Goal: Information Seeking & Learning: Understand process/instructions

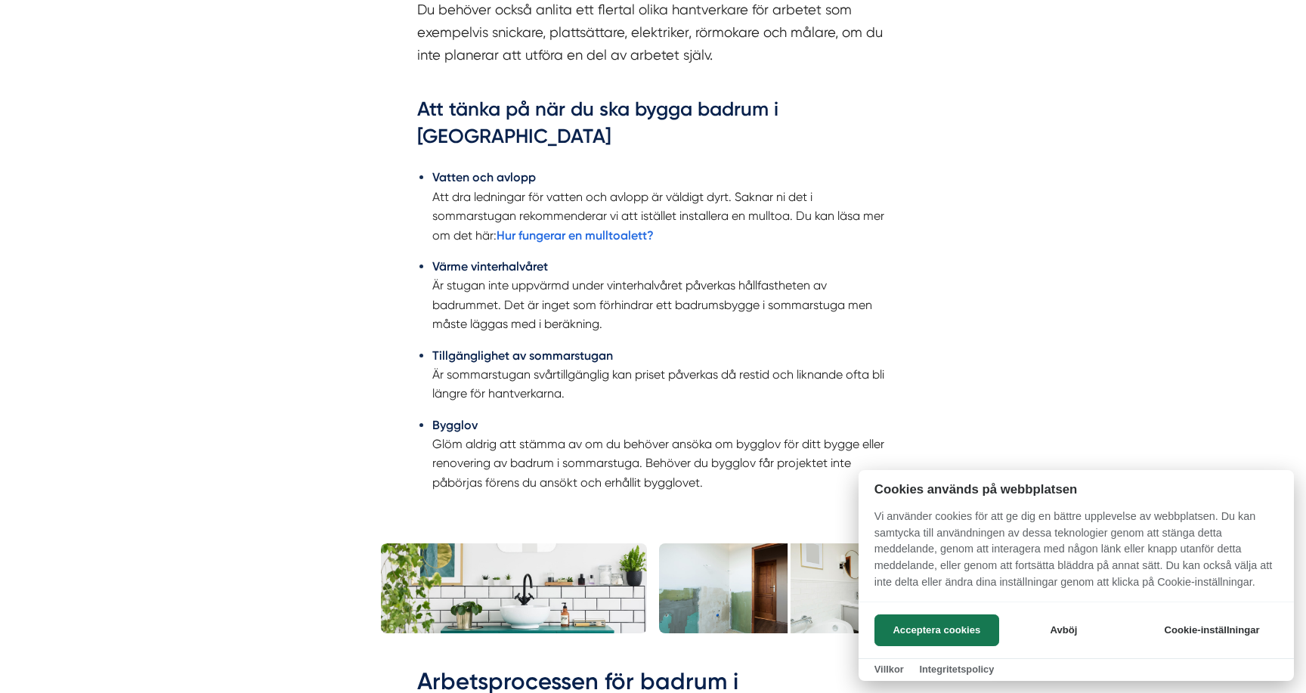
scroll to position [1086, 0]
click at [419, 301] on div at bounding box center [653, 346] width 1306 height 693
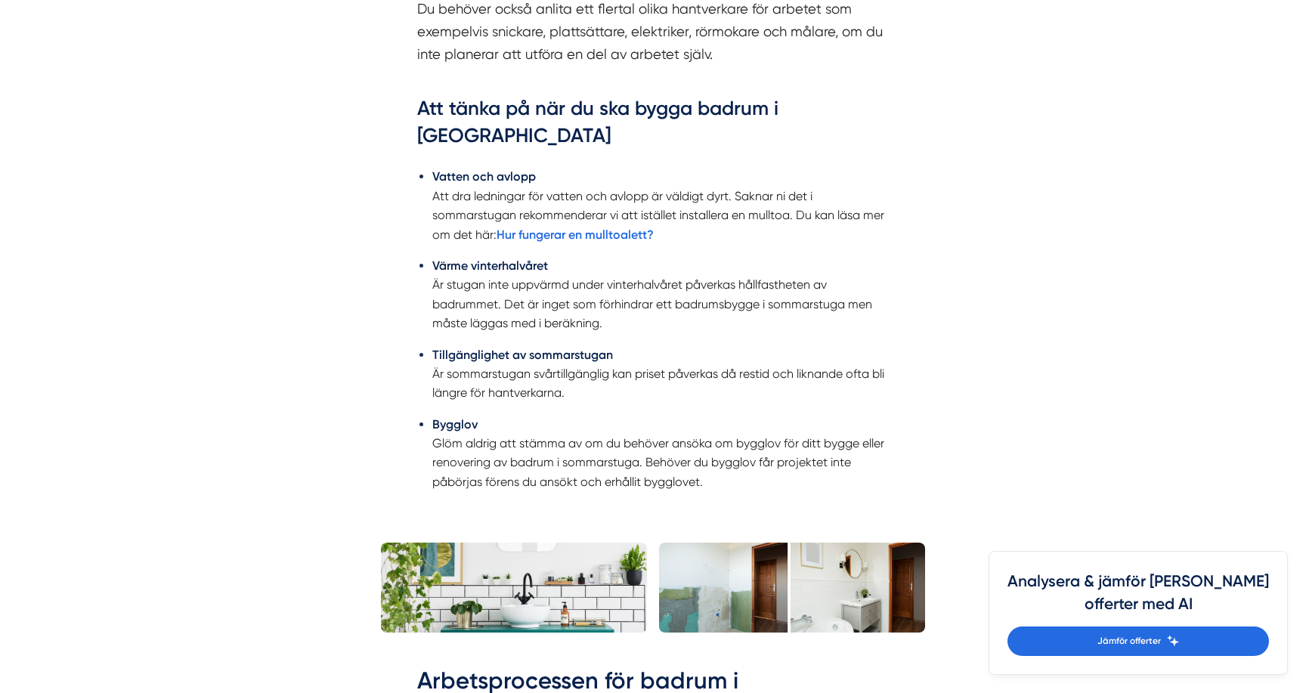
click at [419, 301] on ul "Vatten och avlopp Att dra ledningar för vatten och avlopp är väldigt dyrt. Sakn…" at bounding box center [653, 333] width 472 height 352
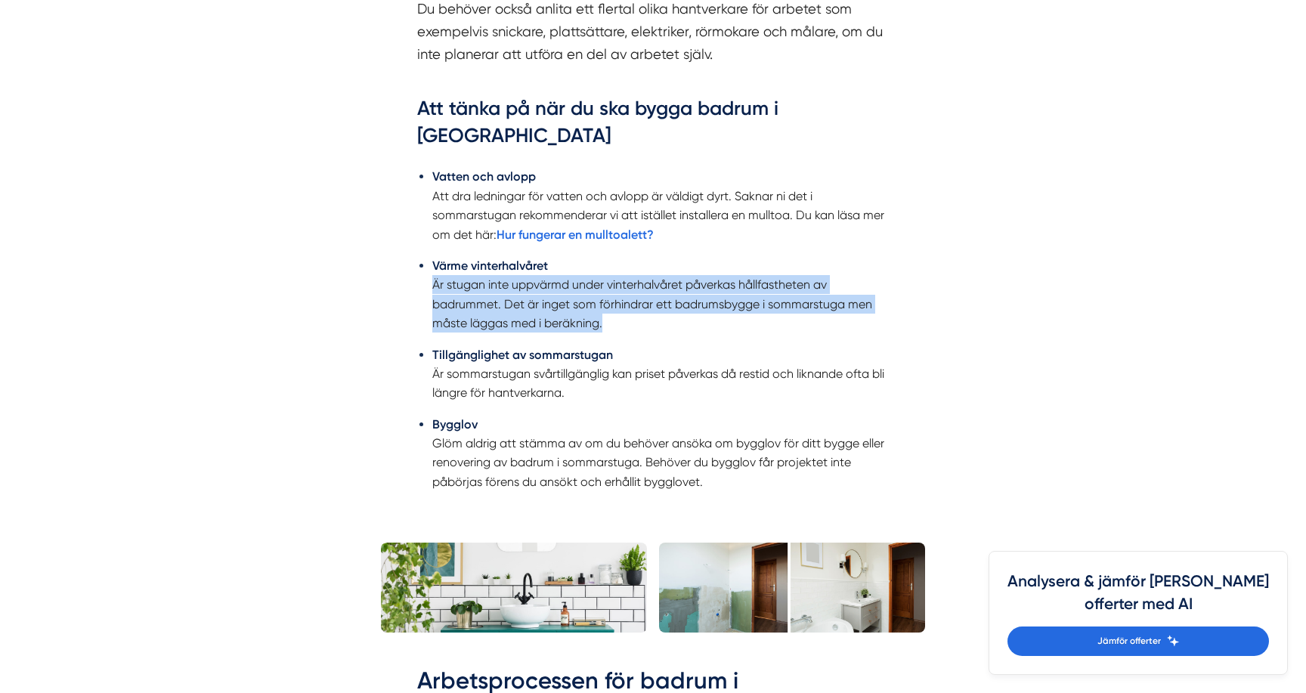
click at [419, 369] on ul "Vatten och avlopp Att dra ledningar för vatten och avlopp är väldigt dyrt. Sakn…" at bounding box center [653, 333] width 472 height 352
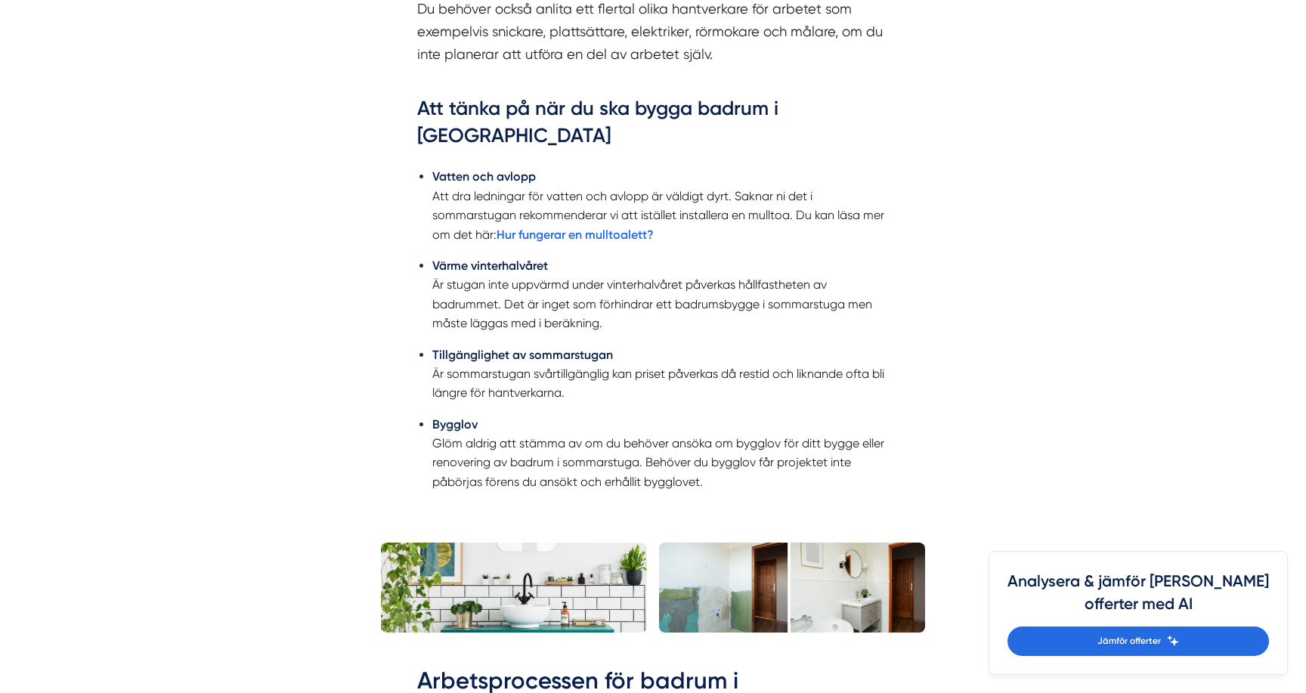
click at [419, 369] on ul "Vatten och avlopp Att dra ledningar för vatten och avlopp är väldigt dyrt. Sakn…" at bounding box center [653, 333] width 472 height 352
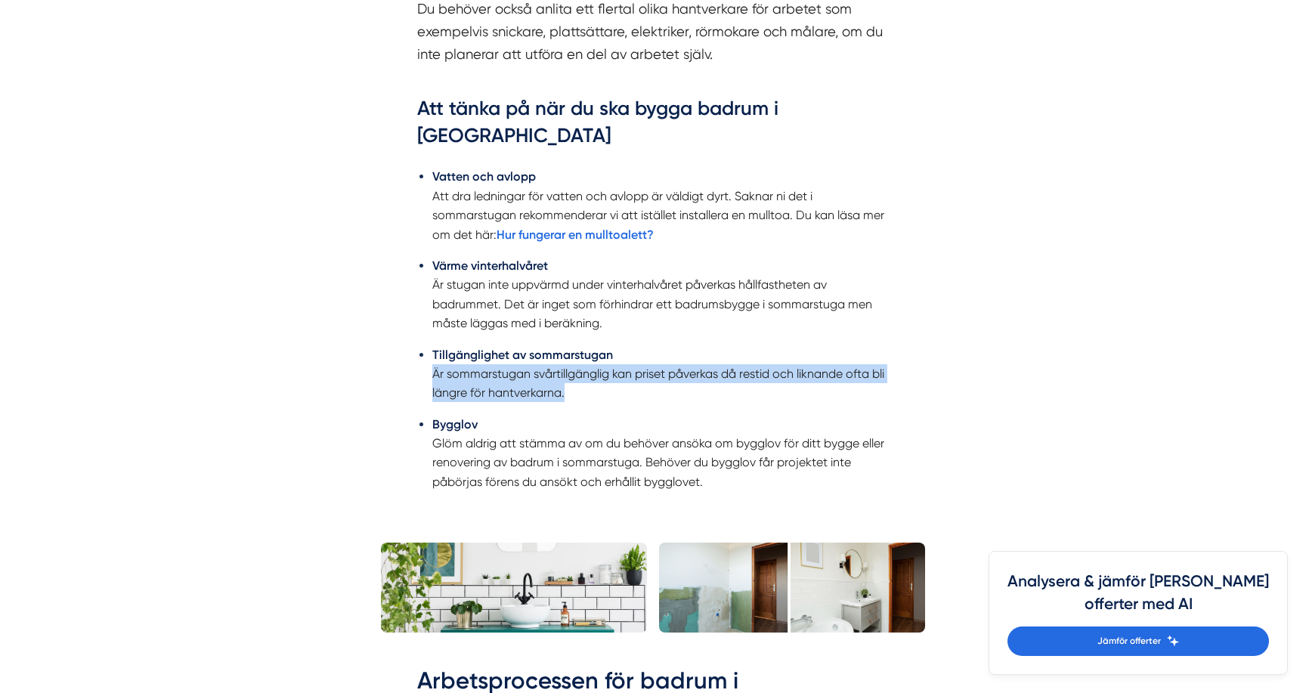
click at [413, 352] on div "Planerar du att bygga ett badrum i sommarstuga finns det en hel del saker som d…" at bounding box center [653, 198] width 544 height 671
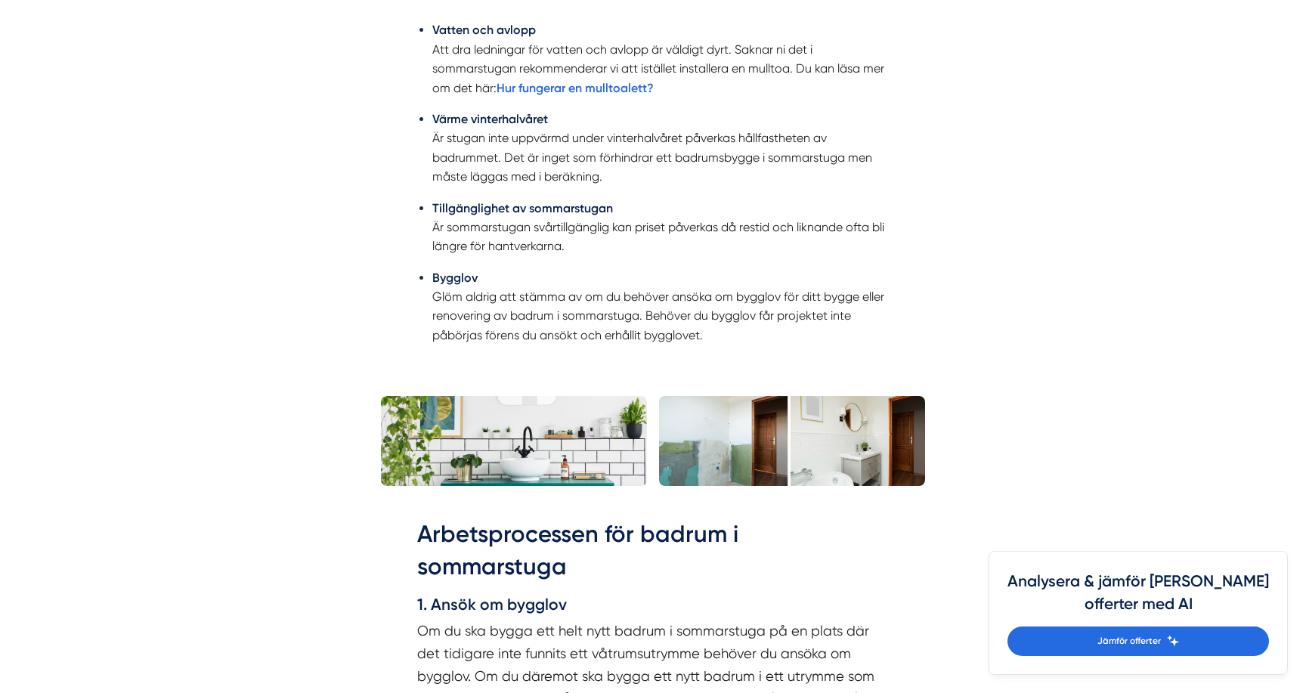
scroll to position [1233, 0]
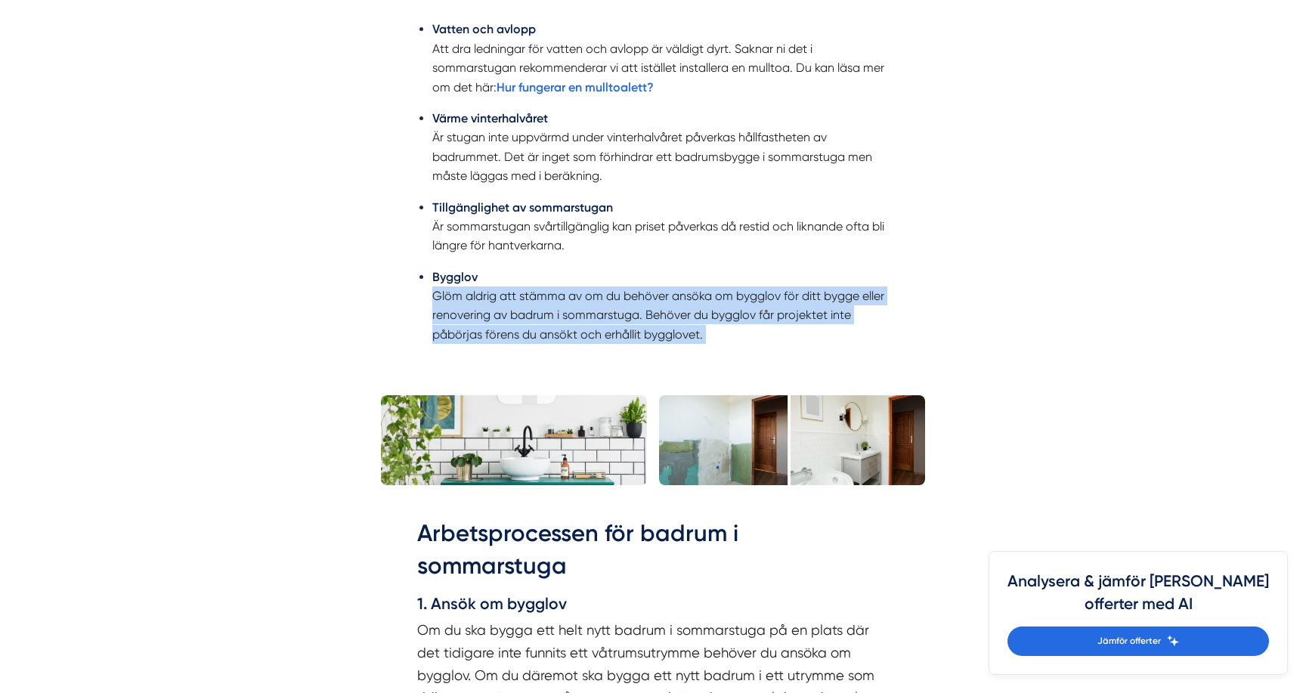
click at [381, 317] on div "Planerar du att bygga ett badrum i sommarstuga finns det en hel del saker som d…" at bounding box center [653, 51] width 544 height 671
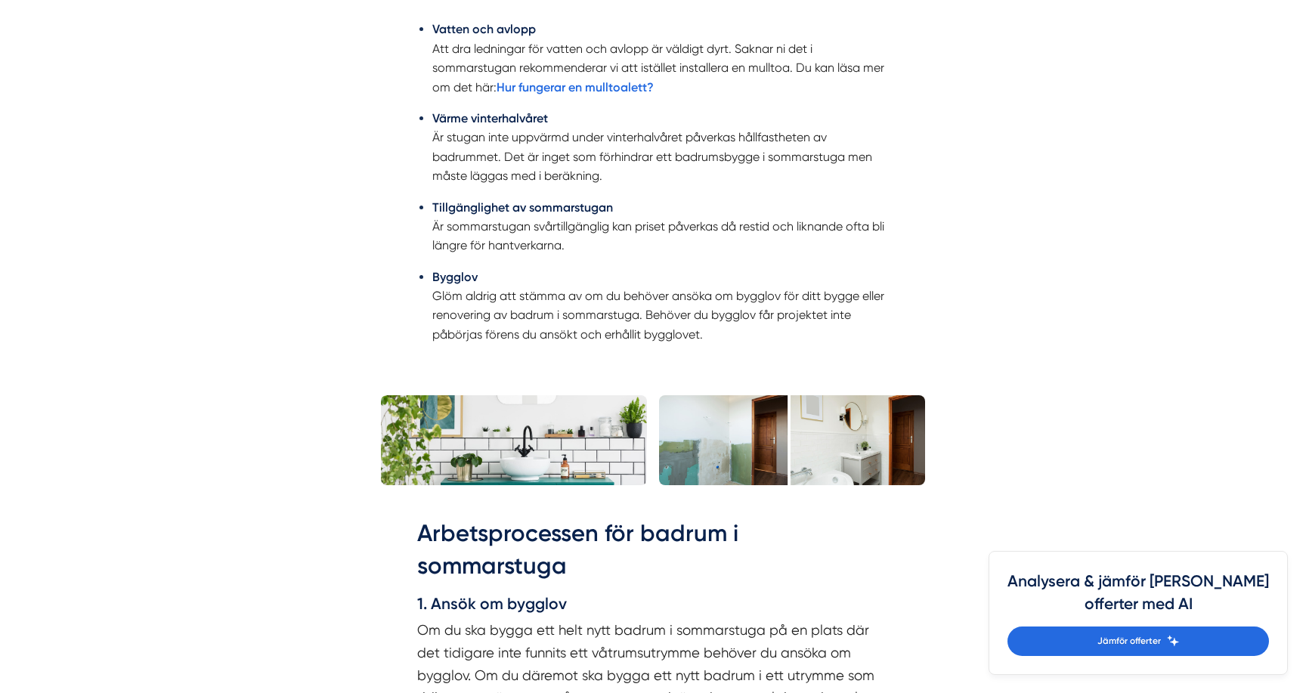
click at [381, 317] on div "Planerar du att bygga ett badrum i sommarstuga finns det en hel del saker som d…" at bounding box center [653, 51] width 544 height 671
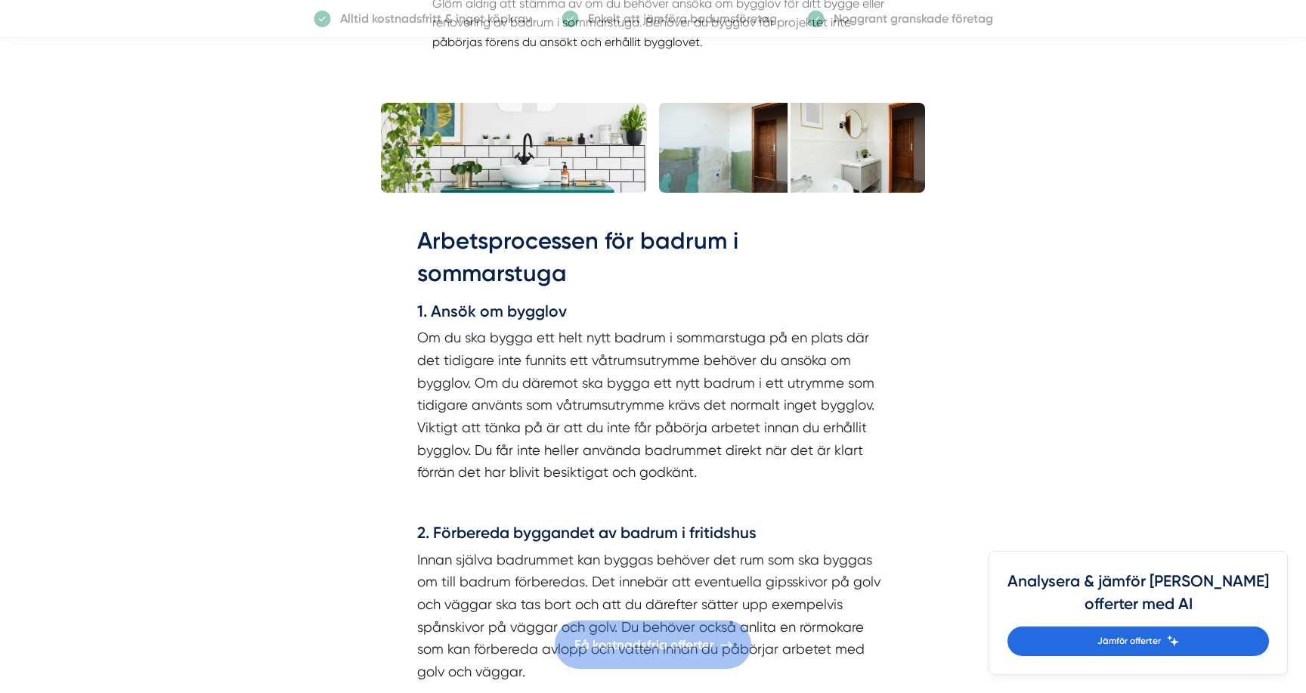
scroll to position [1660, 0]
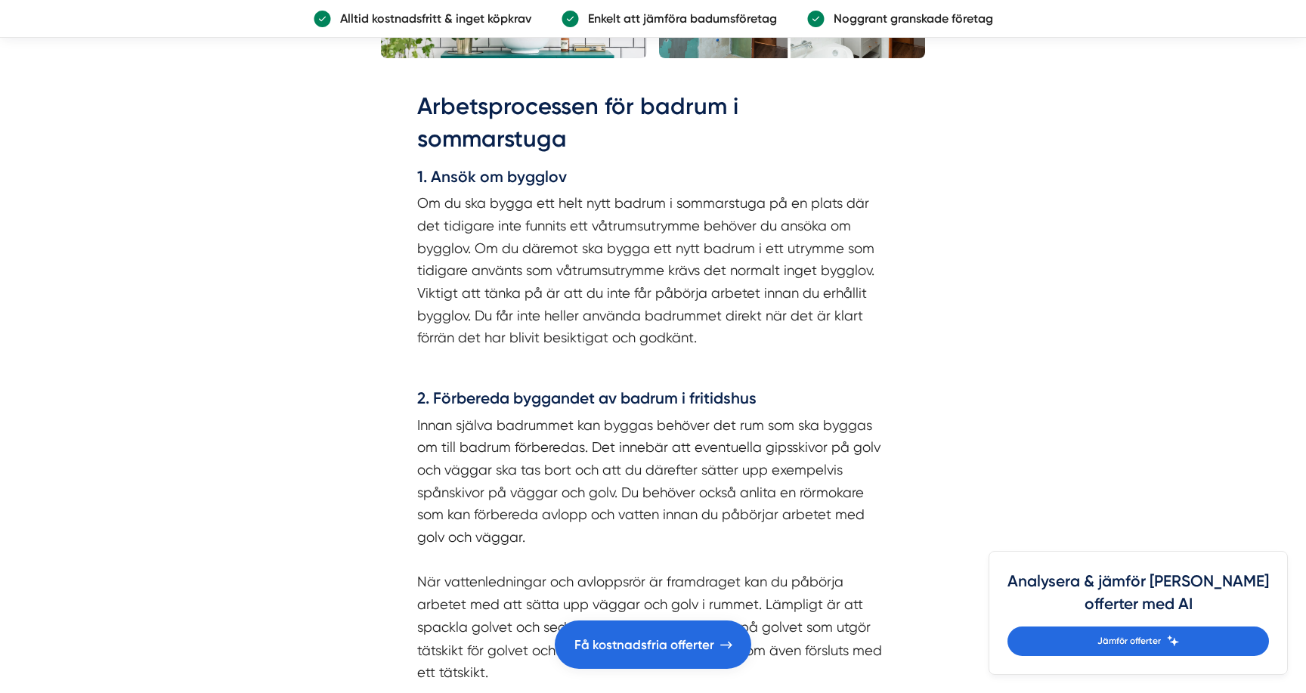
click at [427, 447] on p "Innan själva badrummet kan byggas behöver det rum som ska byggas om till badrum…" at bounding box center [653, 549] width 472 height 270
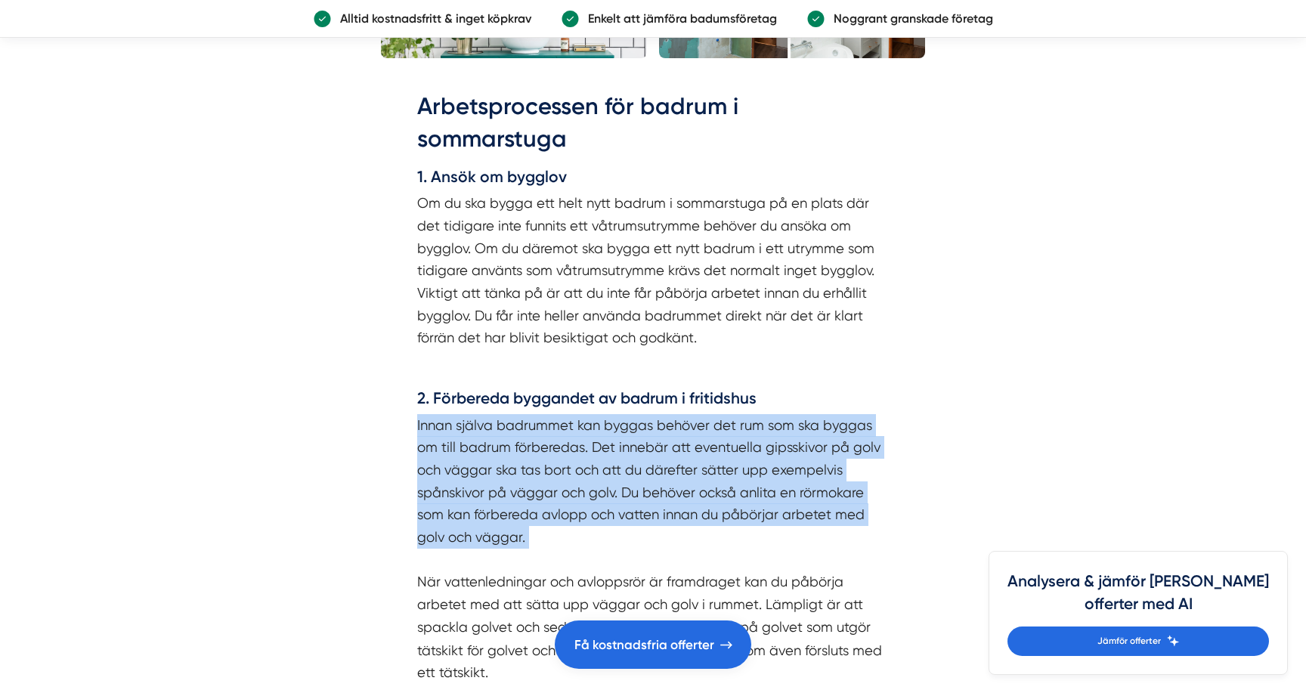
click at [427, 447] on p "Innan själva badrummet kan byggas behöver det rum som ska byggas om till badrum…" at bounding box center [653, 549] width 472 height 270
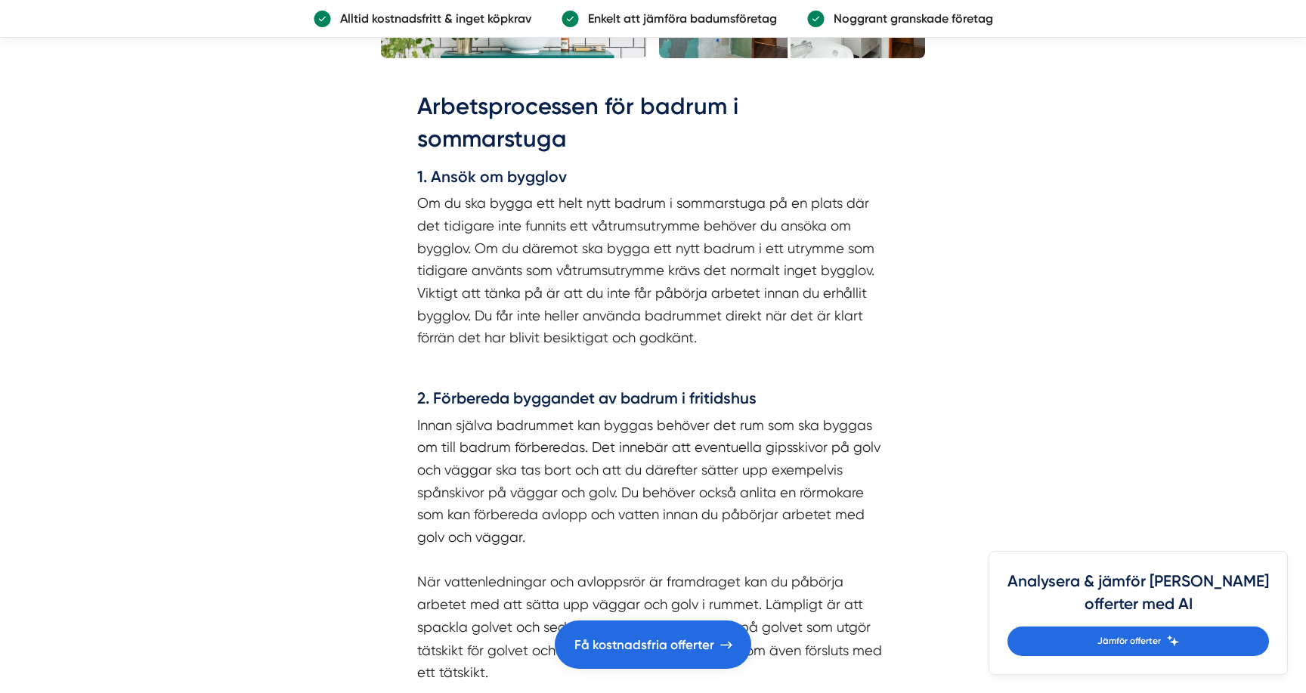
click at [427, 447] on p "Innan själva badrummet kan byggas behöver det rum som ska byggas om till badrum…" at bounding box center [653, 549] width 472 height 270
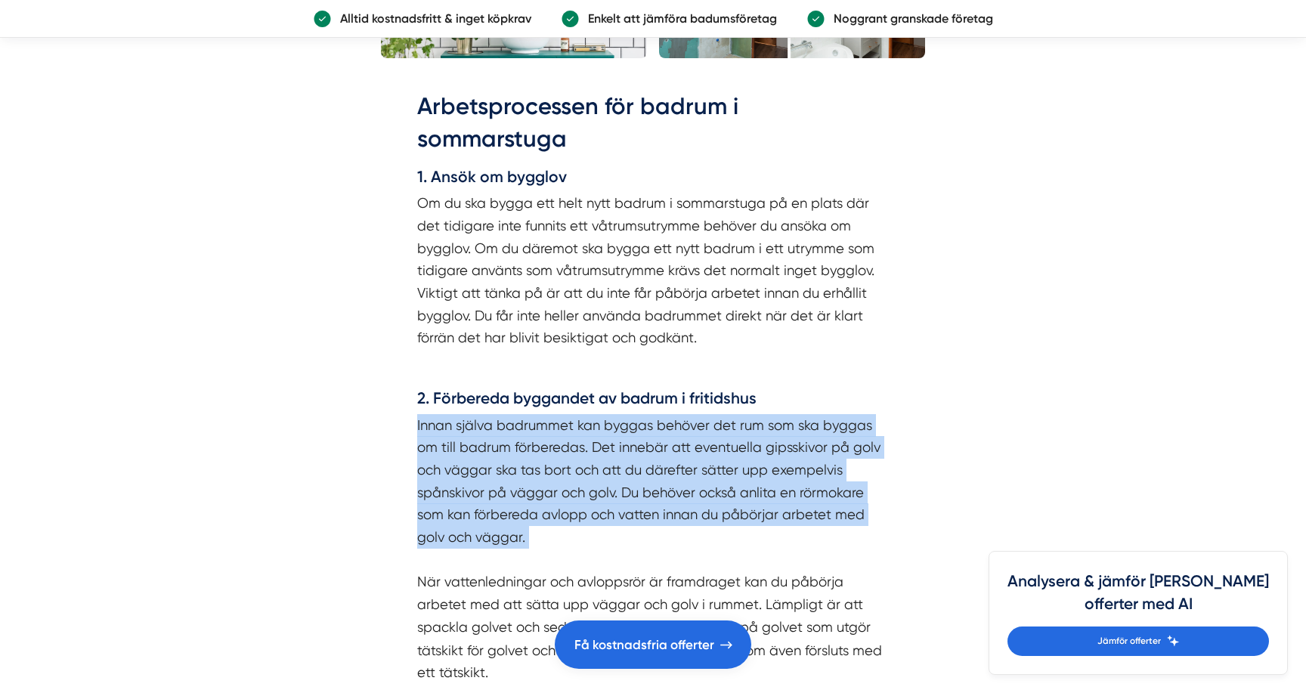
click at [429, 472] on p "Innan själva badrummet kan byggas behöver det rum som ska byggas om till badrum…" at bounding box center [653, 549] width 472 height 270
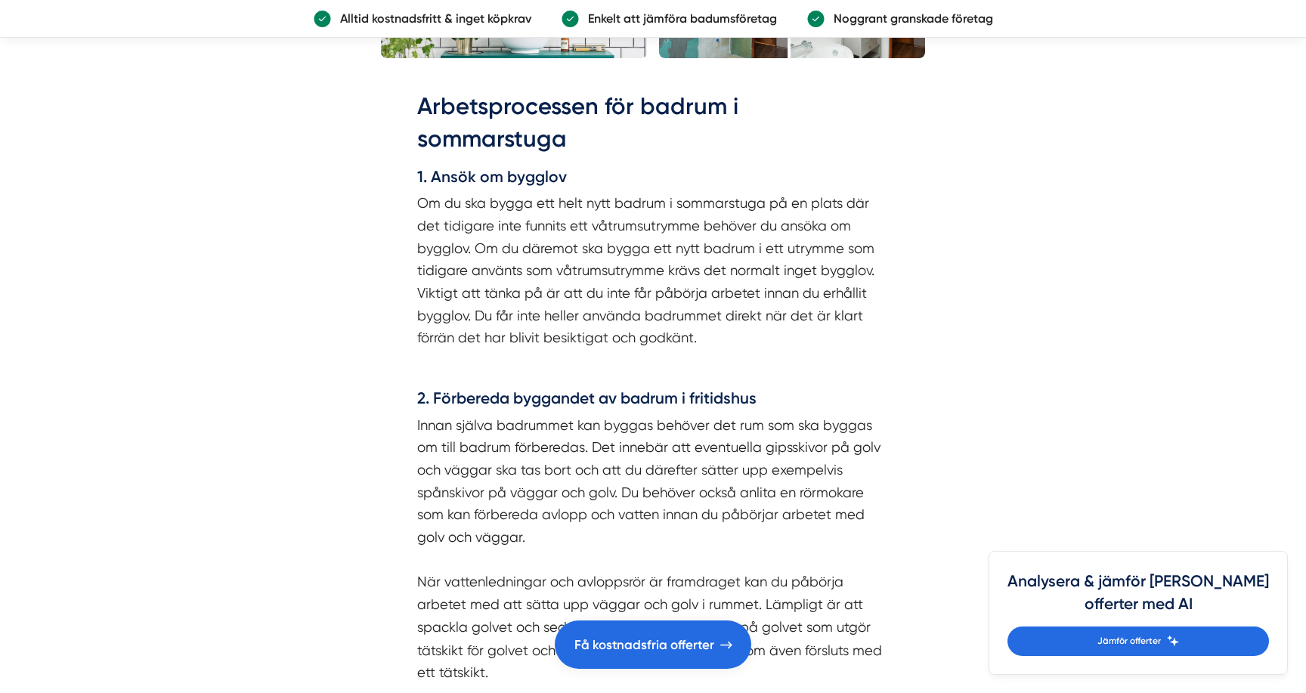
click at [429, 472] on p "Innan själva badrummet kan byggas behöver det rum som ska byggas om till badrum…" at bounding box center [653, 549] width 472 height 270
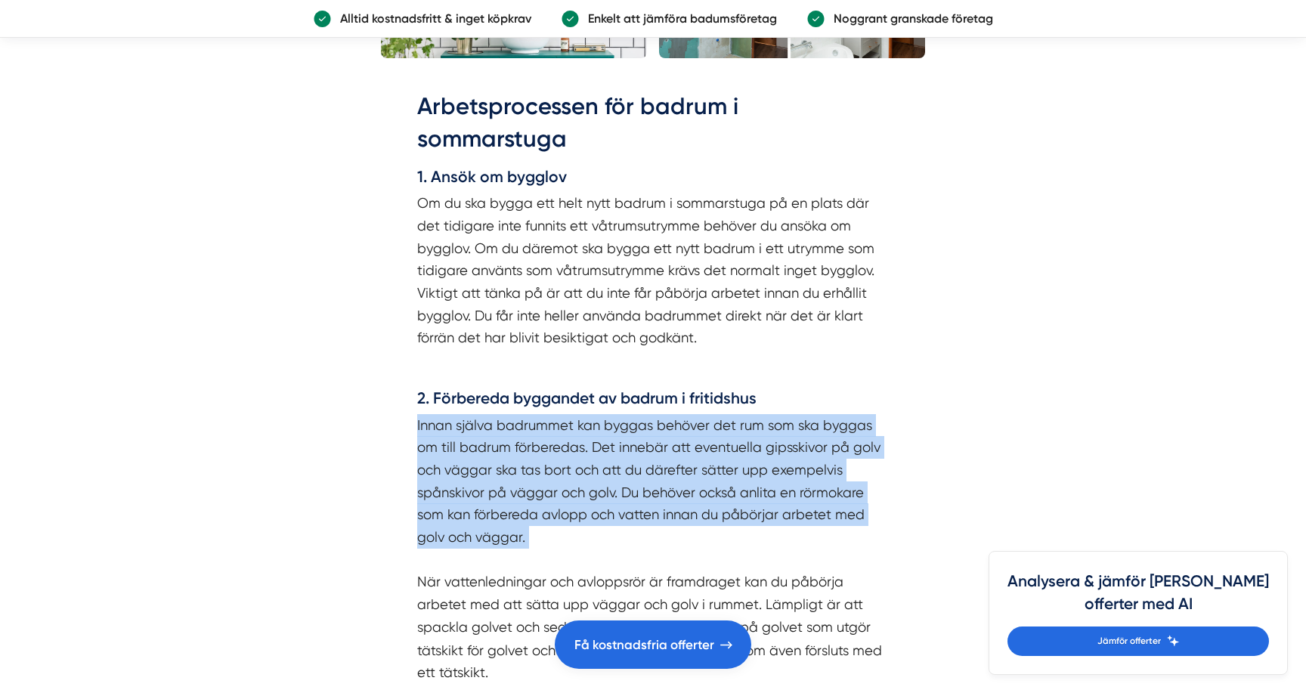
click at [429, 472] on p "Innan själva badrummet kan byggas behöver det rum som ska byggas om till badrum…" at bounding box center [653, 549] width 472 height 270
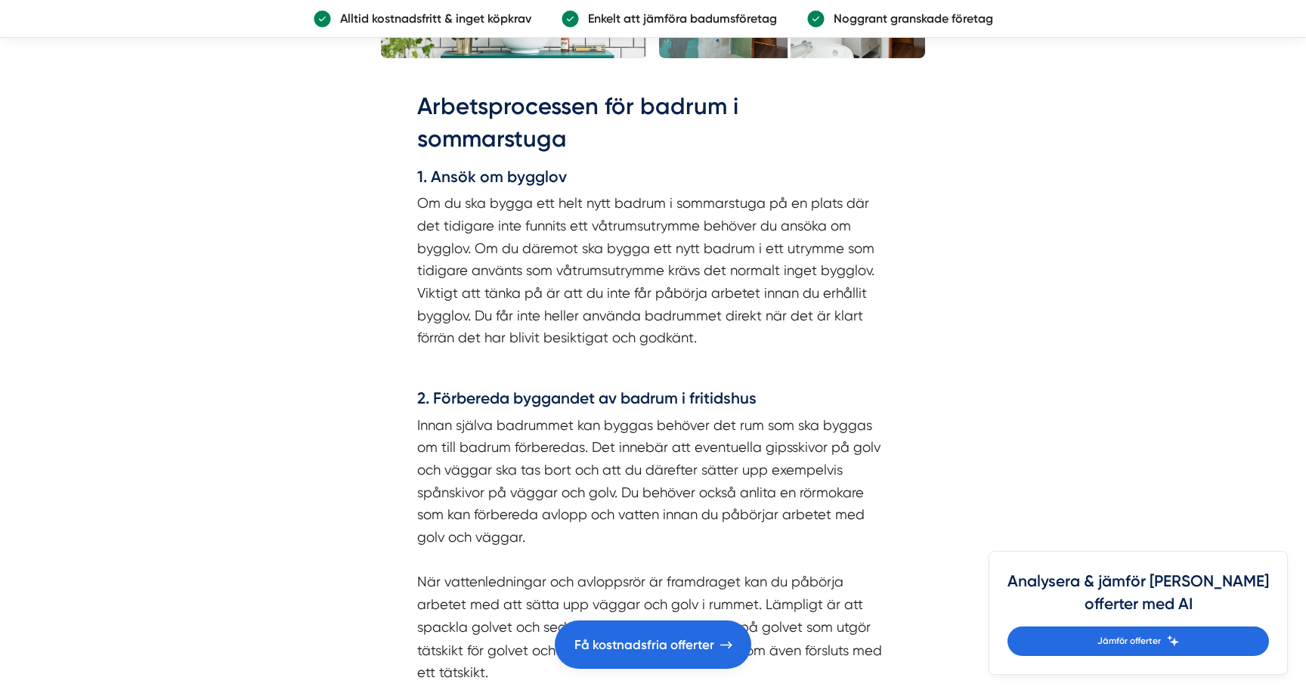
click at [429, 472] on p "Innan själva badrummet kan byggas behöver det rum som ska byggas om till badrum…" at bounding box center [653, 549] width 472 height 270
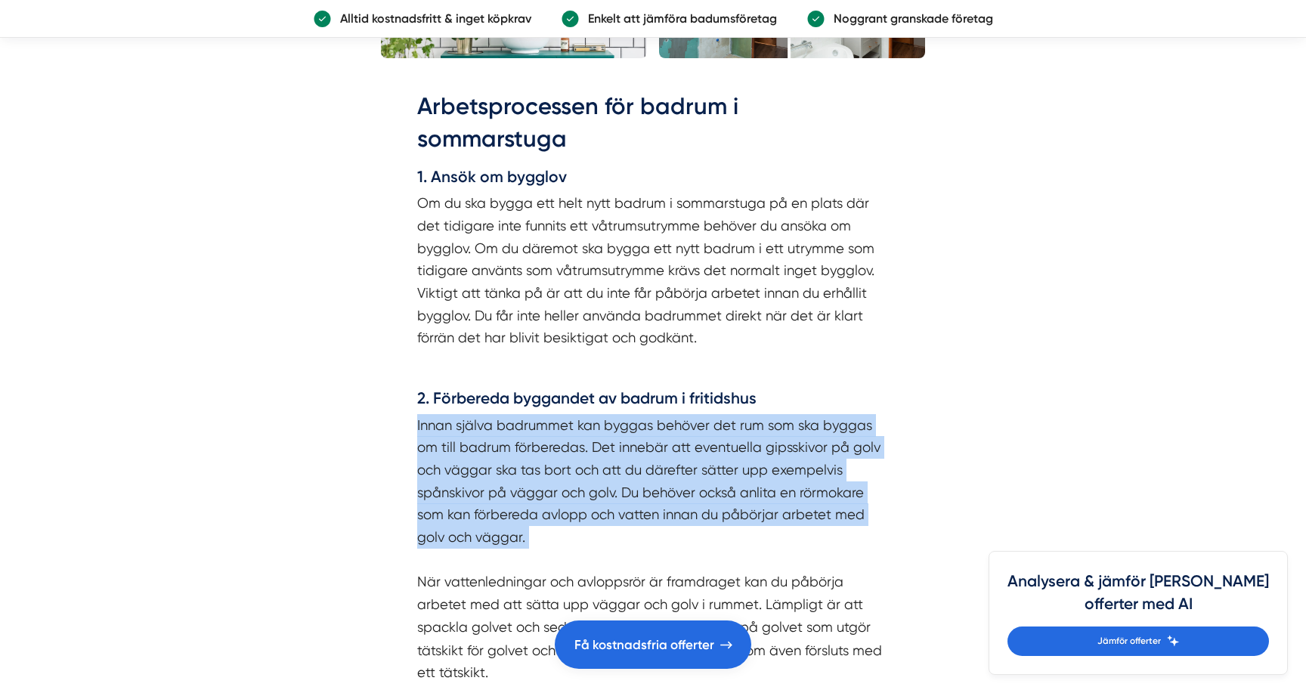
click at [430, 485] on p "Innan själva badrummet kan byggas behöver det rum som ska byggas om till badrum…" at bounding box center [653, 549] width 472 height 270
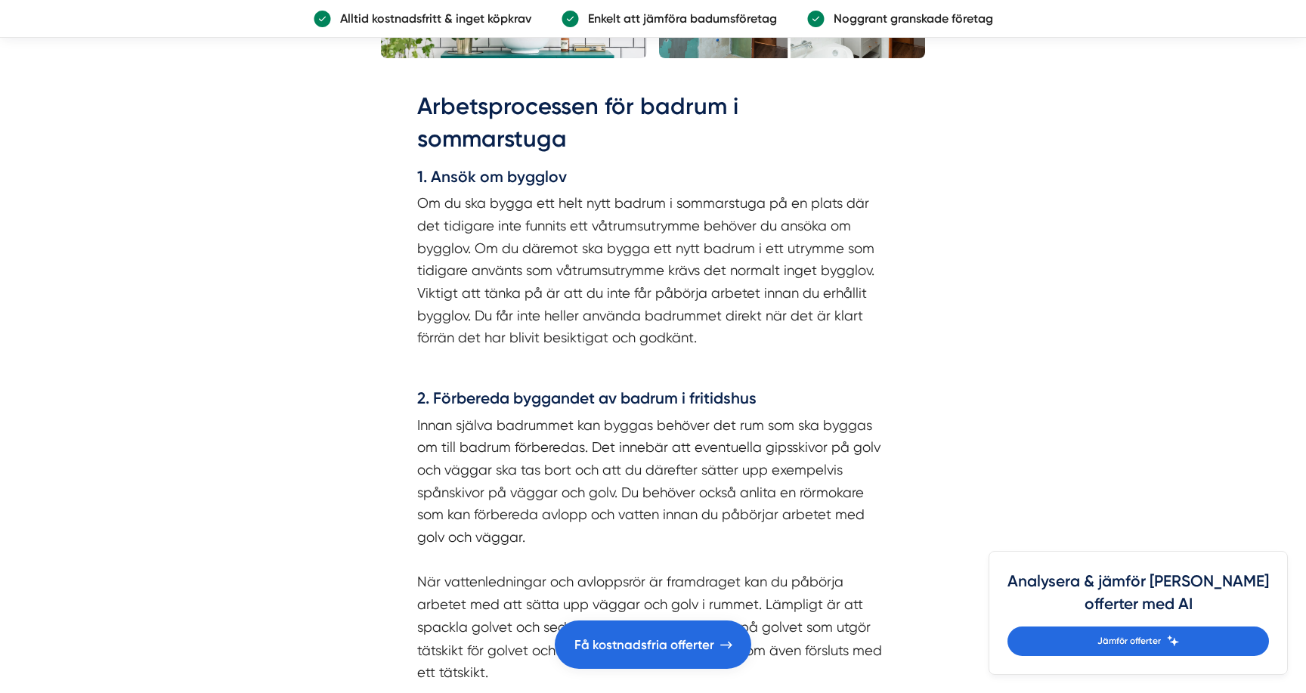
click at [430, 485] on p "Innan själva badrummet kan byggas behöver det rum som ska byggas om till badrum…" at bounding box center [653, 549] width 472 height 270
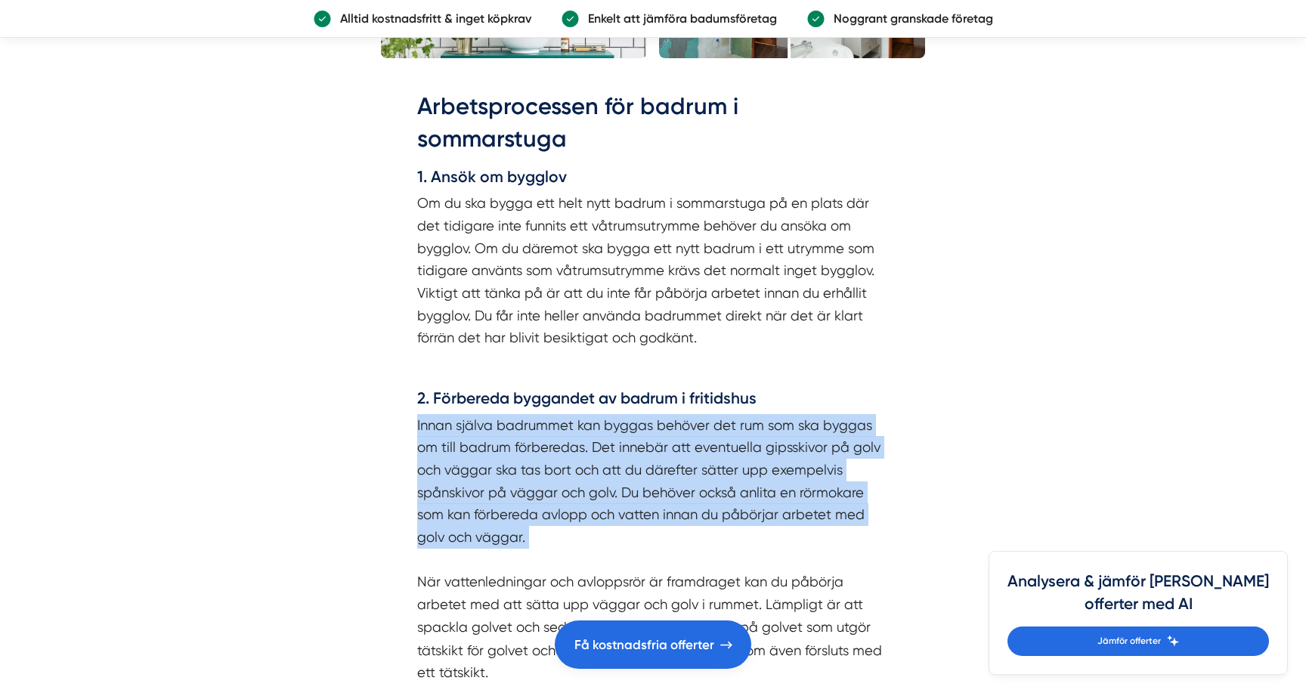
click at [430, 485] on p "Innan själva badrummet kan byggas behöver det rum som ska byggas om till badrum…" at bounding box center [653, 549] width 472 height 270
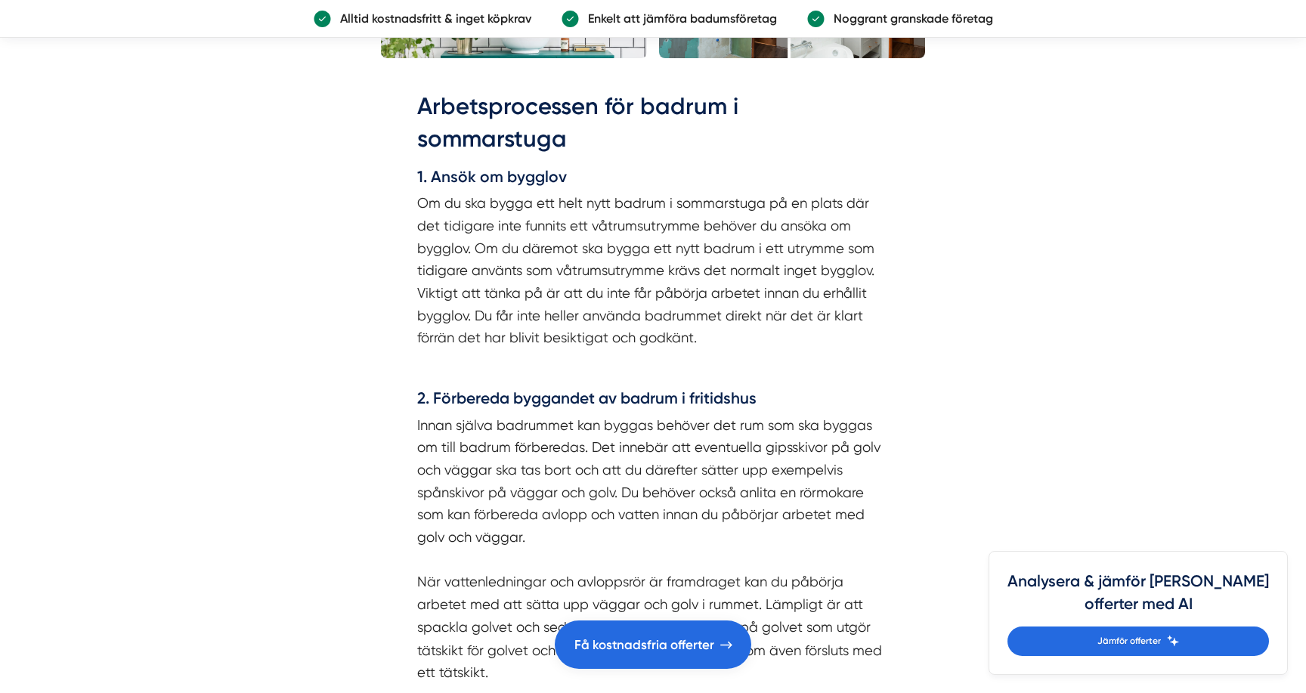
click at [430, 485] on p "Innan själva badrummet kan byggas behöver det rum som ska byggas om till badrum…" at bounding box center [653, 549] width 472 height 270
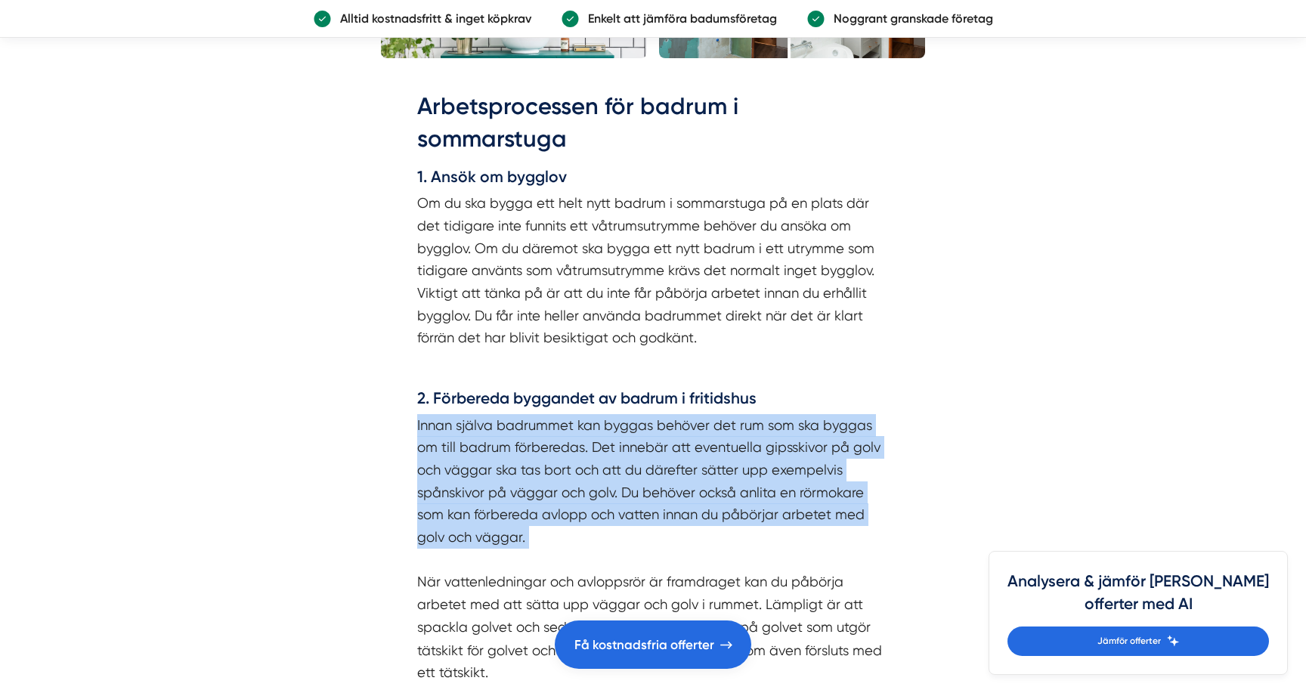
click at [430, 527] on p "Innan själva badrummet kan byggas behöver det rum som ska byggas om till badrum…" at bounding box center [653, 549] width 472 height 270
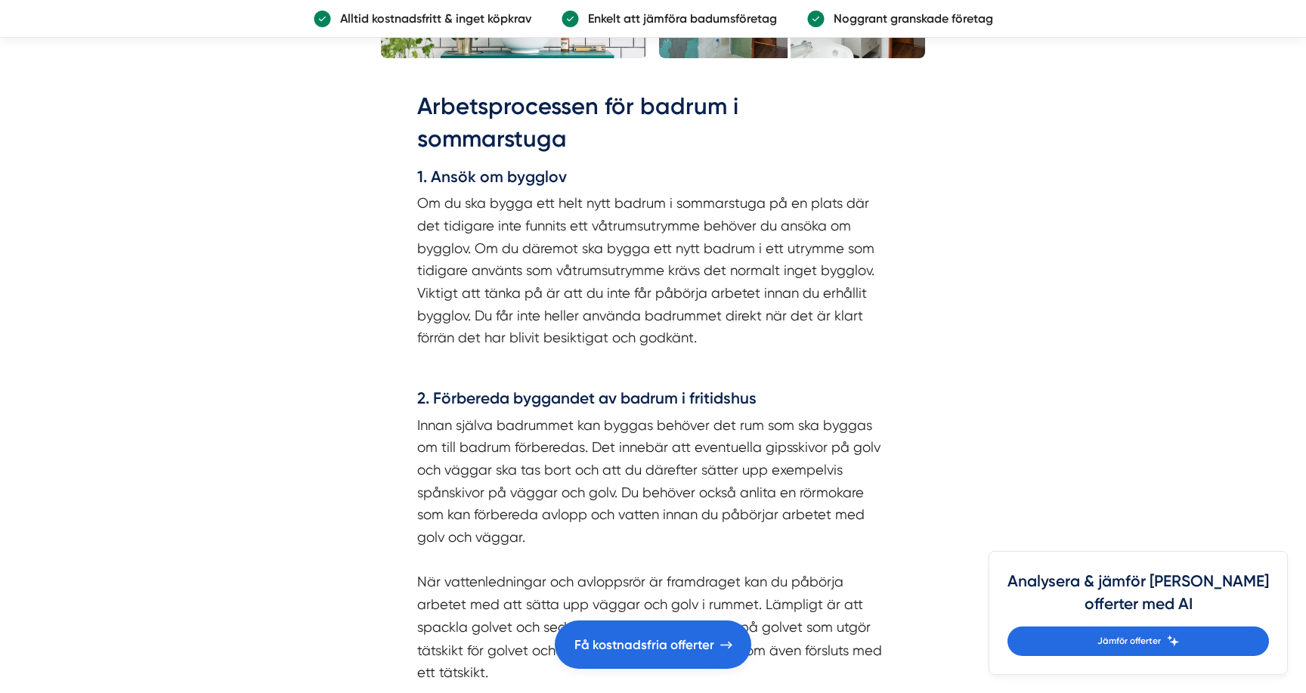
click at [430, 527] on p "Innan själva badrummet kan byggas behöver det rum som ska byggas om till badrum…" at bounding box center [653, 549] width 472 height 270
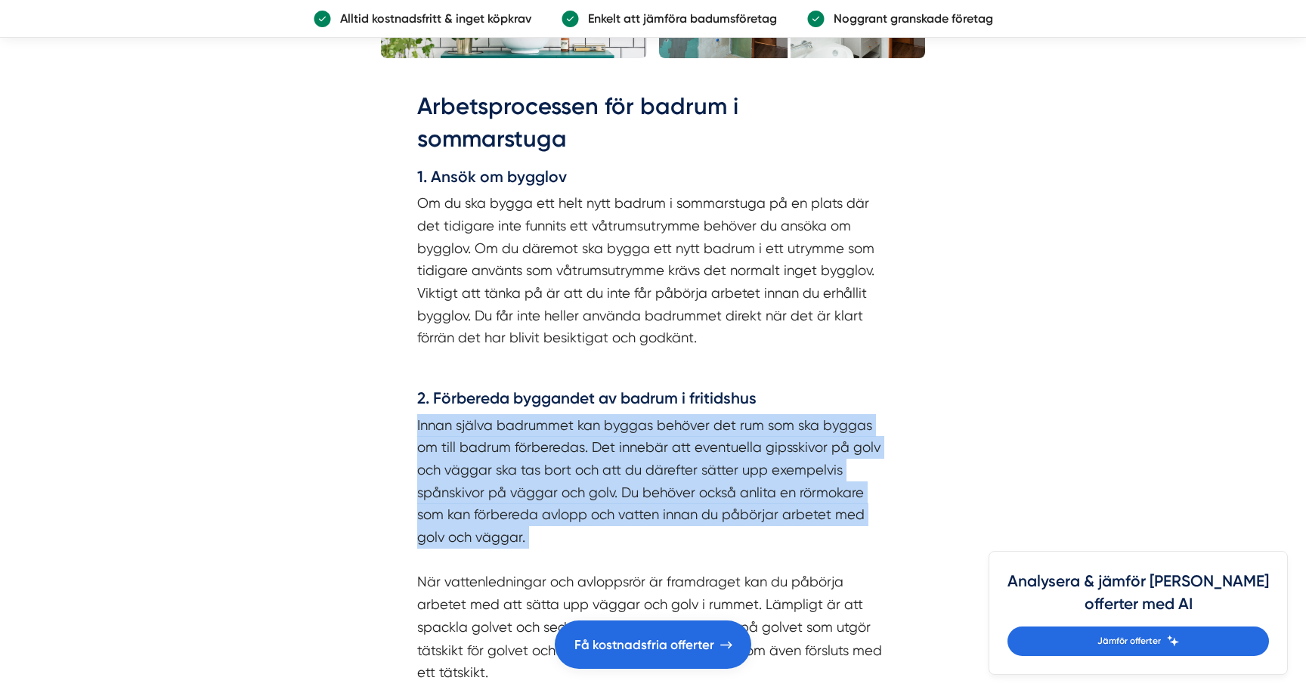
click at [429, 530] on p "Innan själva badrummet kan byggas behöver det rum som ska byggas om till badrum…" at bounding box center [653, 549] width 472 height 270
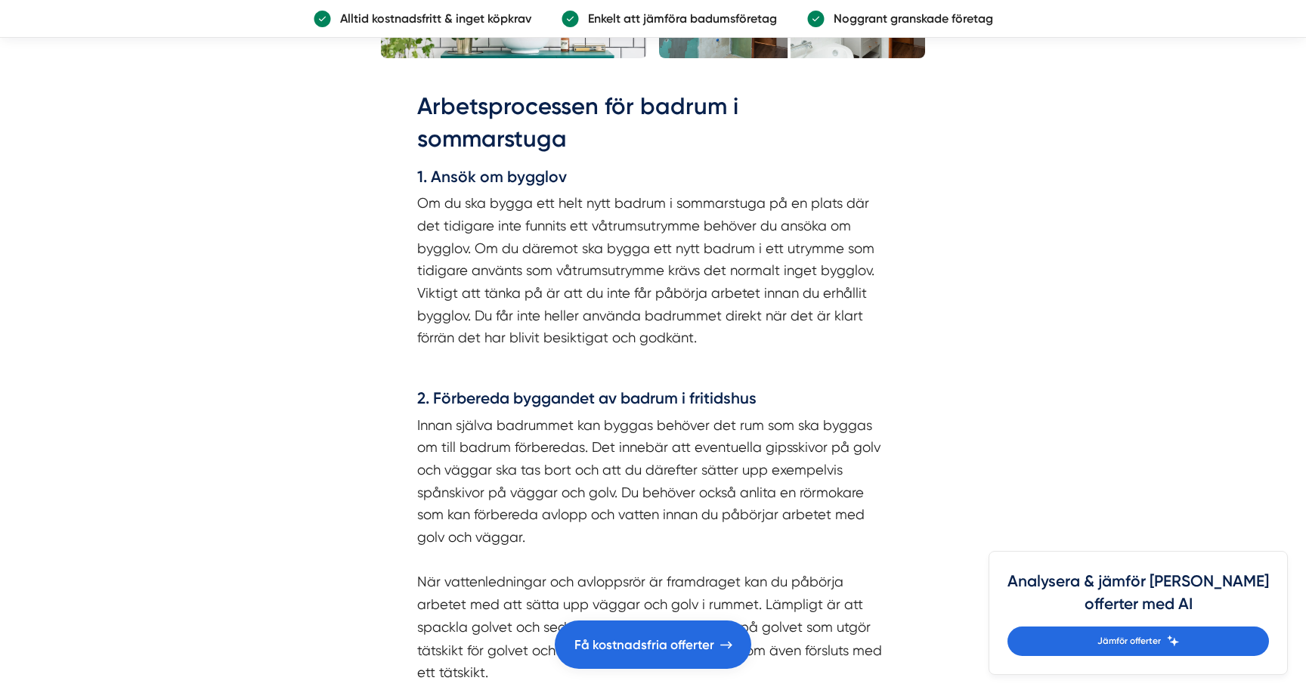
click at [429, 530] on p "Innan själva badrummet kan byggas behöver det rum som ska byggas om till badrum…" at bounding box center [653, 549] width 472 height 270
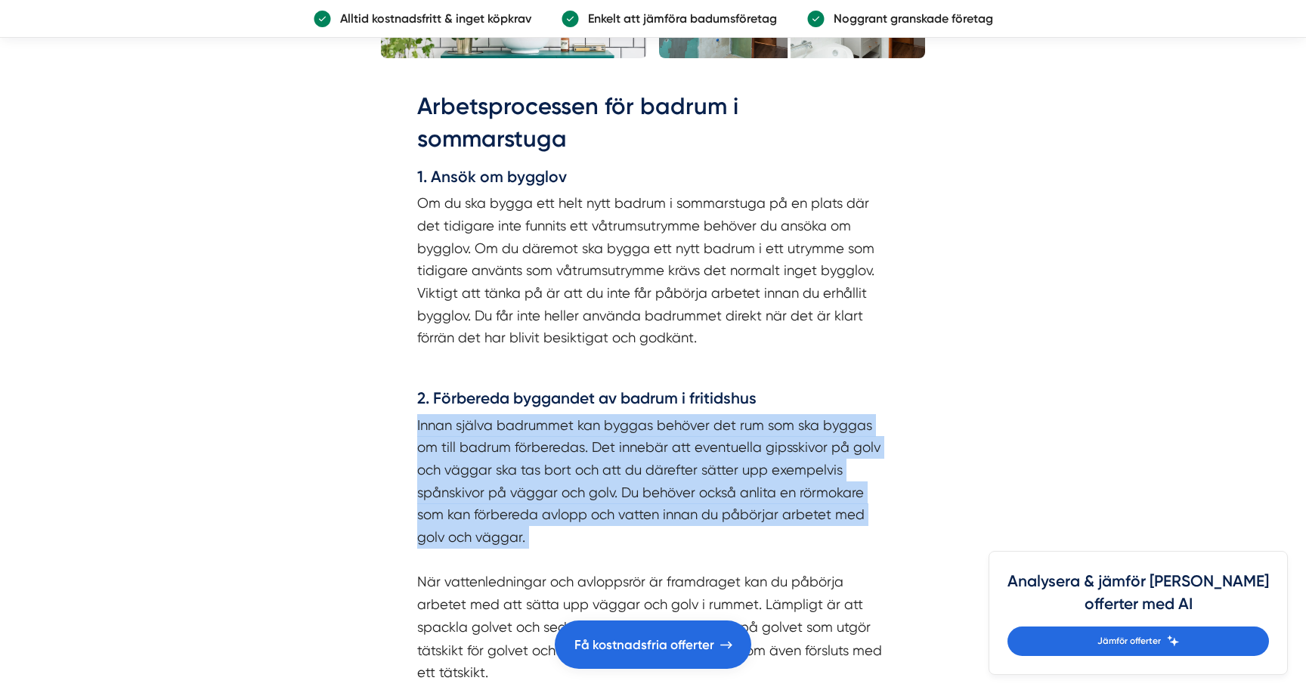
click at [429, 530] on p "Innan själva badrummet kan byggas behöver det rum som ska byggas om till badrum…" at bounding box center [653, 549] width 472 height 270
click at [389, 583] on div "Arbetsprocessen för badrum i sommarstuga 1. Ansök om bygglov Om du ska bygga et…" at bounding box center [653, 704] width 544 height 1274
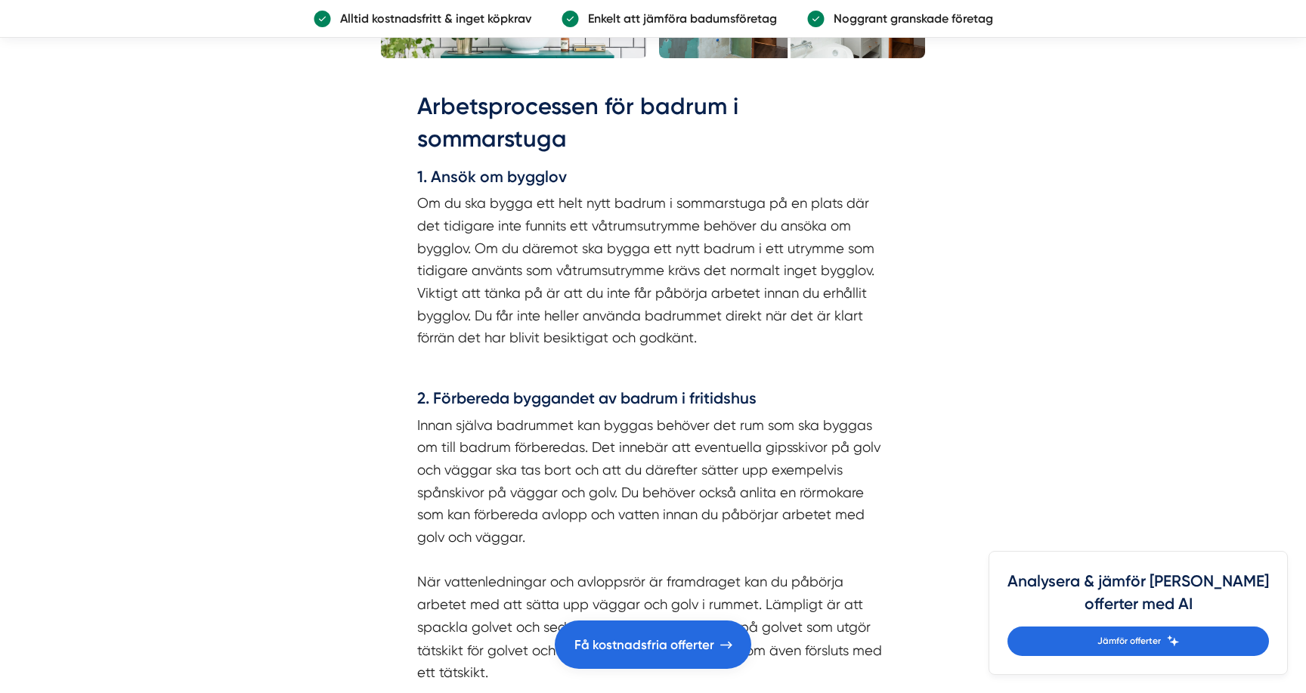
click at [389, 583] on div "Arbetsprocessen för badrum i sommarstuga 1. Ansök om bygglov Om du ska bygga et…" at bounding box center [653, 704] width 544 height 1274
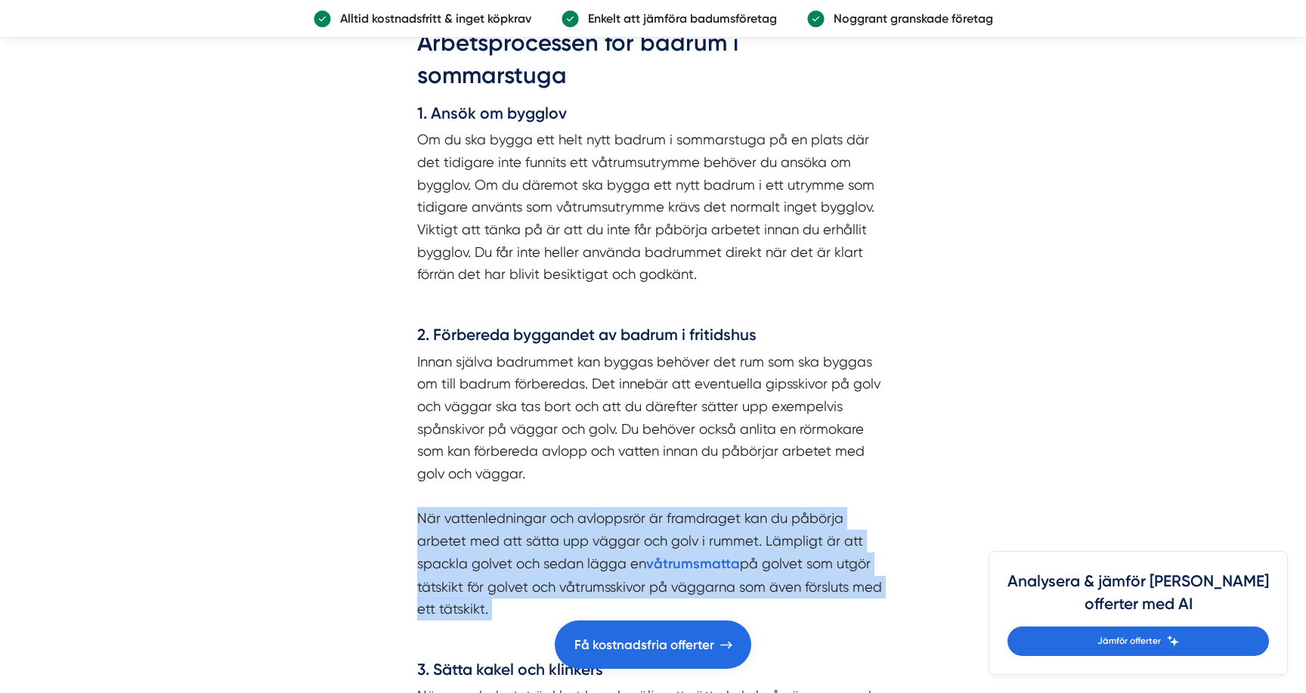
scroll to position [1727, 0]
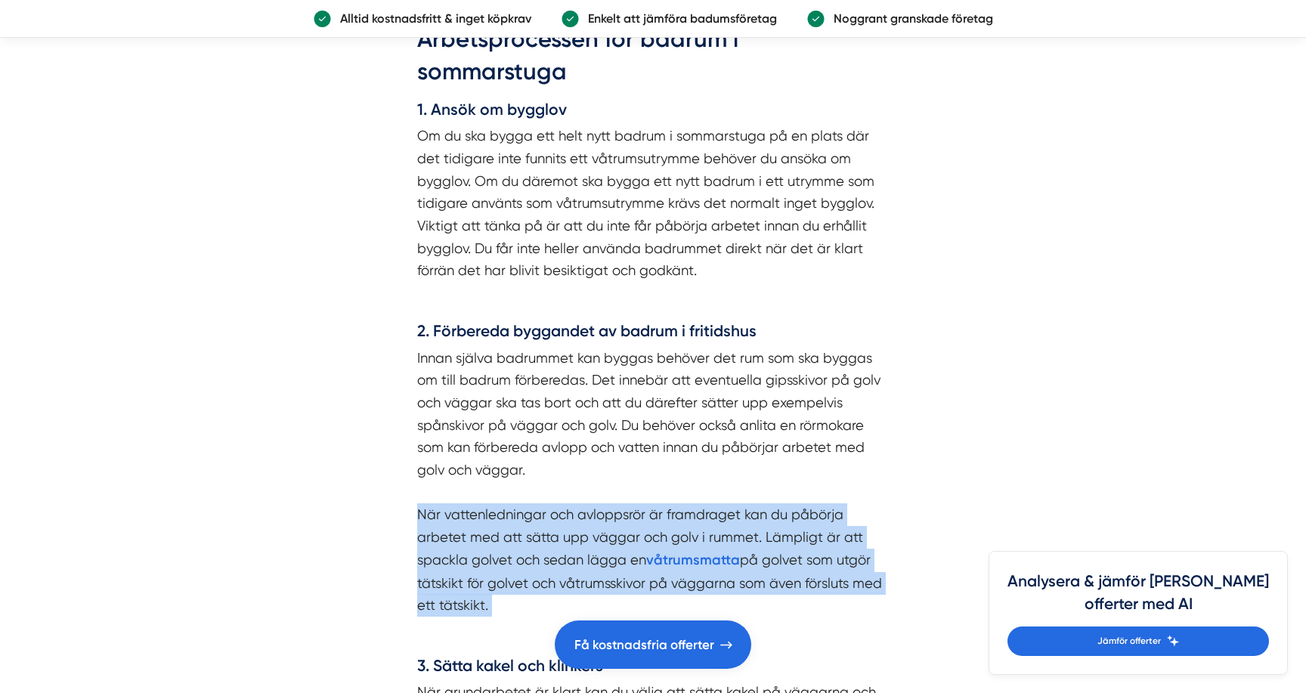
click at [406, 554] on div "Arbetsprocessen för badrum i sommarstuga 1. Ansök om bygglov Om du ska bygga et…" at bounding box center [653, 637] width 544 height 1274
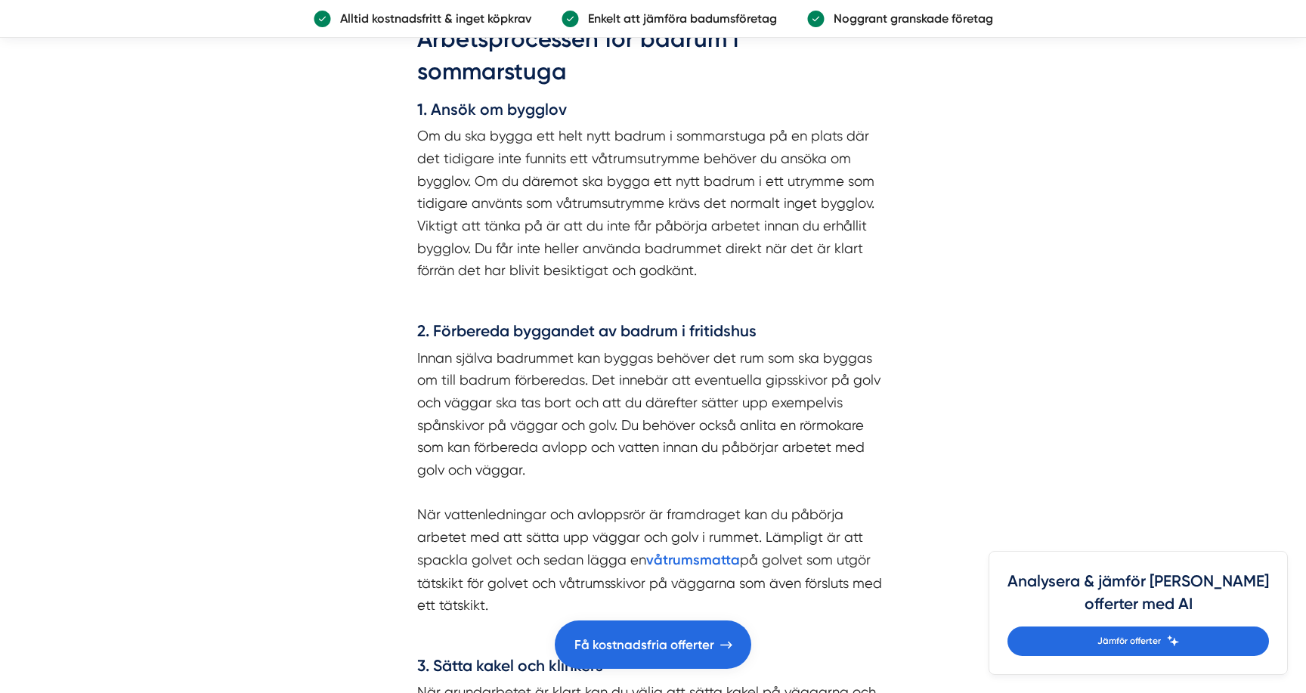
click at [406, 554] on div "Arbetsprocessen för badrum i sommarstuga 1. Ansök om bygglov Om du ska bygga et…" at bounding box center [653, 637] width 544 height 1274
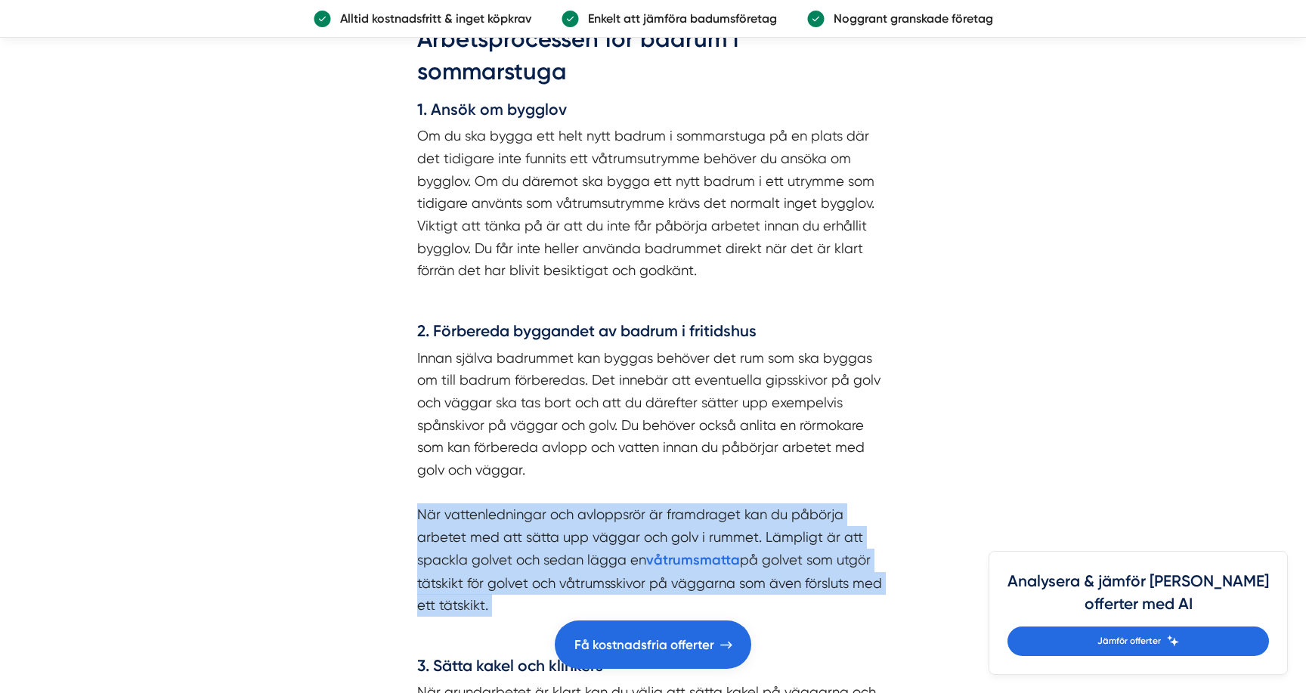
click at [419, 559] on p "Innan själva badrummet kan byggas behöver det rum som ska byggas om till badrum…" at bounding box center [653, 482] width 472 height 270
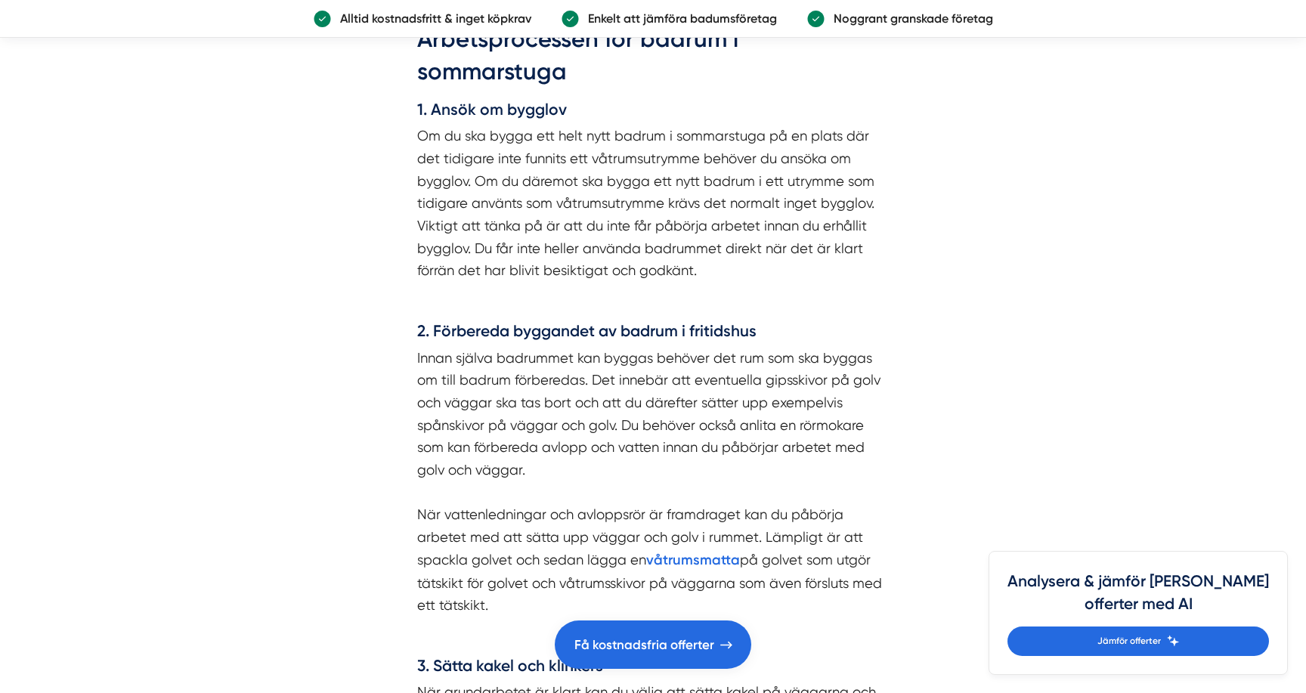
click at [419, 559] on p "Innan själva badrummet kan byggas behöver det rum som ska byggas om till badrum…" at bounding box center [653, 482] width 472 height 270
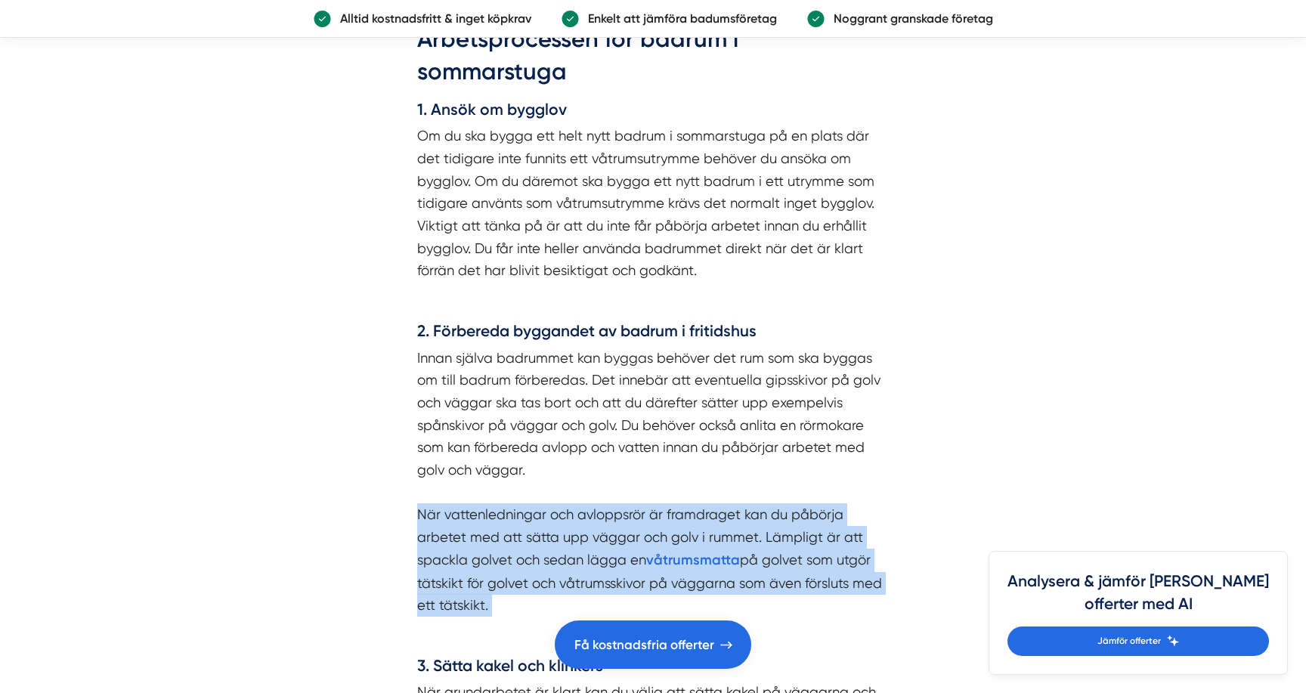
click at [419, 559] on p "Innan själva badrummet kan byggas behöver det rum som ska byggas om till badrum…" at bounding box center [653, 482] width 472 height 270
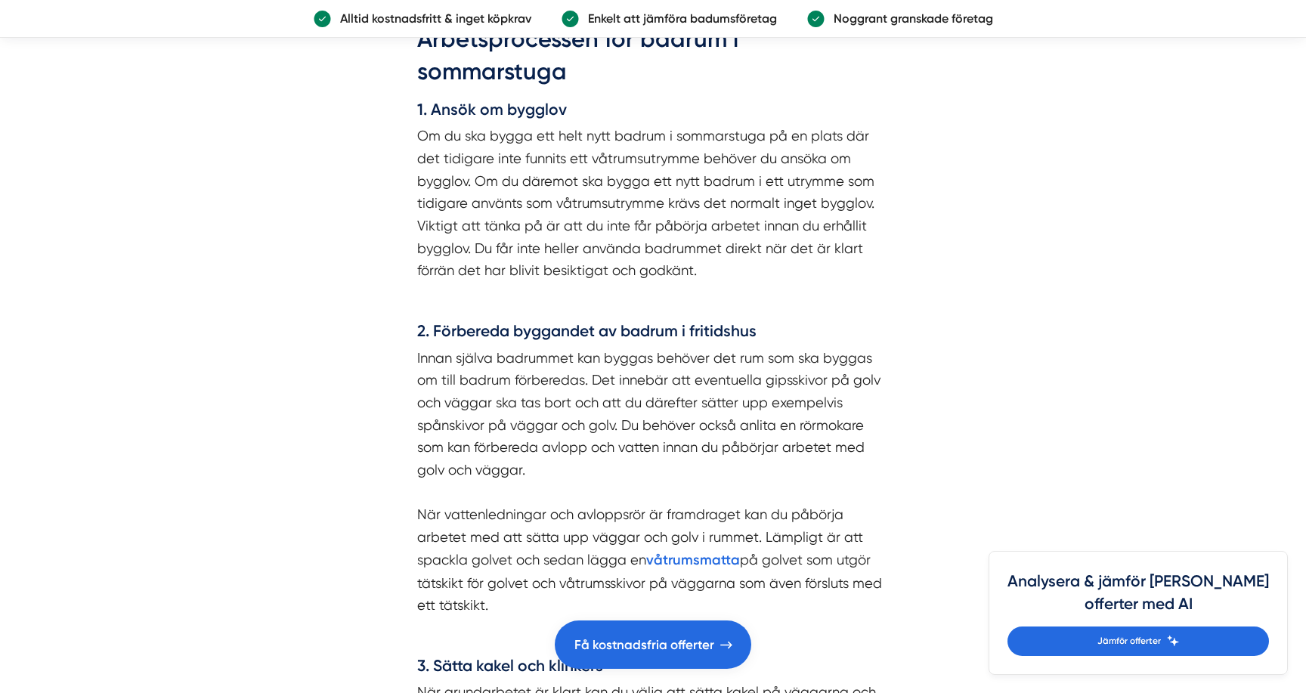
click at [419, 559] on p "Innan själva badrummet kan byggas behöver det rum som ska byggas om till badrum…" at bounding box center [653, 482] width 472 height 270
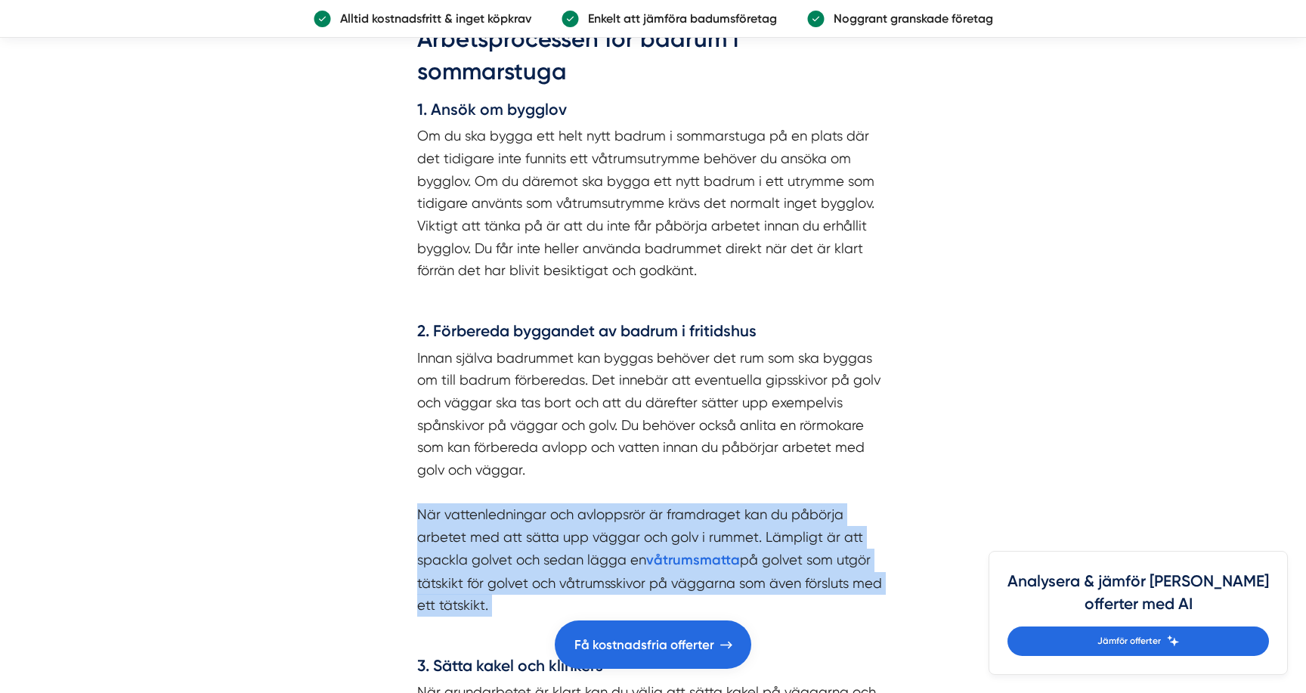
click at [419, 559] on p "Innan själva badrummet kan byggas behöver det rum som ska byggas om till badrum…" at bounding box center [653, 482] width 472 height 270
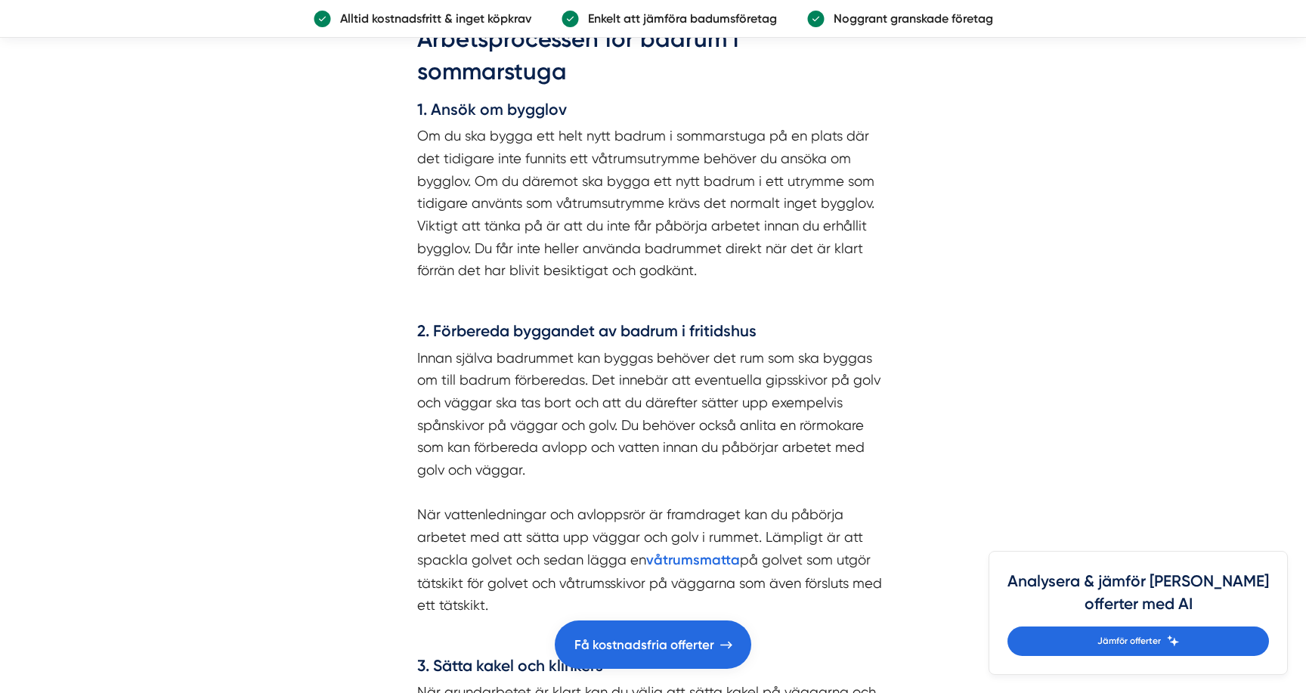
click at [419, 559] on p "Innan själva badrummet kan byggas behöver det rum som ska byggas om till badrum…" at bounding box center [653, 482] width 472 height 270
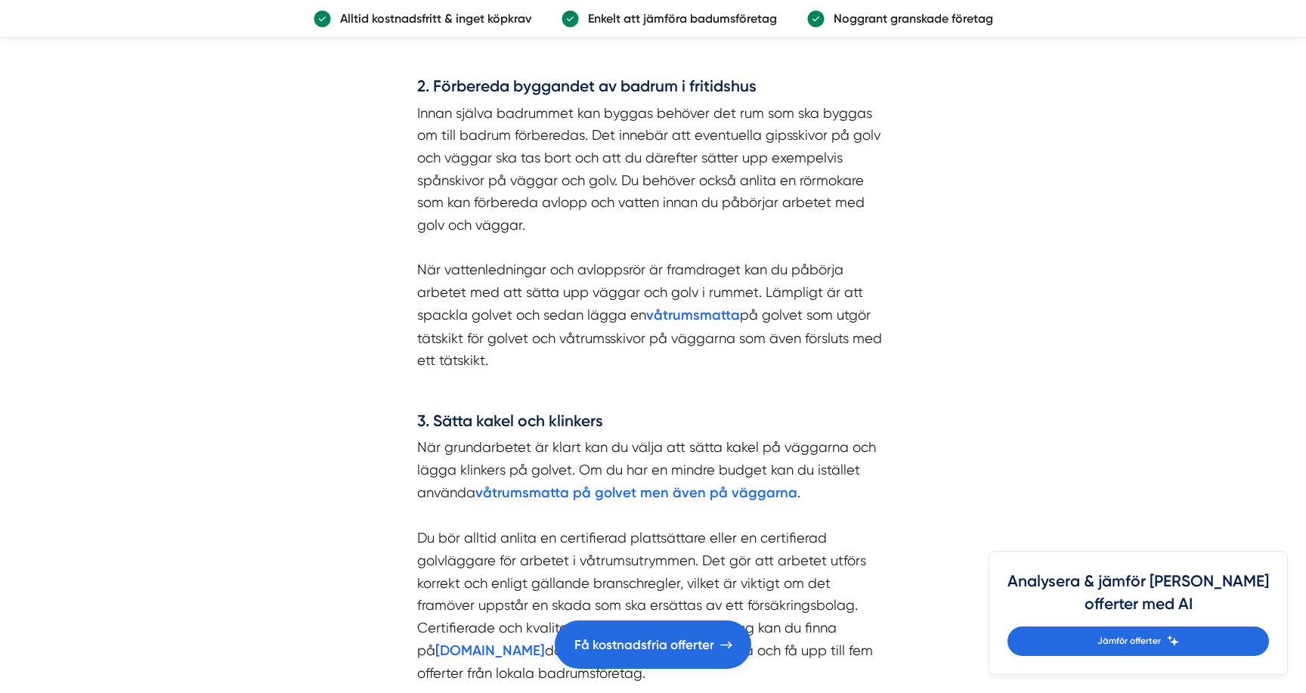
scroll to position [1993, 0]
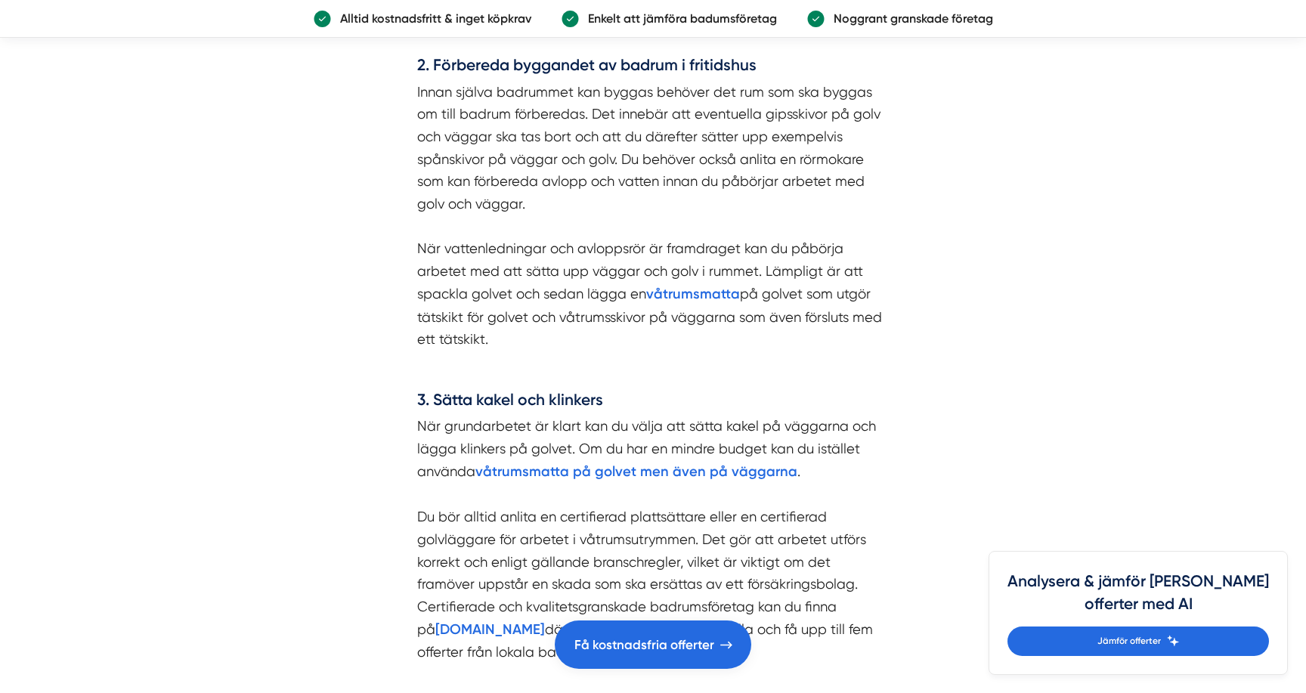
click at [424, 454] on p "När grundarbetet är klart kan du välja att sätta kakel på väggarna och lägga kl…" at bounding box center [653, 539] width 472 height 249
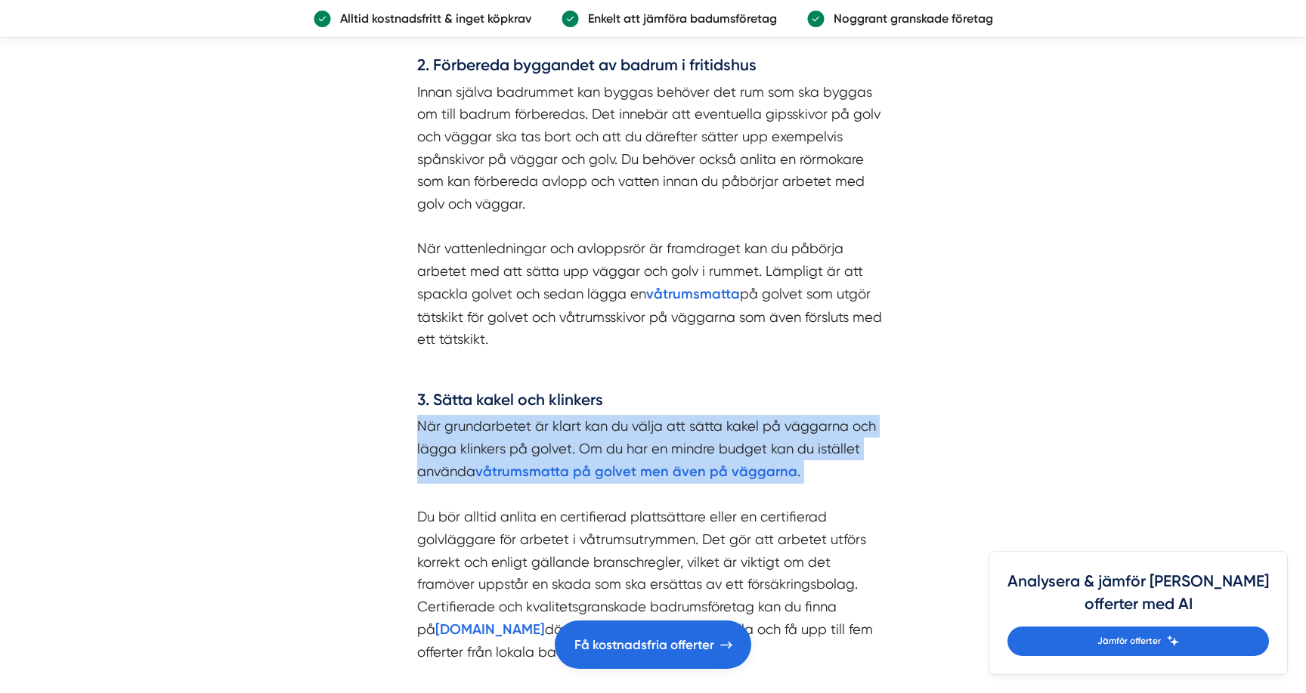
click at [424, 454] on p "När grundarbetet är klart kan du välja att sätta kakel på väggarna och lägga kl…" at bounding box center [653, 539] width 472 height 249
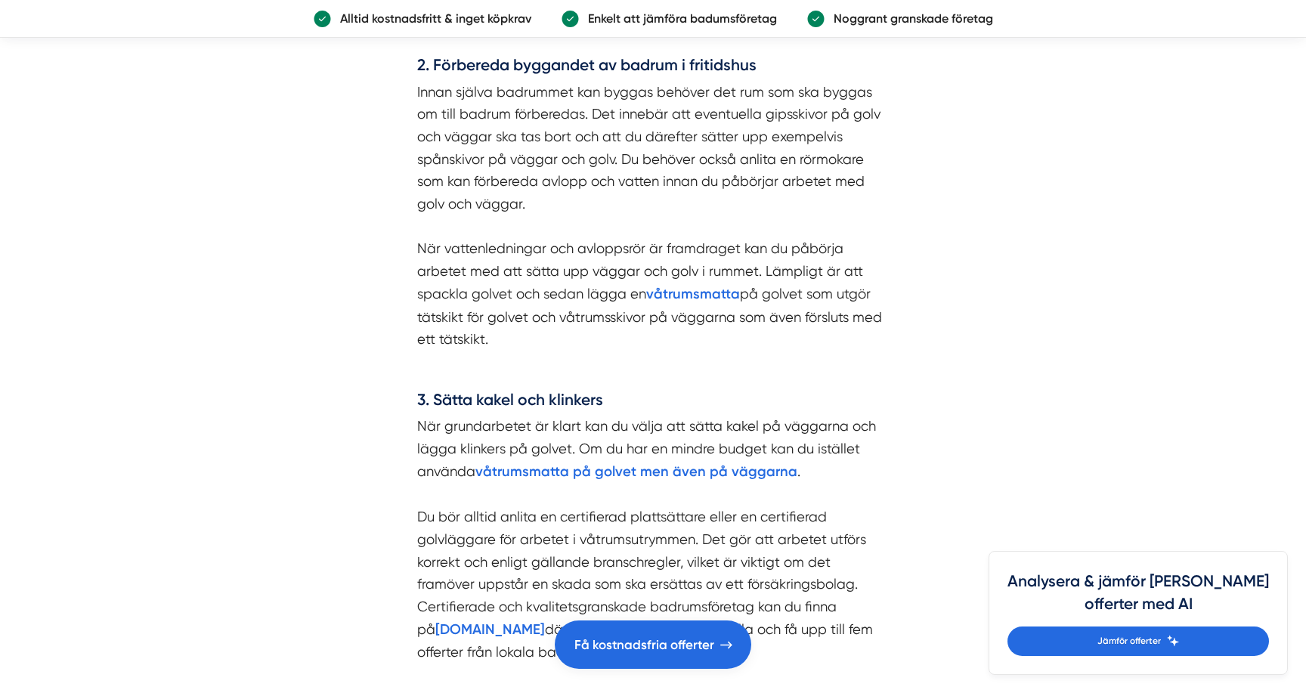
click at [424, 454] on p "När grundarbetet är klart kan du välja att sätta kakel på väggarna och lägga kl…" at bounding box center [653, 539] width 472 height 249
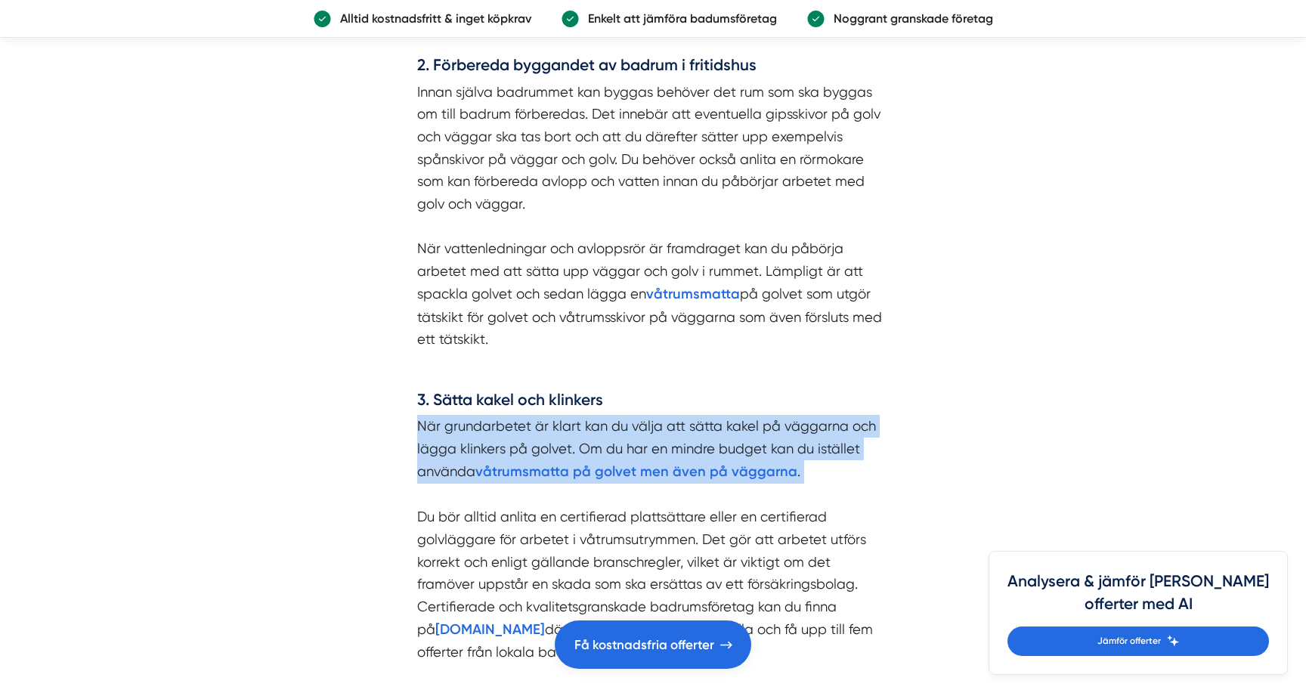
click at [424, 454] on p "När grundarbetet är klart kan du välja att sätta kakel på väggarna och lägga kl…" at bounding box center [653, 539] width 472 height 249
click at [416, 516] on div "Arbetsprocessen för badrum i sommarstuga 1. Ansök om bygglov Om du ska bygga et…" at bounding box center [653, 371] width 544 height 1274
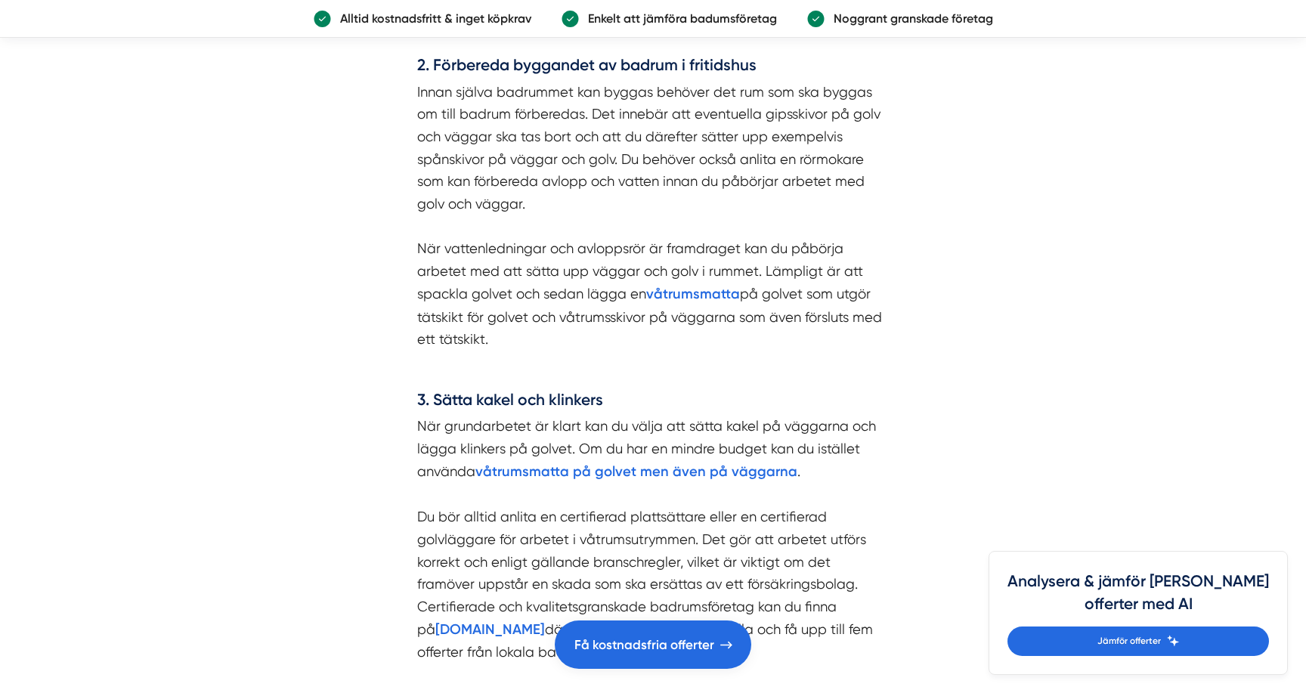
click at [416, 516] on div "Arbetsprocessen för badrum i sommarstuga 1. Ansök om bygglov Om du ska bygga et…" at bounding box center [653, 371] width 544 height 1274
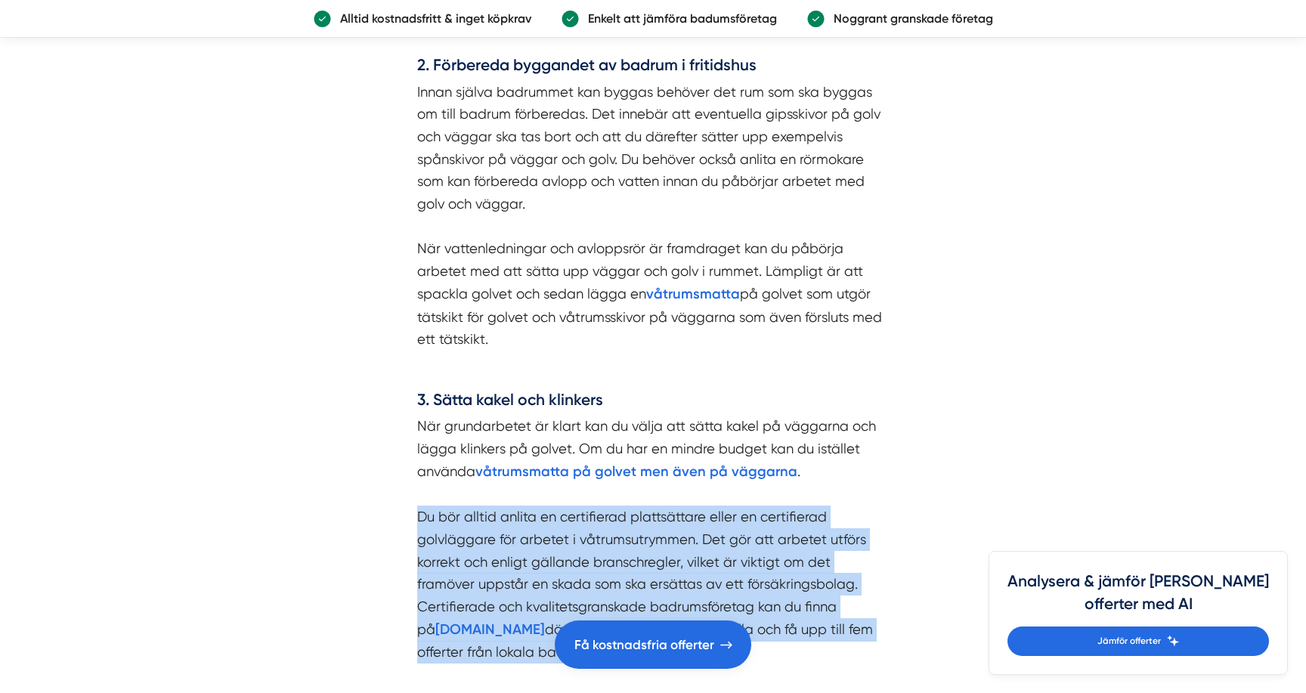
click at [417, 538] on p "När grundarbetet är klart kan du välja att sätta kakel på väggarna och lägga kl…" at bounding box center [653, 539] width 472 height 249
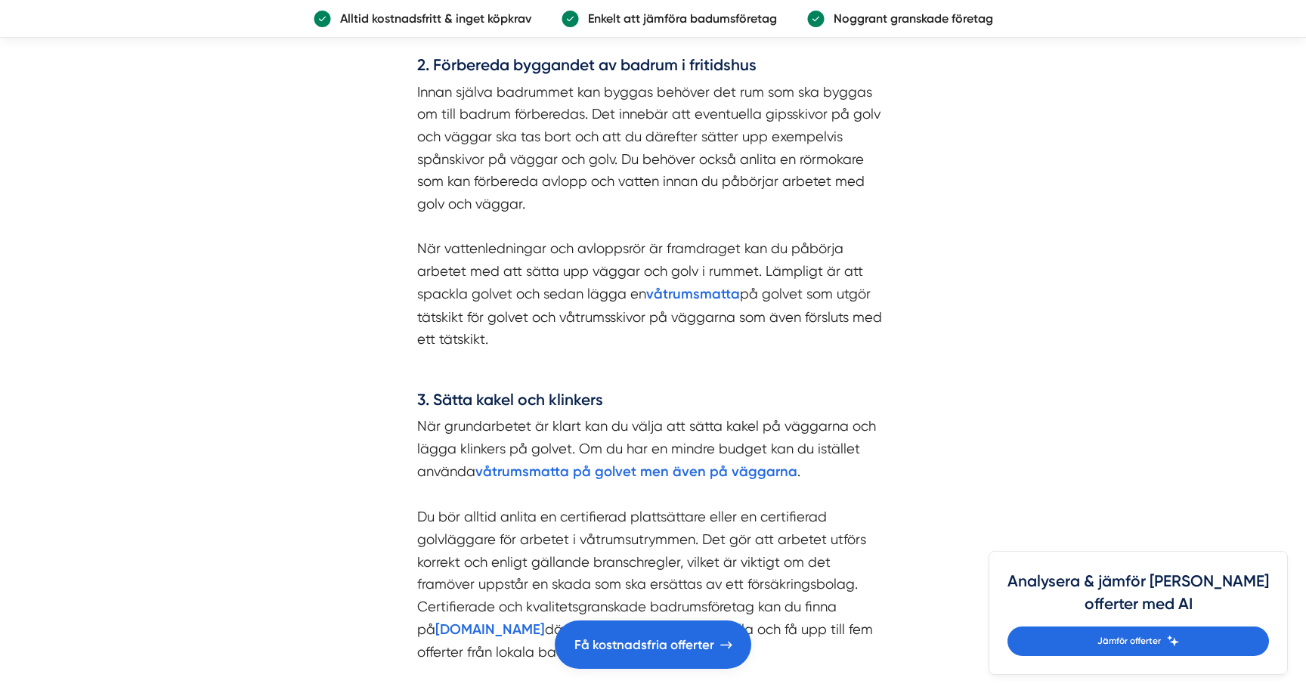
click at [417, 538] on p "När grundarbetet är klart kan du välja att sätta kakel på väggarna och lägga kl…" at bounding box center [653, 539] width 472 height 249
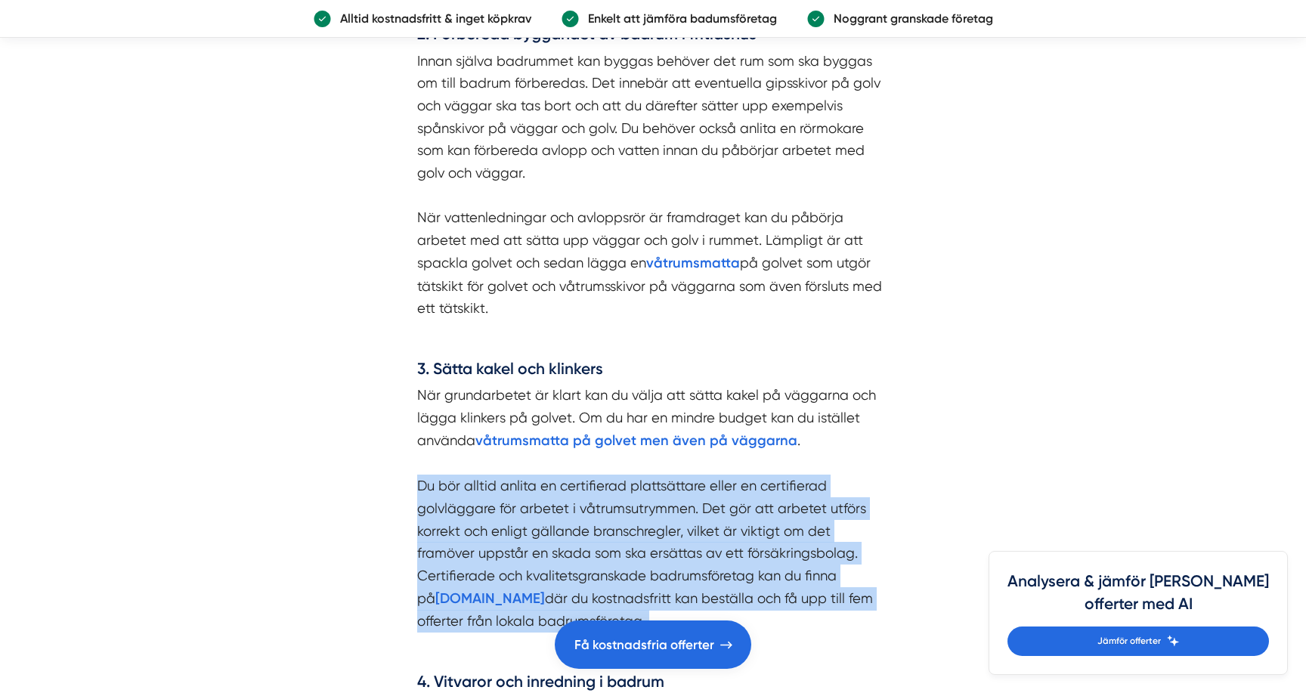
scroll to position [2025, 0]
click at [417, 538] on p "När grundarbetet är klart kan du välja att sätta kakel på väggarna och lägga kl…" at bounding box center [653, 507] width 472 height 249
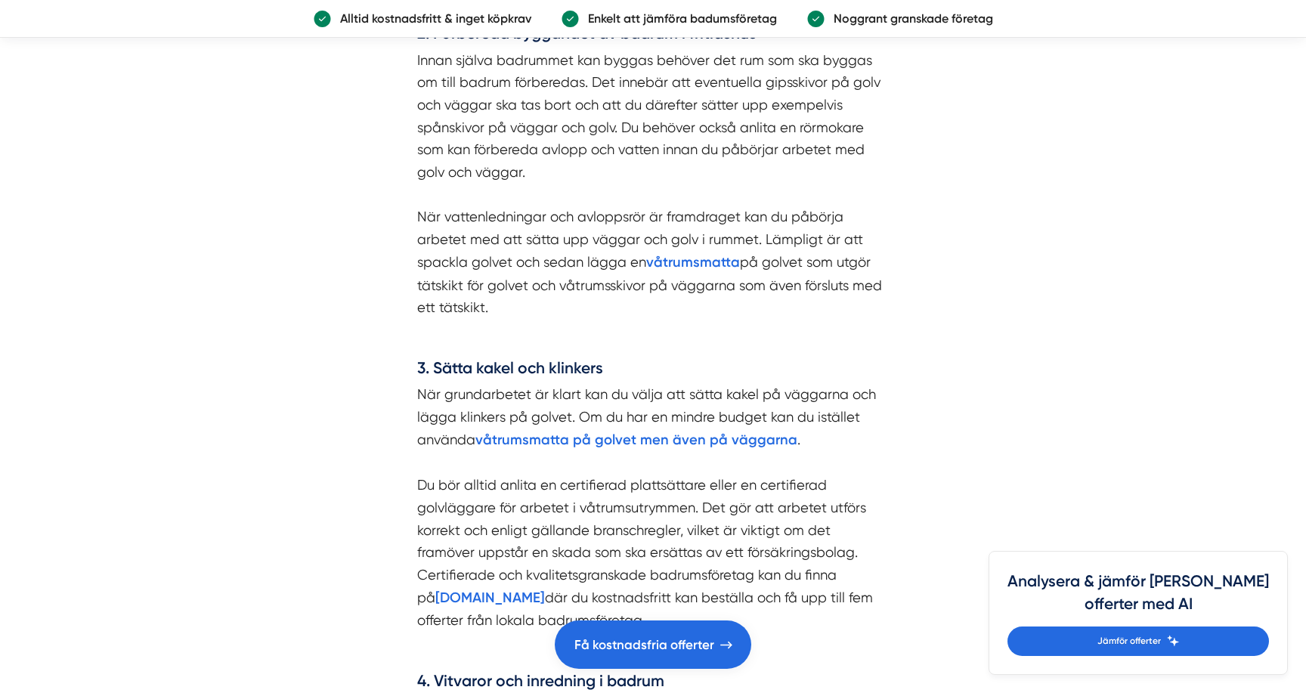
click at [417, 538] on p "När grundarbetet är klart kan du välja att sätta kakel på väggarna och lägga kl…" at bounding box center [653, 507] width 472 height 249
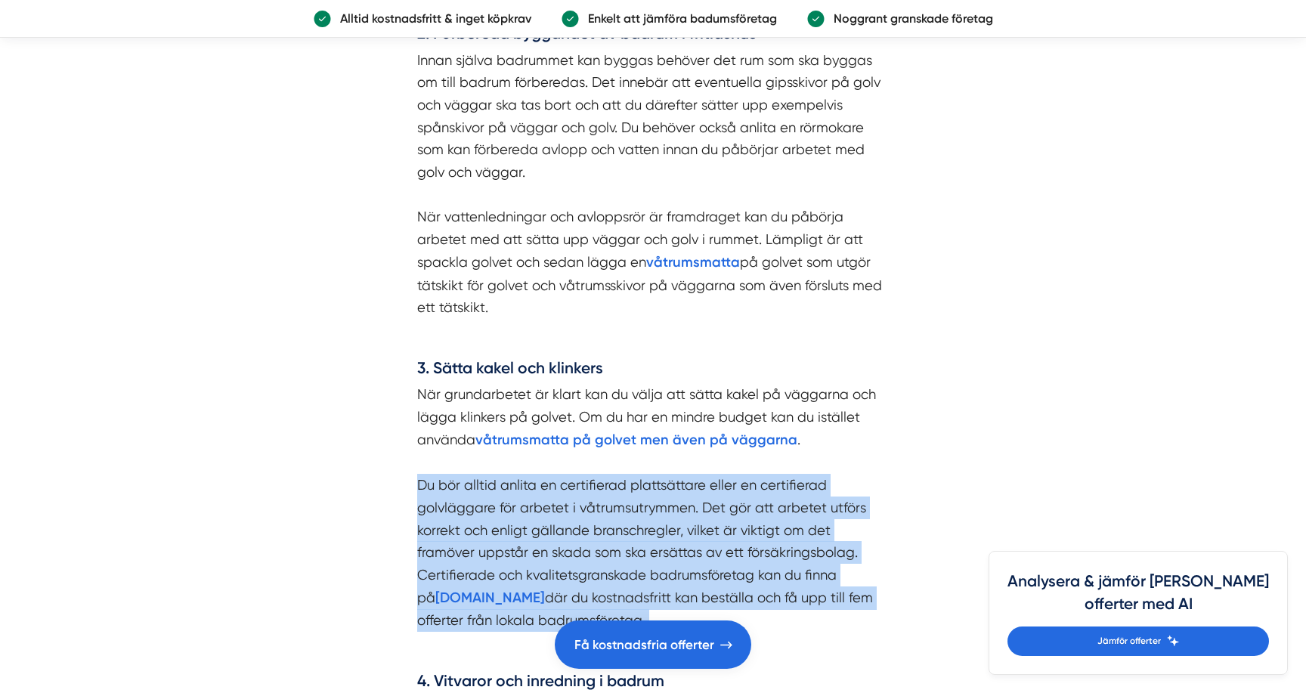
click at [417, 538] on p "När grundarbetet är klart kan du välja att sätta kakel på väggarna och lägga kl…" at bounding box center [653, 507] width 472 height 249
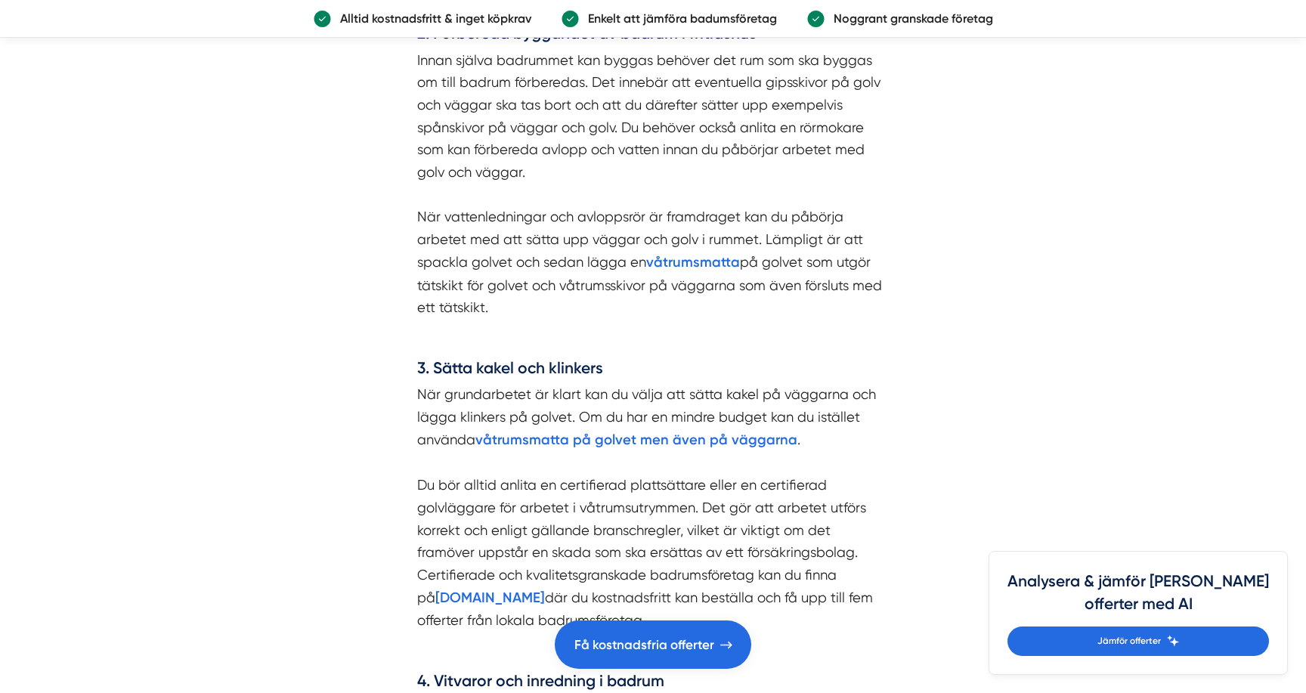
click at [417, 538] on p "När grundarbetet är klart kan du välja att sätta kakel på väggarna och lägga kl…" at bounding box center [653, 507] width 472 height 249
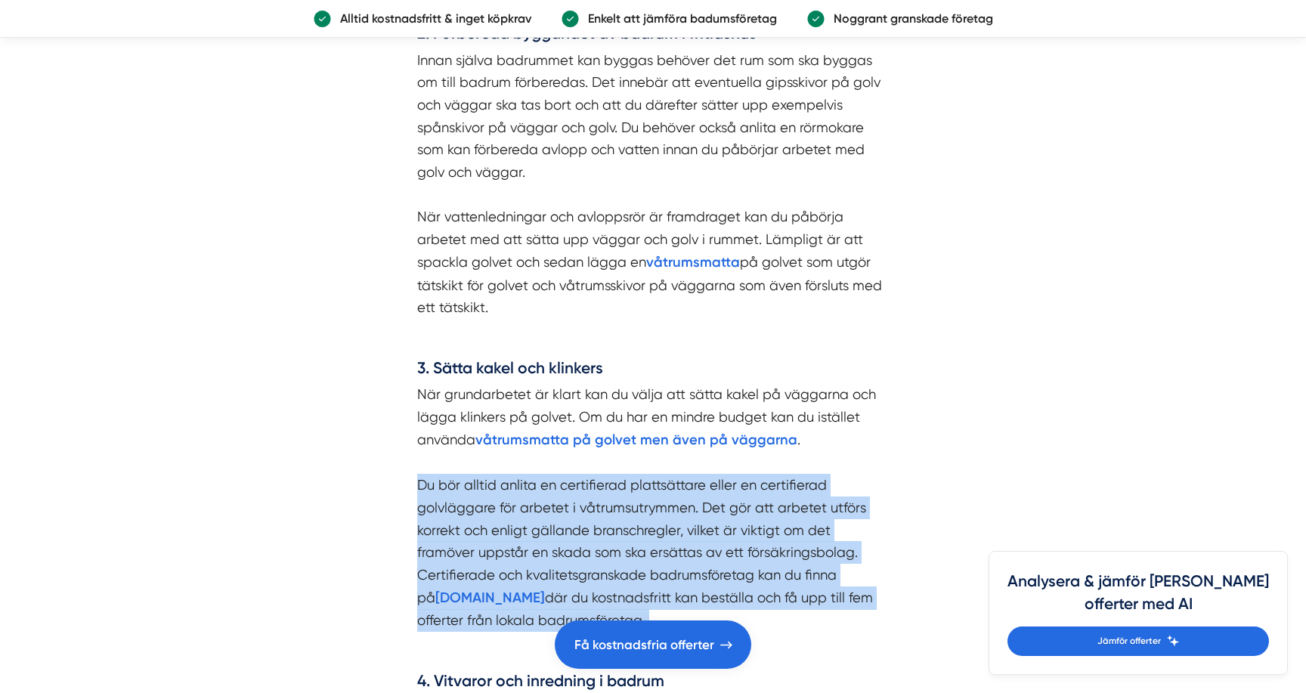
click at [419, 551] on p "När grundarbetet är klart kan du välja att sätta kakel på väggarna och lägga kl…" at bounding box center [653, 507] width 472 height 249
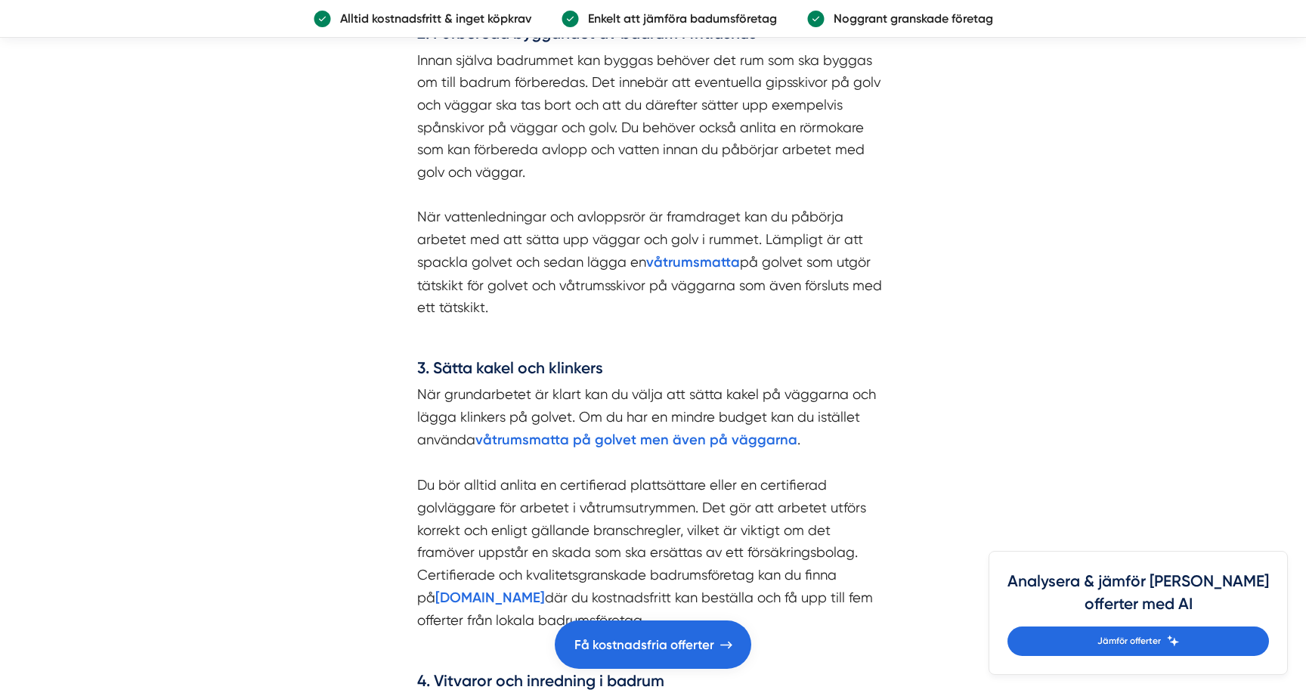
click at [419, 551] on p "När grundarbetet är klart kan du välja att sätta kakel på väggarna och lägga kl…" at bounding box center [653, 507] width 472 height 249
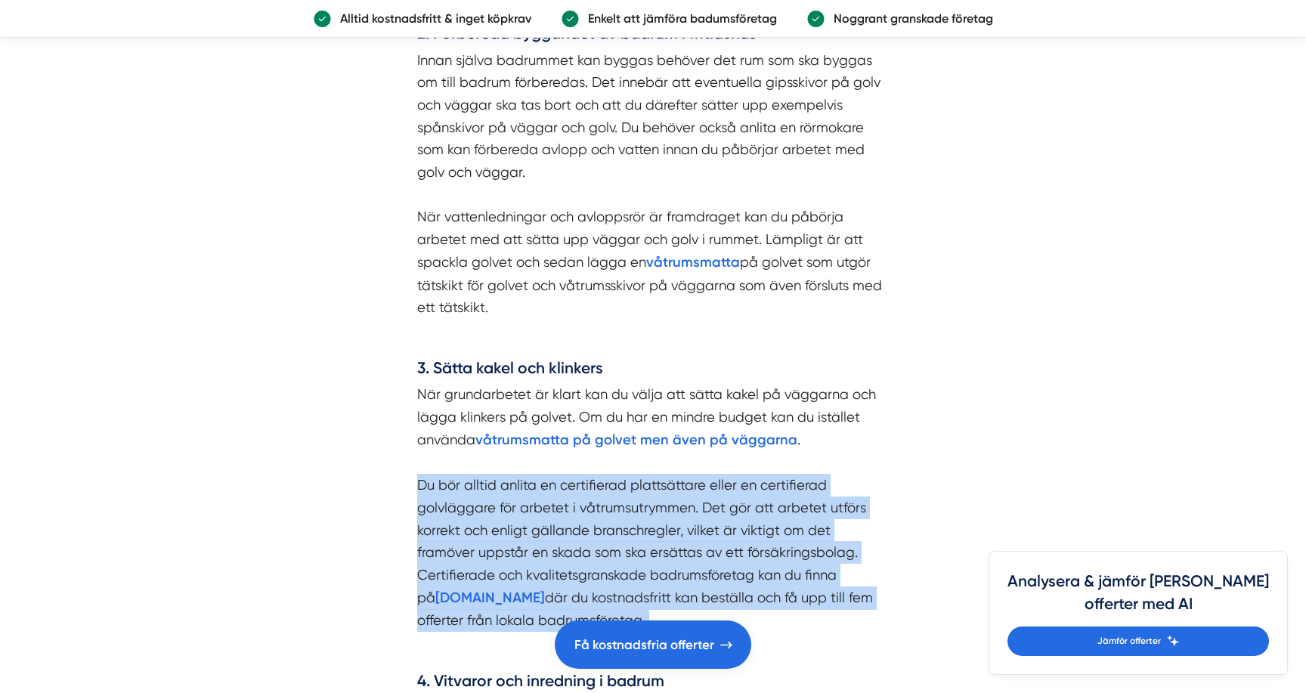
click at [419, 551] on p "När grundarbetet är klart kan du välja att sätta kakel på väggarna och lägga kl…" at bounding box center [653, 507] width 472 height 249
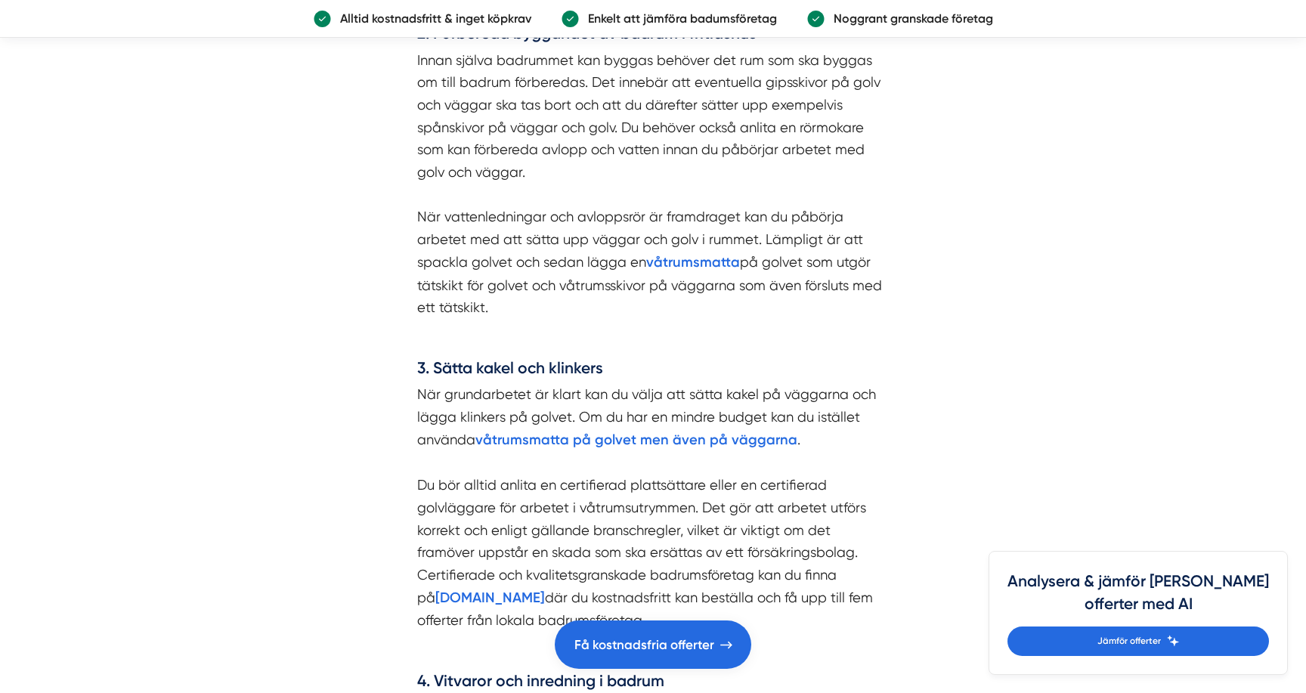
click at [419, 551] on p "När grundarbetet är klart kan du välja att sätta kakel på väggarna och lägga kl…" at bounding box center [653, 507] width 472 height 249
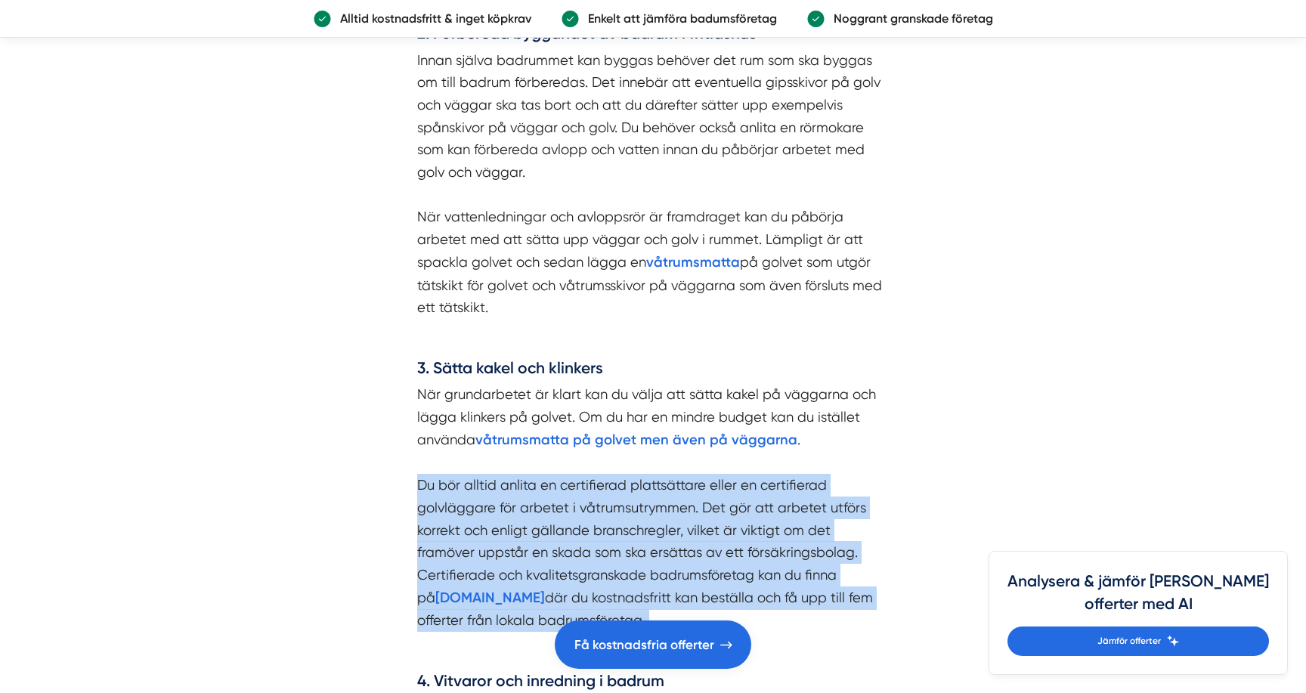
click at [419, 551] on p "När grundarbetet är klart kan du välja att sätta kakel på väggarna och lägga kl…" at bounding box center [653, 507] width 472 height 249
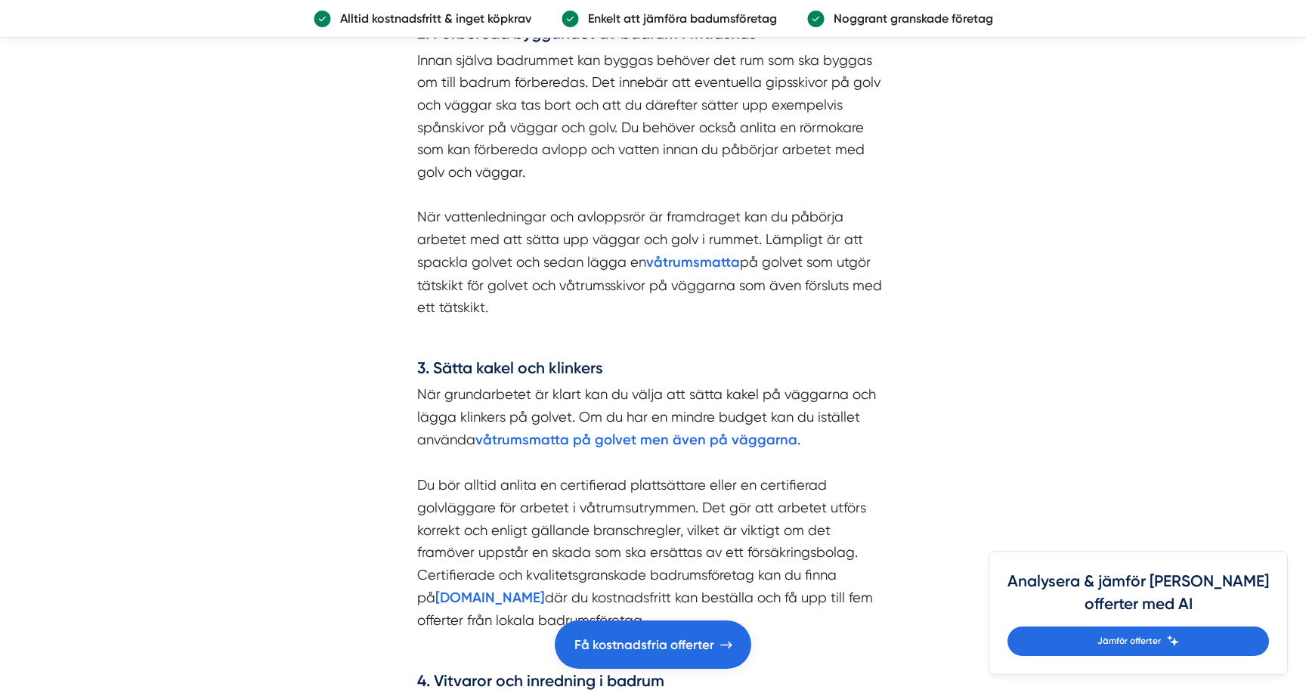
click at [419, 551] on p "När grundarbetet är klart kan du välja att sätta kakel på väggarna och lägga kl…" at bounding box center [653, 507] width 472 height 249
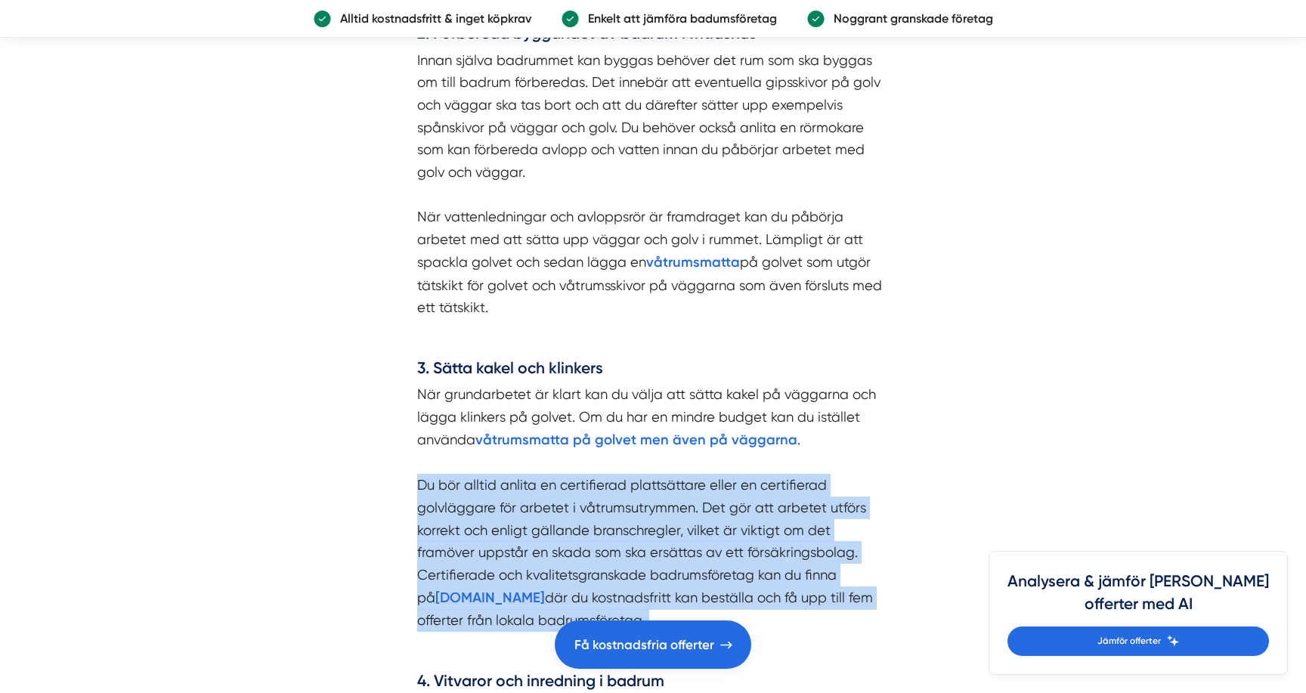
click at [419, 551] on p "När grundarbetet är klart kan du välja att sätta kakel på väggarna och lägga kl…" at bounding box center [653, 507] width 472 height 249
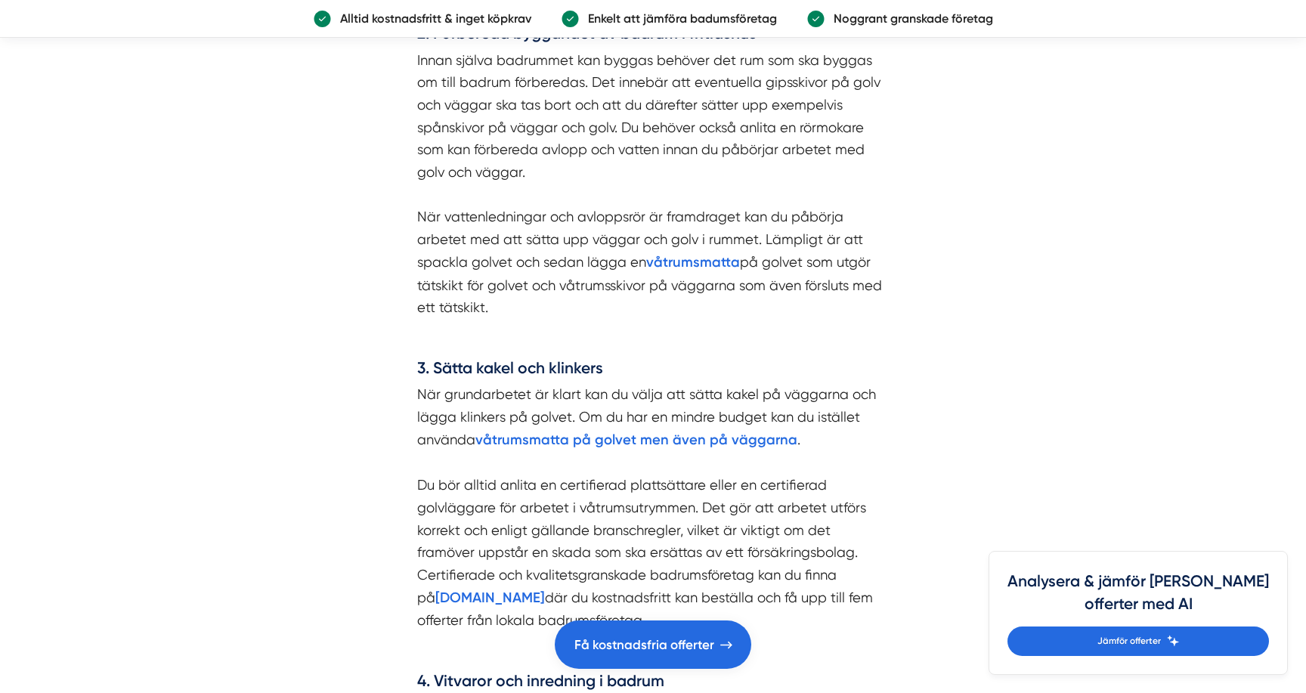
click at [419, 551] on p "När grundarbetet är klart kan du välja att sätta kakel på väggarna och lägga kl…" at bounding box center [653, 507] width 472 height 249
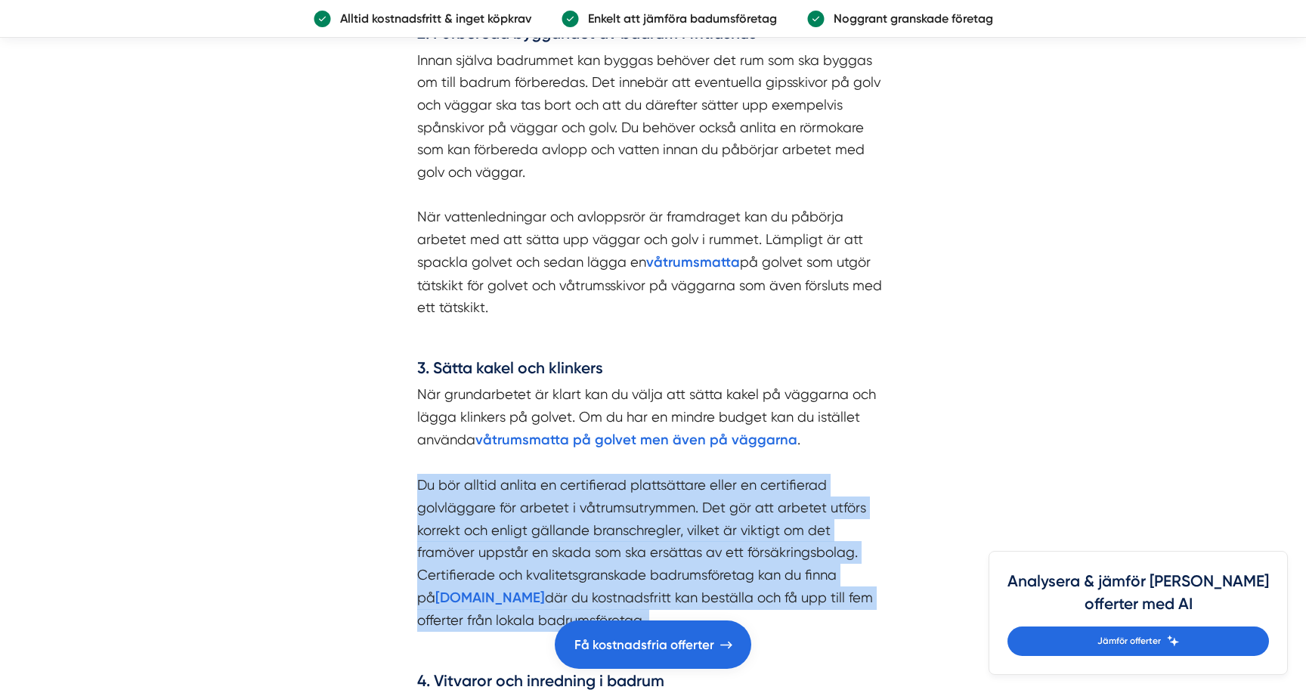
click at [419, 551] on p "När grundarbetet är klart kan du välja att sätta kakel på väggarna och lägga kl…" at bounding box center [653, 507] width 472 height 249
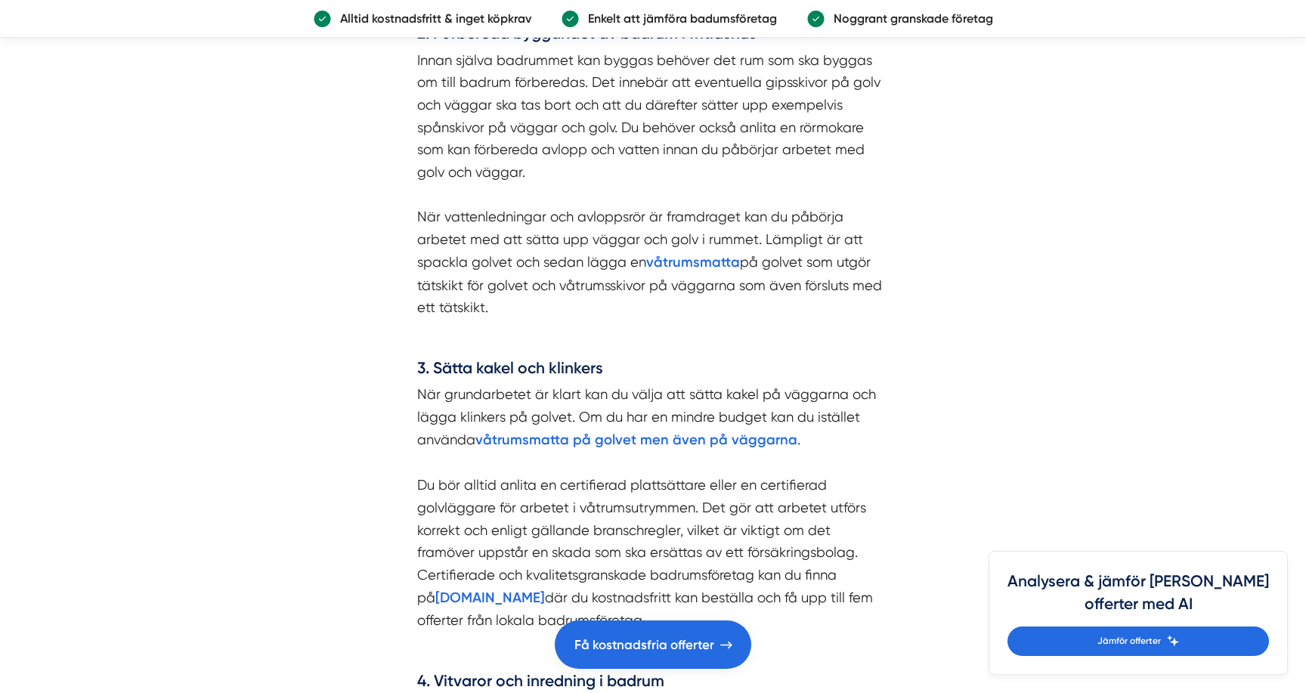
click at [419, 551] on p "När grundarbetet är klart kan du välja att sätta kakel på väggarna och lägga kl…" at bounding box center [653, 507] width 472 height 249
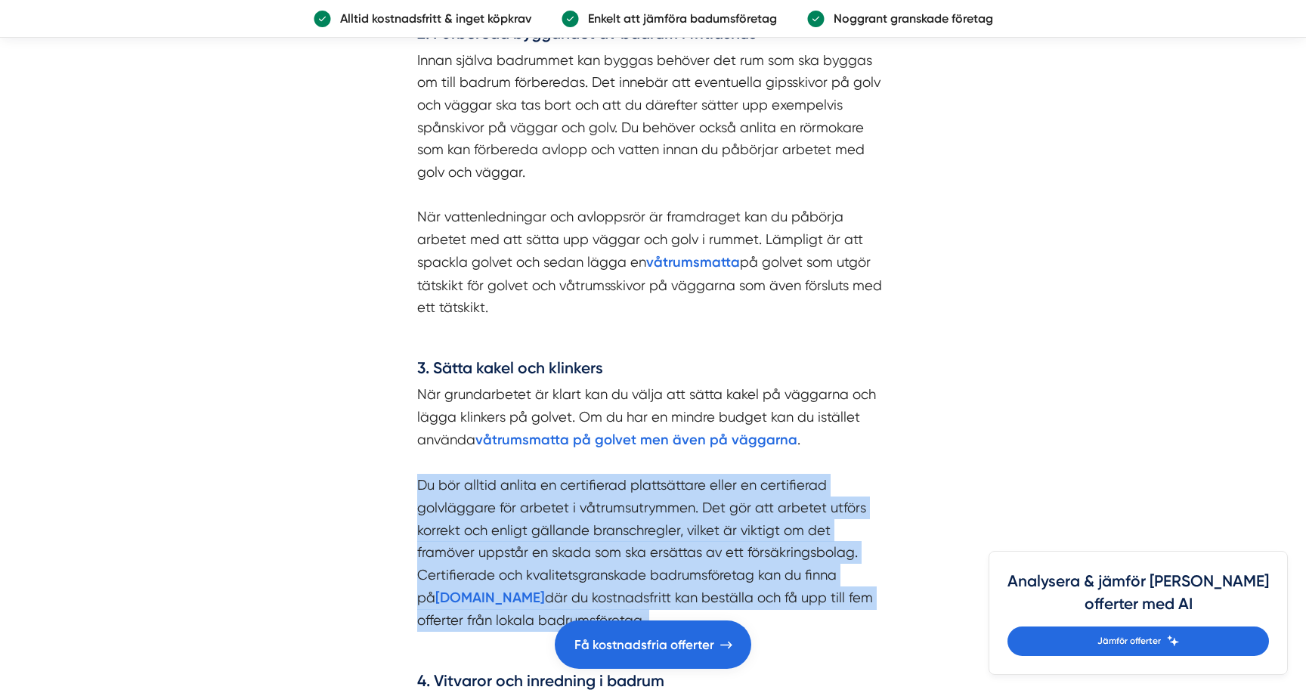
click at [364, 510] on div "Redaktör på [DOMAIN_NAME] Publicerades: [DATE] : 10:07 Uppdaterades: [DATE] : 0…" at bounding box center [653, 204] width 581 height 3486
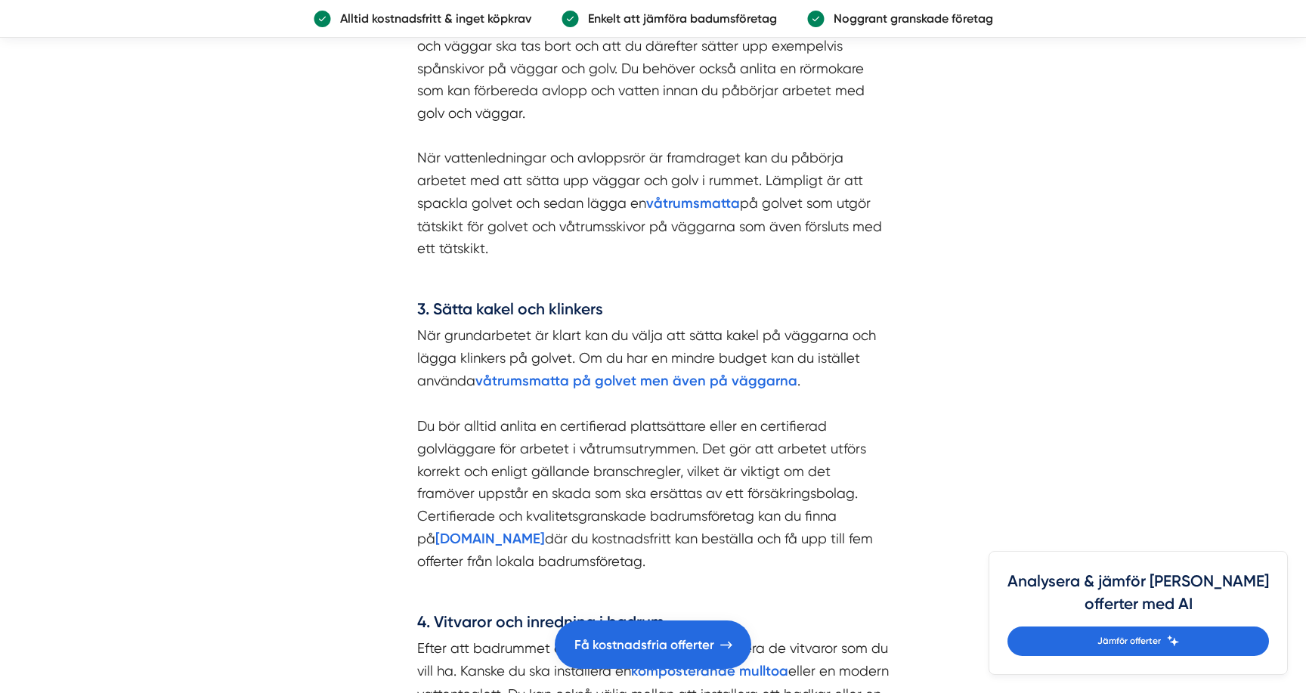
scroll to position [2086, 0]
click at [403, 471] on div "Arbetsprocessen för badrum i sommarstuga 1. Ansök om bygglov Om du ska bygga et…" at bounding box center [653, 278] width 544 height 1274
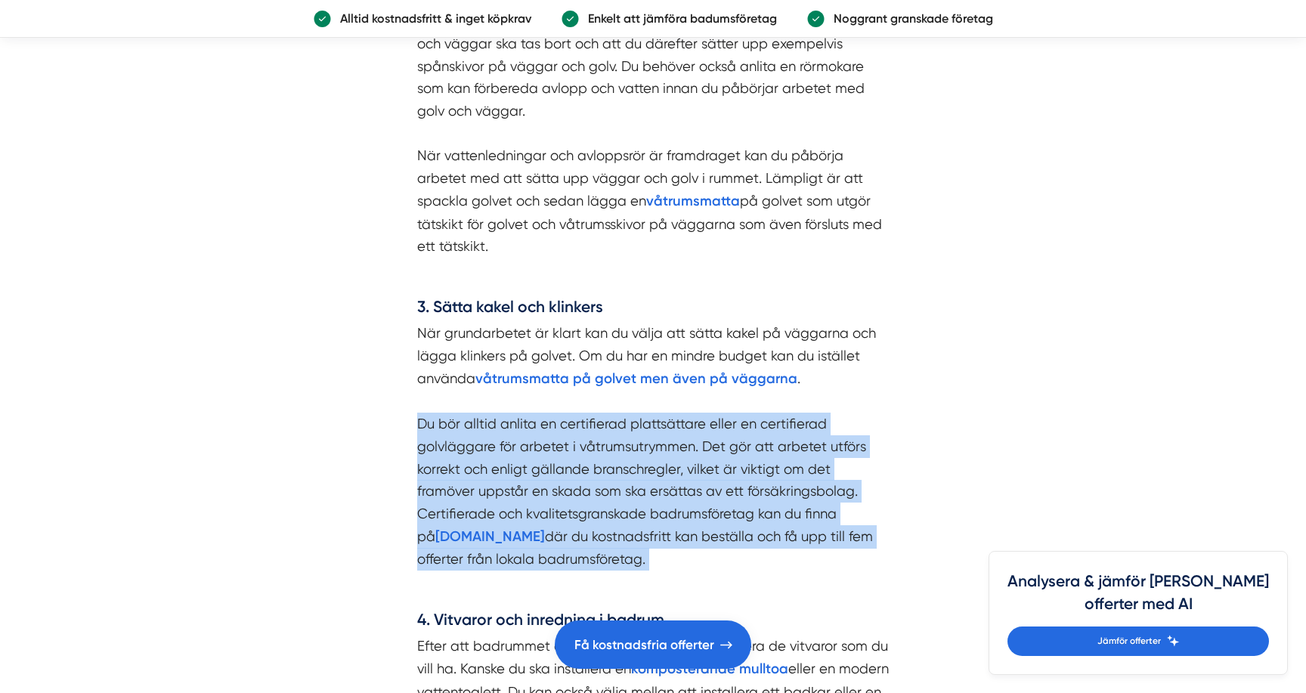
click at [403, 471] on div "Arbetsprocessen för badrum i sommarstuga 1. Ansök om bygglov Om du ska bygga et…" at bounding box center [653, 278] width 544 height 1274
click at [323, 450] on article "Redaktör på [DOMAIN_NAME] Publicerades: [DATE] : 10:07 Uppdaterades: [DATE] : 0…" at bounding box center [653, 587] width 1306 height 4411
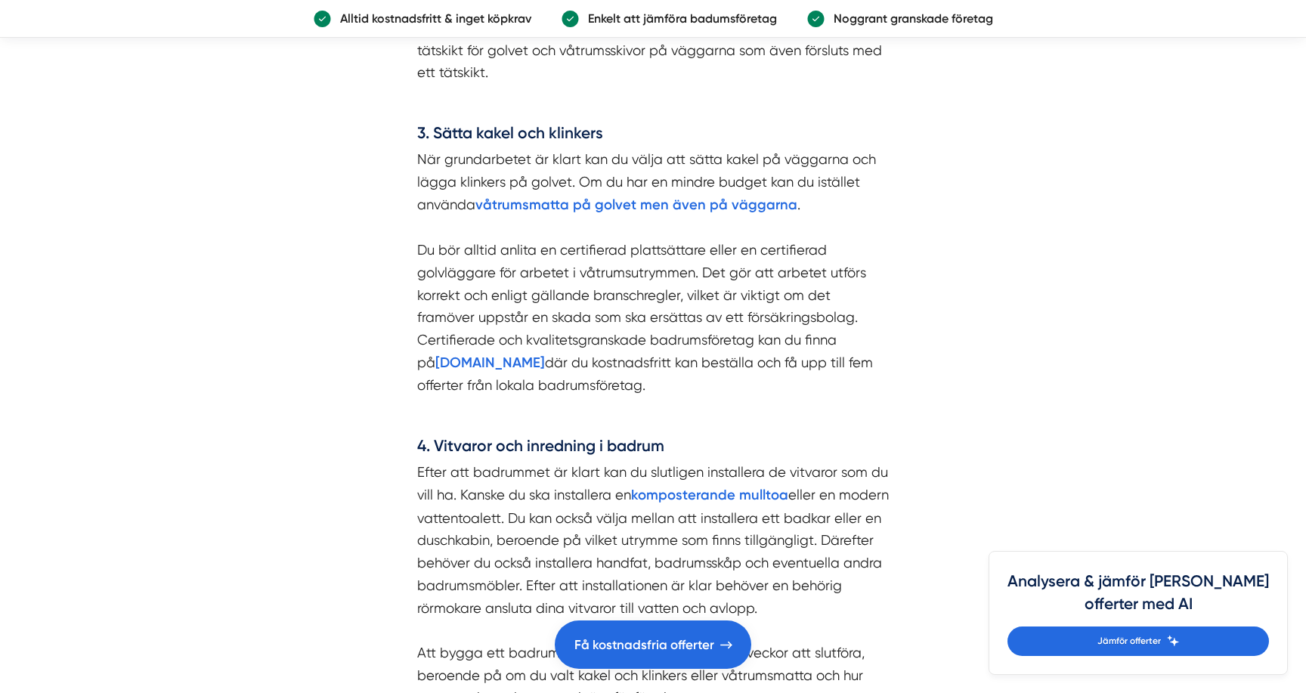
scroll to position [2265, 0]
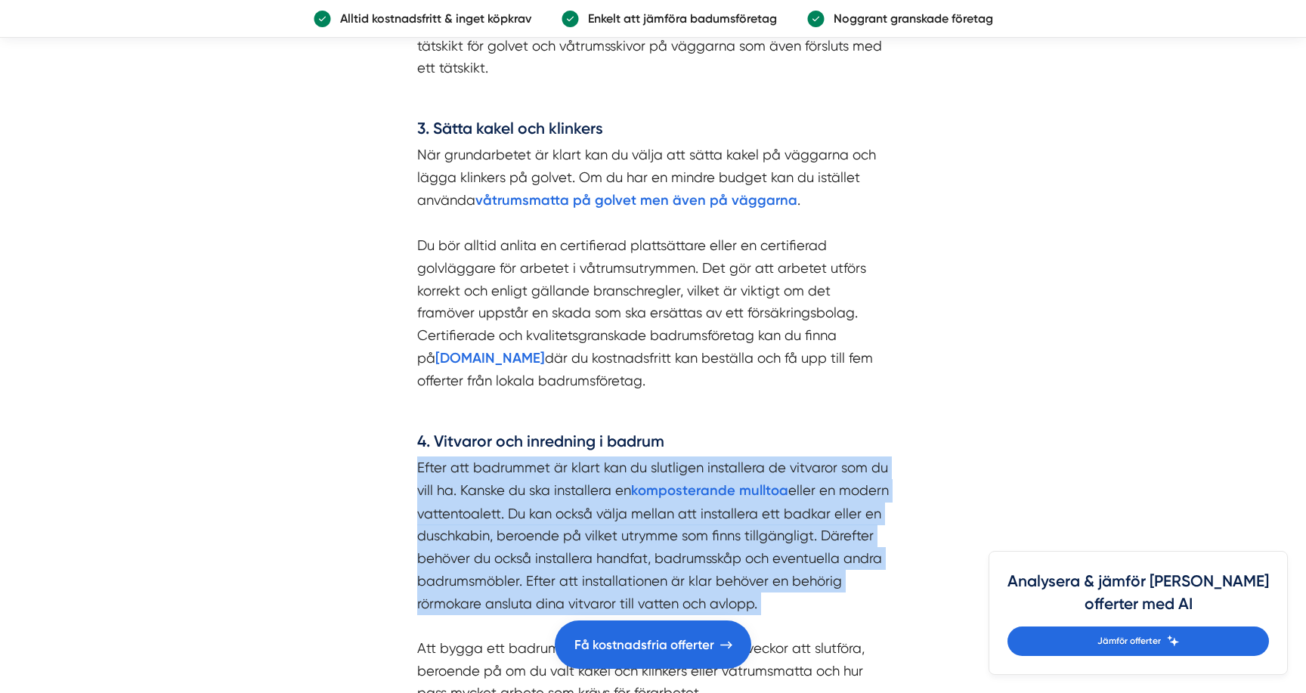
click at [391, 549] on div "Arbetsprocessen för badrum i sommarstuga 1. Ansök om bygglov Om du ska bygga et…" at bounding box center [653, 100] width 544 height 1274
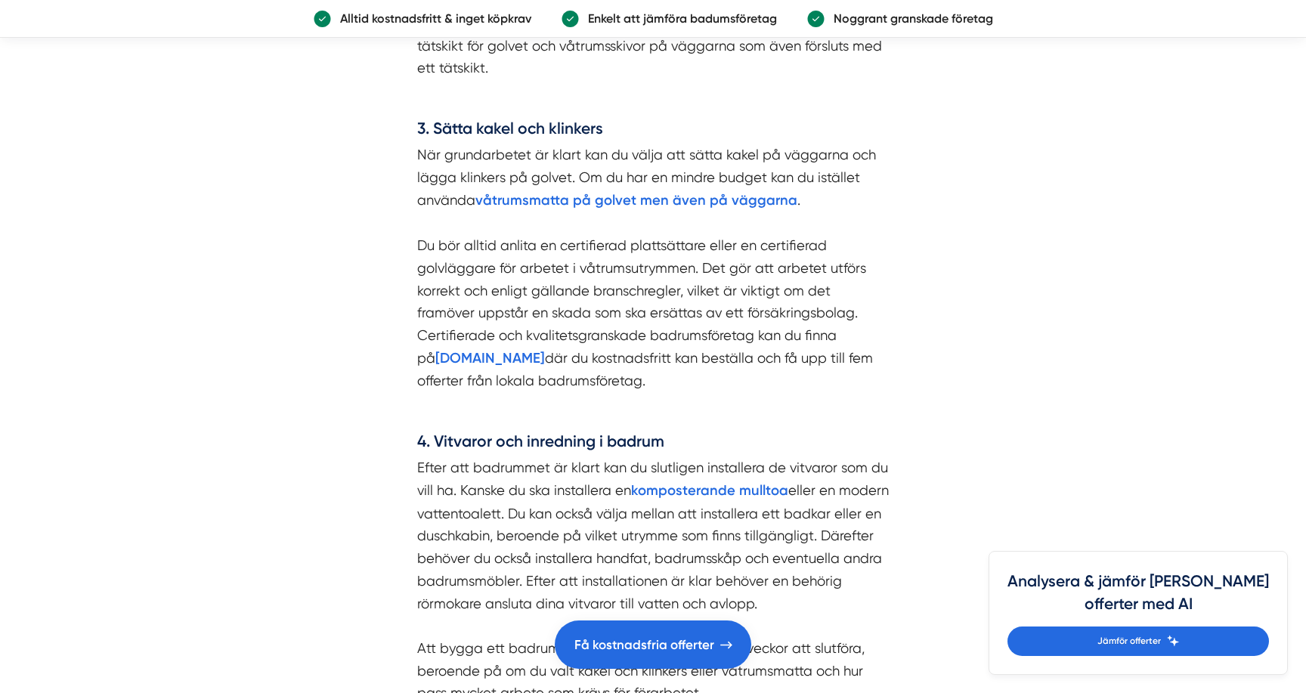
click at [391, 549] on div "Arbetsprocessen för badrum i sommarstuga 1. Ansök om bygglov Om du ska bygga et…" at bounding box center [653, 100] width 544 height 1274
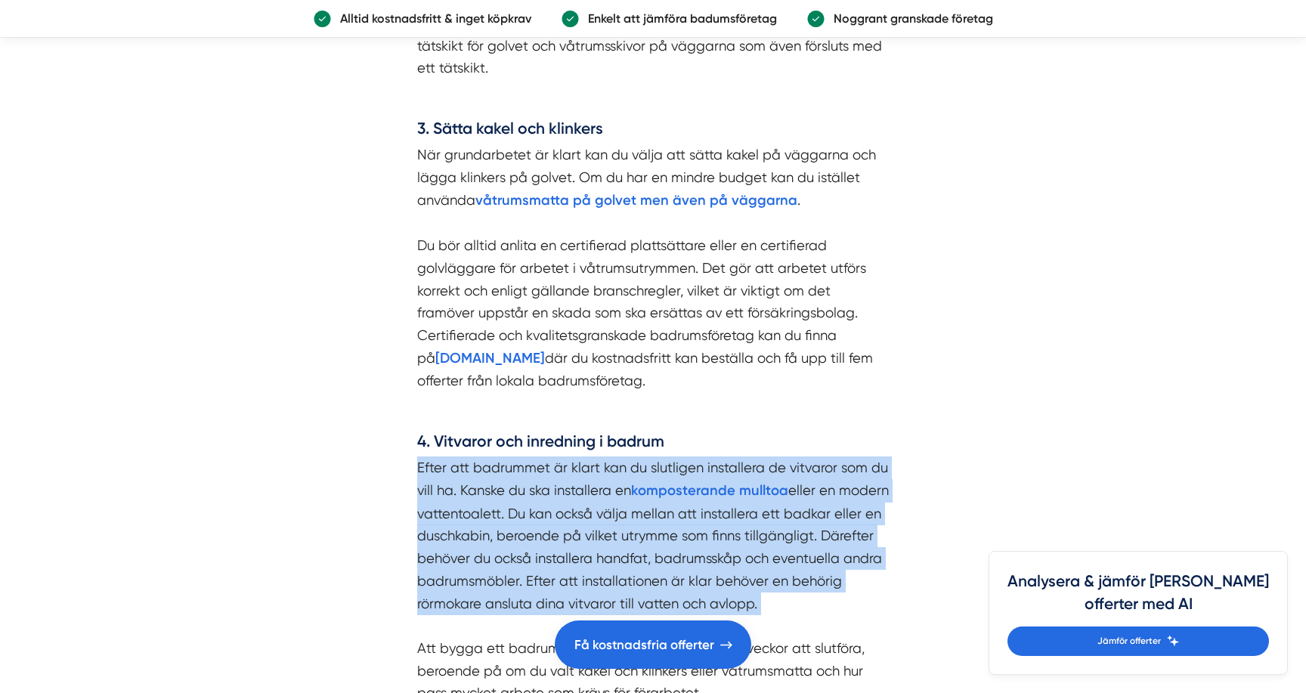
click at [323, 442] on article "Redaktör på [DOMAIN_NAME] Publicerades: [DATE] : 10:07 Uppdaterades: [DATE] : 0…" at bounding box center [653, 408] width 1306 height 4411
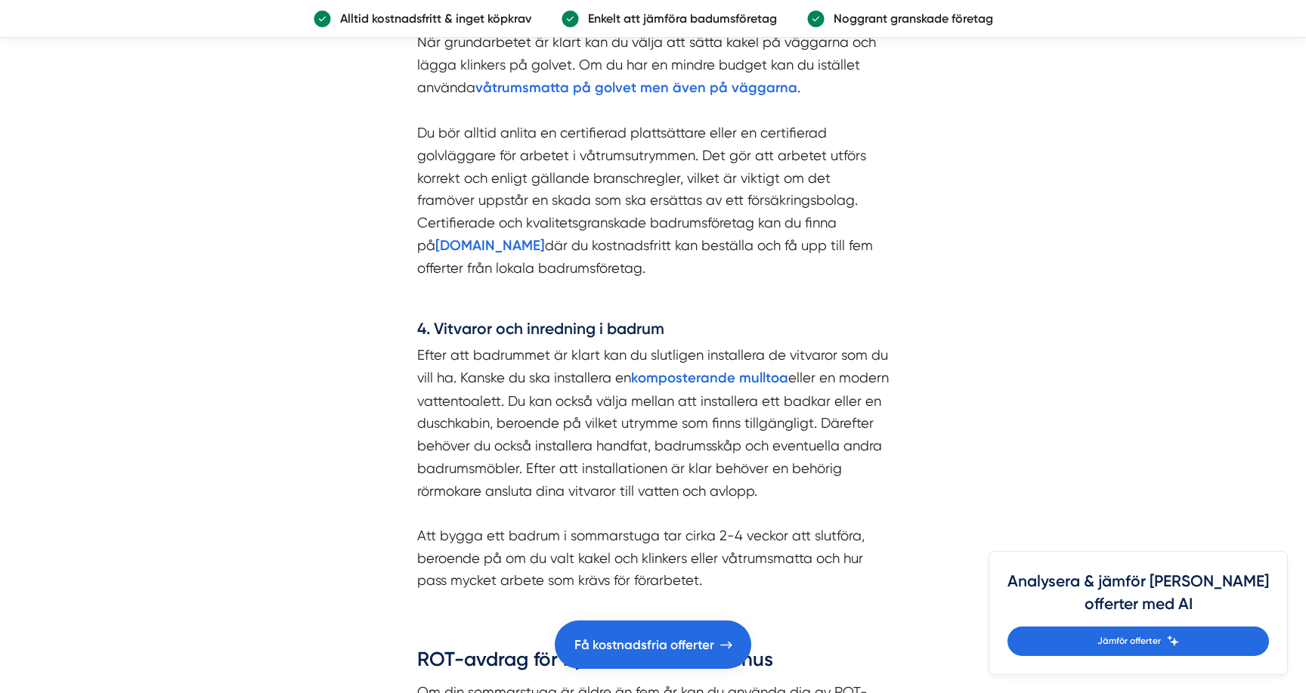
scroll to position [2468, 0]
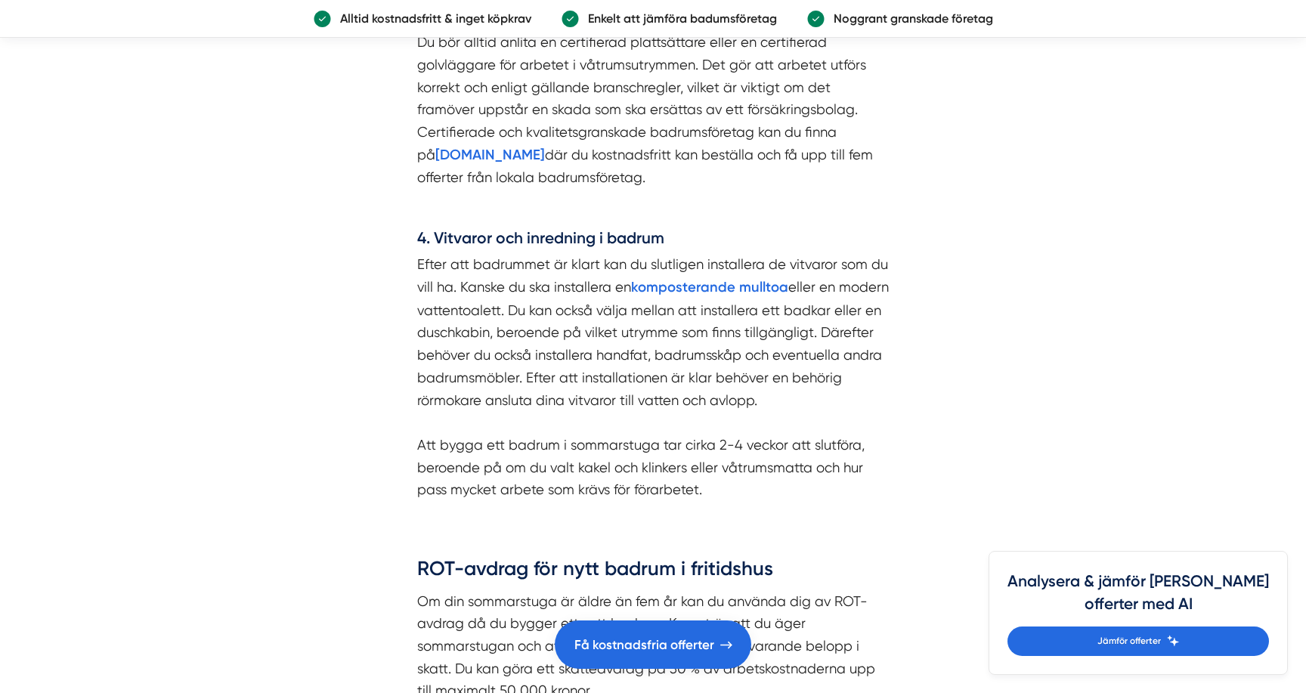
click at [418, 463] on p "Efter att badrummet är klart kan du slutligen installera de vitvaror som du vil…" at bounding box center [653, 377] width 472 height 248
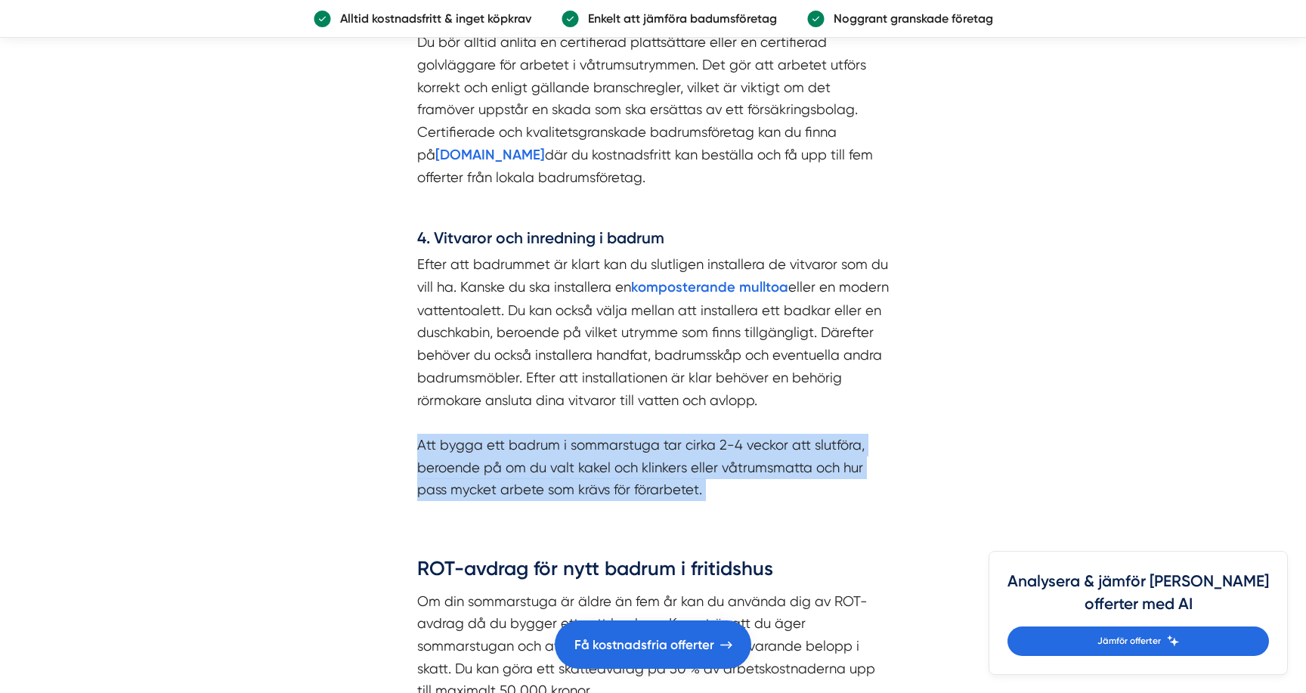
click at [418, 463] on p "Efter att badrummet är klart kan du slutligen installera de vitvaror som du vil…" at bounding box center [653, 377] width 472 height 248
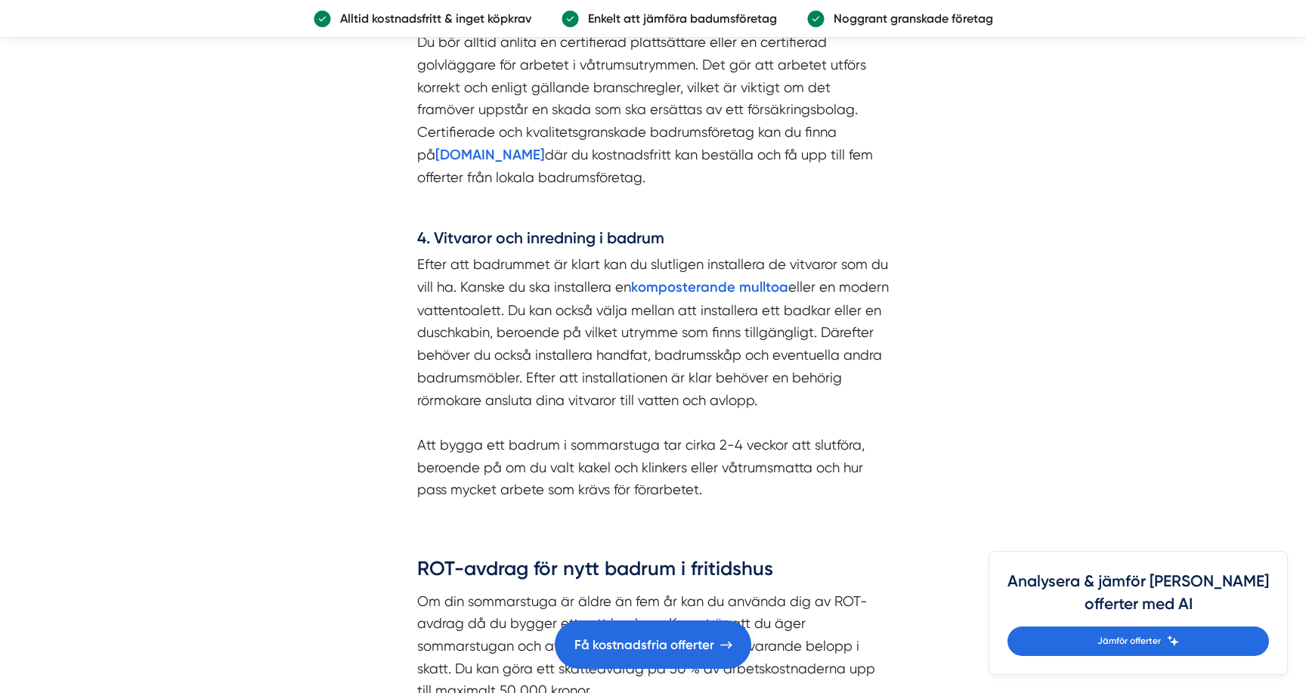
click at [418, 463] on p "Efter att badrummet är klart kan du slutligen installera de vitvaror som du vil…" at bounding box center [653, 377] width 472 height 248
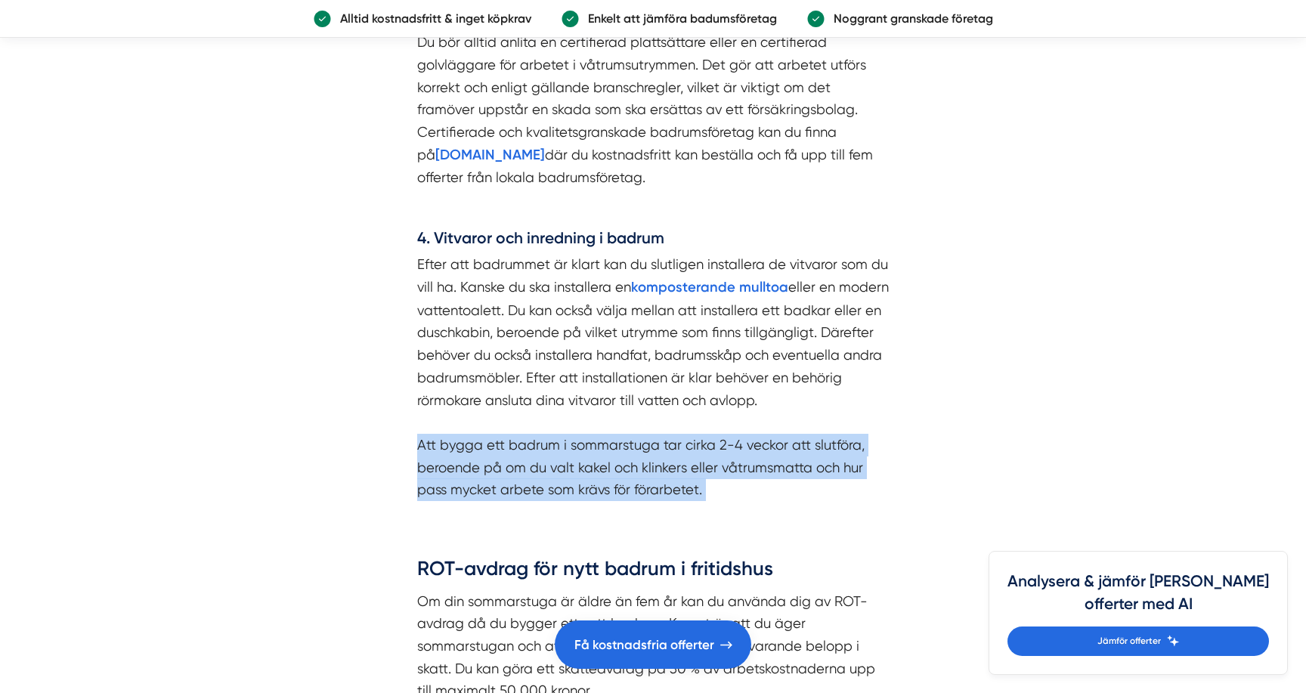
click at [418, 463] on p "Efter att badrummet är klart kan du slutligen installera de vitvaror som du vil…" at bounding box center [653, 377] width 472 height 248
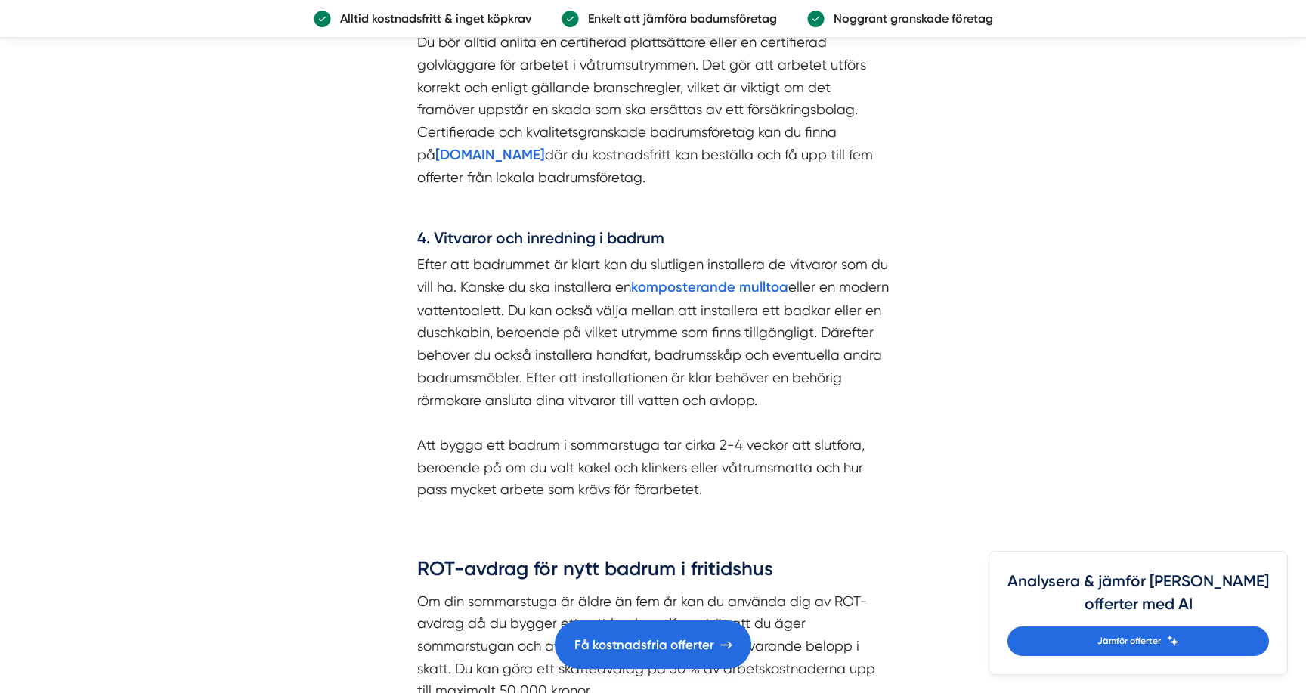
click at [418, 463] on p "Efter att badrummet är klart kan du slutligen installera de vitvaror som du vil…" at bounding box center [653, 377] width 472 height 248
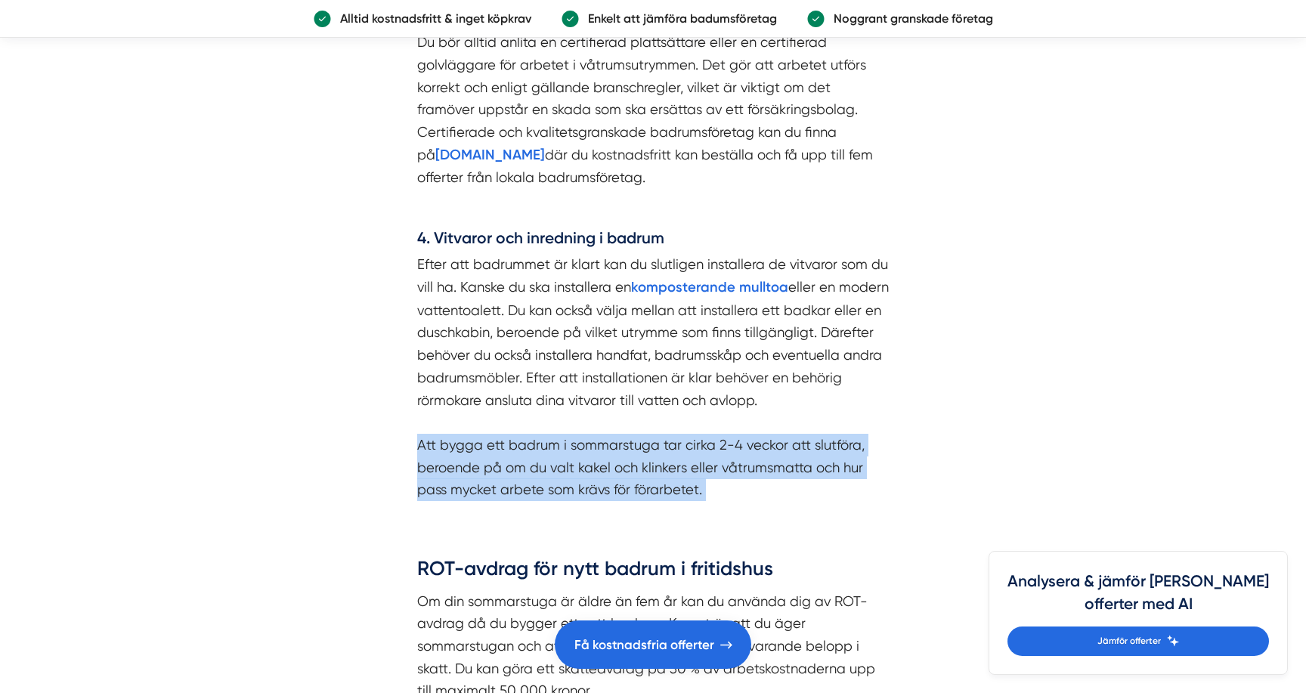
click at [418, 463] on p "Efter att badrummet är klart kan du slutligen installera de vitvaror som du vil…" at bounding box center [653, 377] width 472 height 248
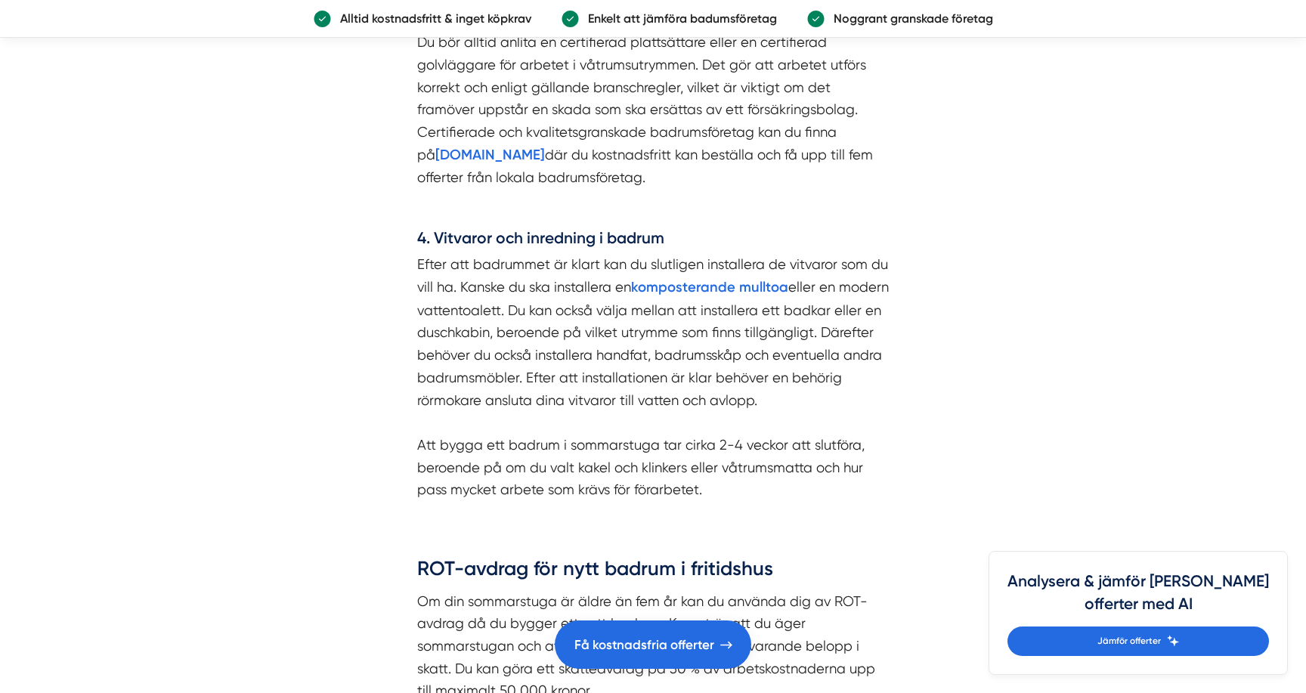
click at [418, 463] on p "Efter att badrummet är klart kan du slutligen installera de vitvaror som du vil…" at bounding box center [653, 377] width 472 height 248
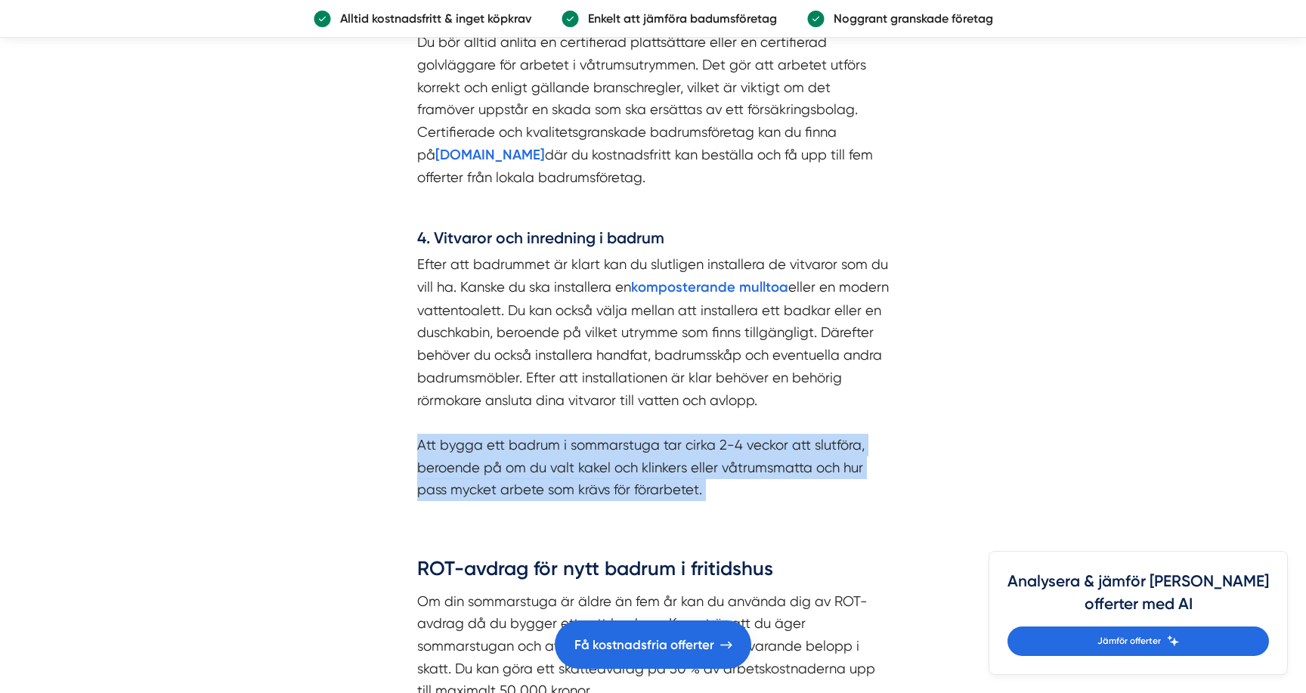
click at [418, 463] on p "Efter att badrummet är klart kan du slutligen installera de vitvaror som du vil…" at bounding box center [653, 377] width 472 height 248
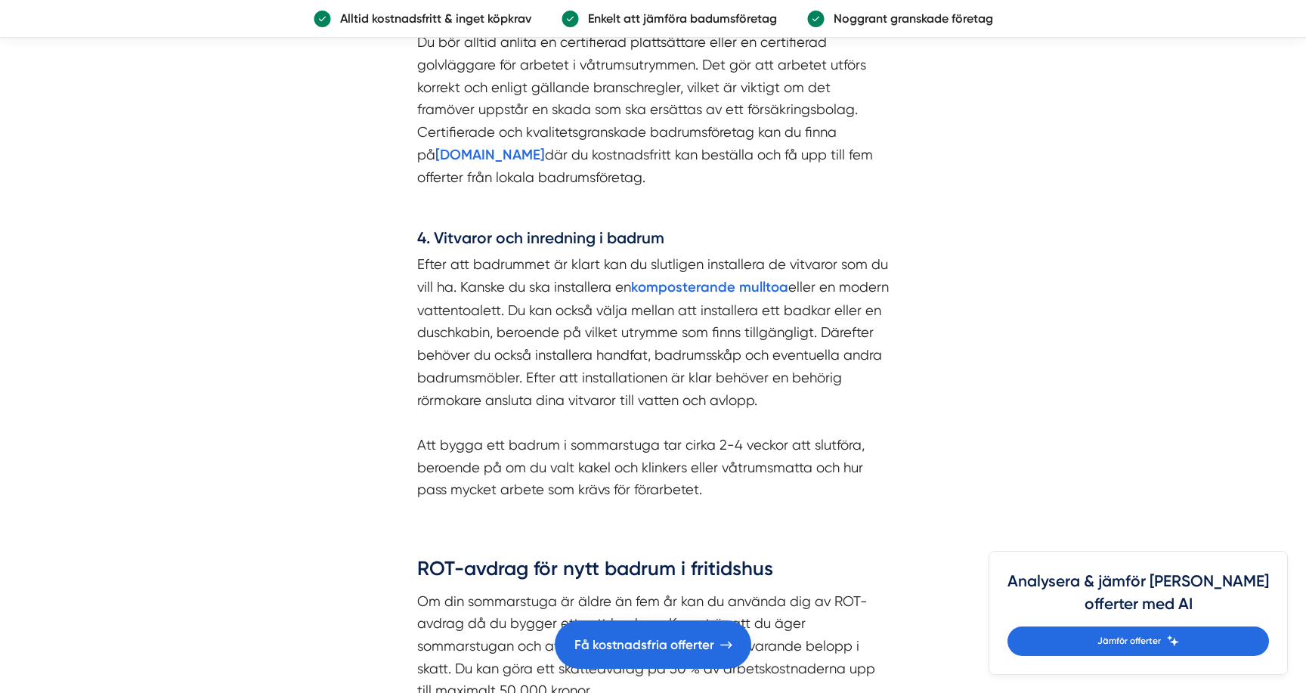
click at [418, 463] on p "Efter att badrummet är klart kan du slutligen installera de vitvaror som du vil…" at bounding box center [653, 377] width 472 height 248
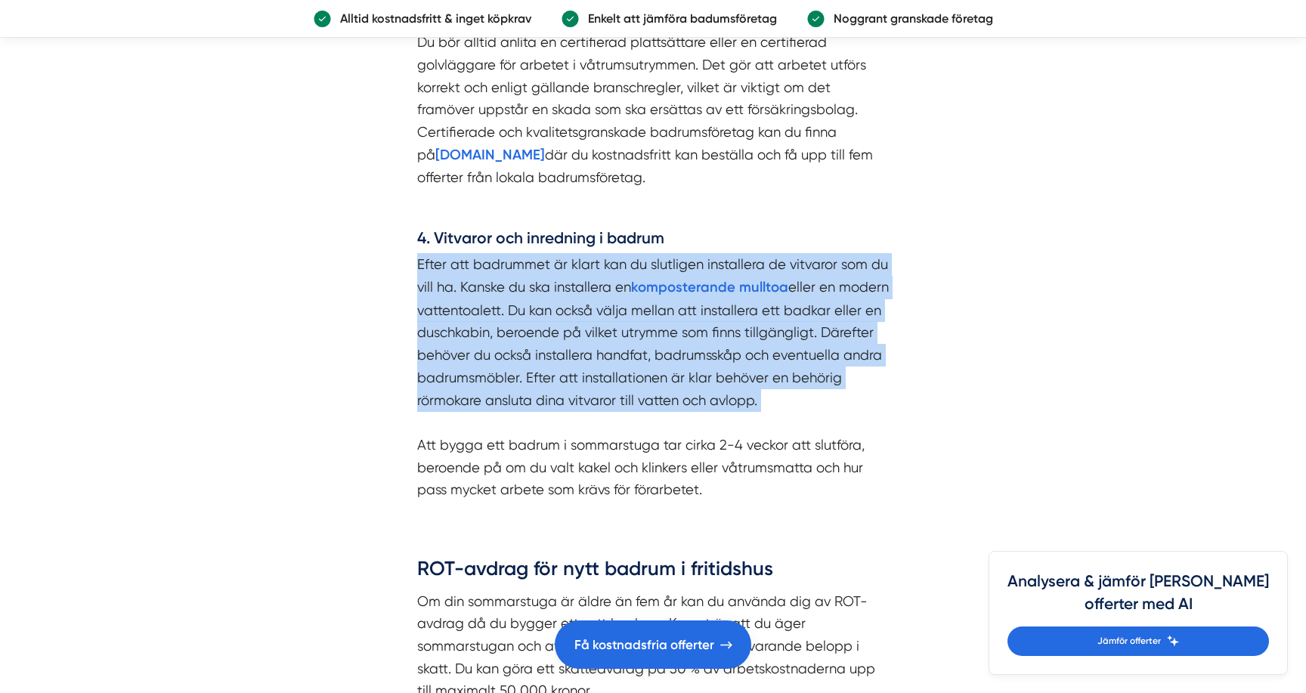
click at [351, 291] on article "Redaktör på [DOMAIN_NAME] Publicerades: [DATE] : 10:07 Uppdaterades: [DATE] : 0…" at bounding box center [653, 205] width 1306 height 4411
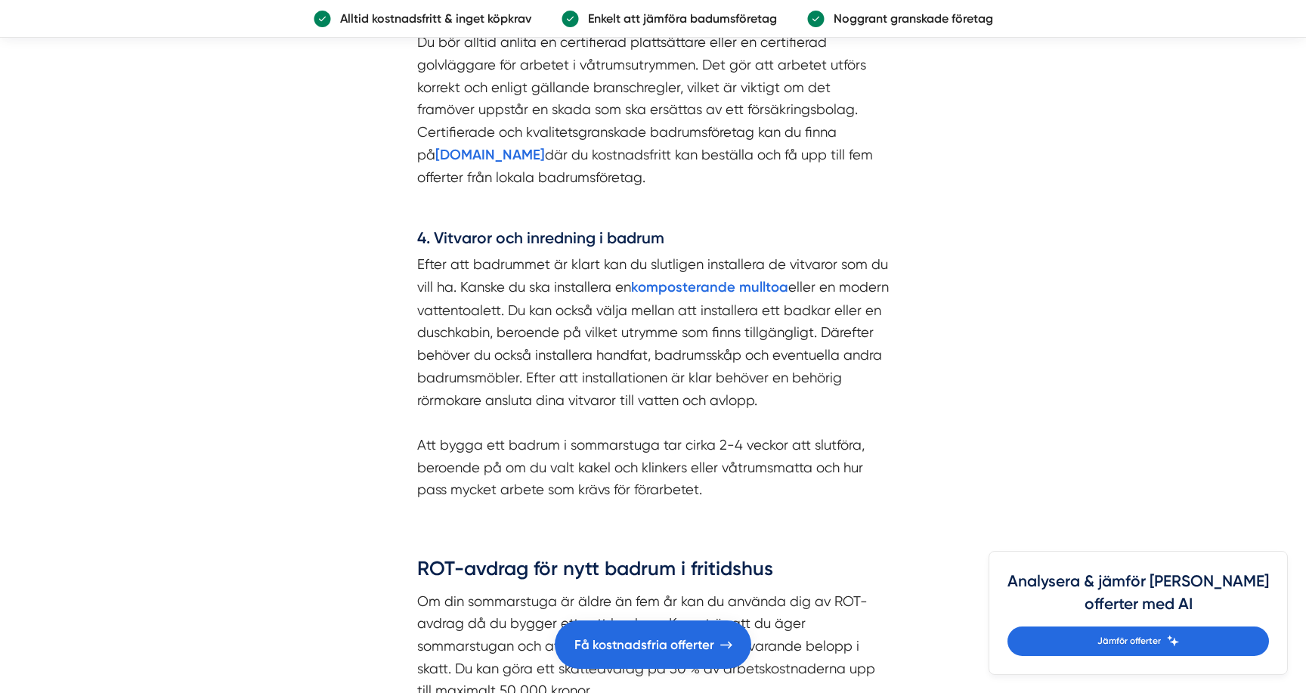
scroll to position [2519, 0]
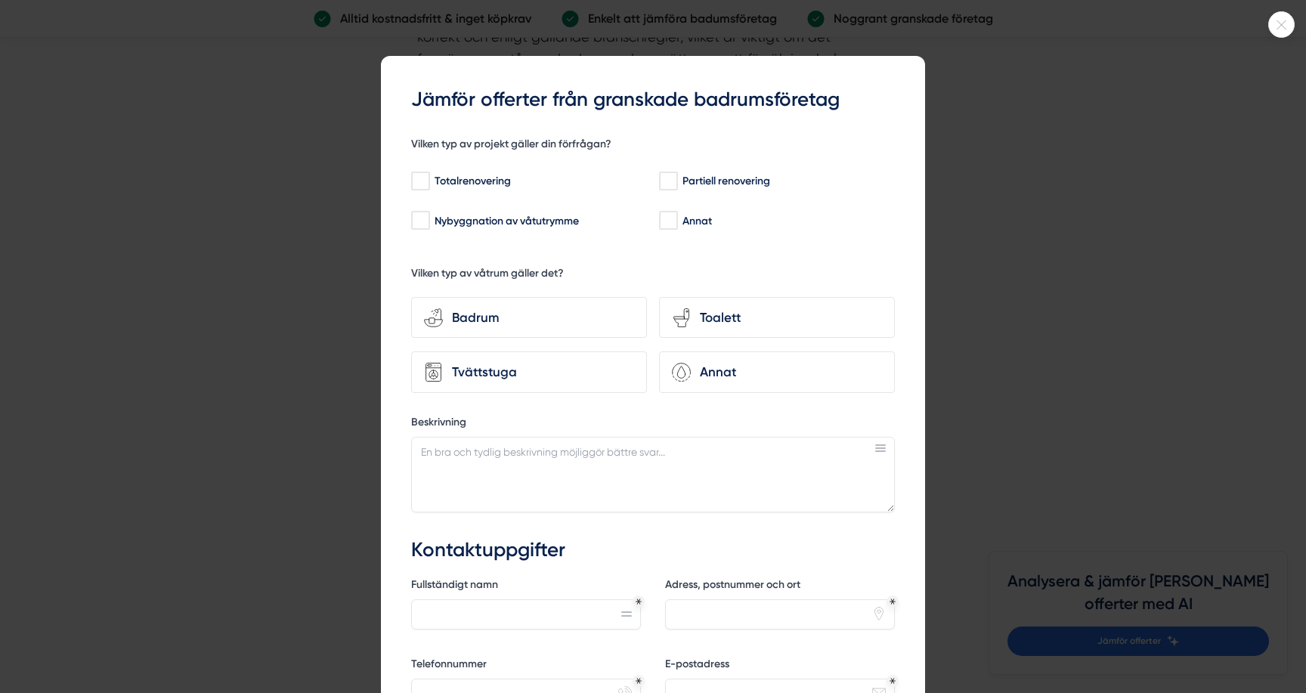
click at [333, 331] on div at bounding box center [653, 346] width 1306 height 693
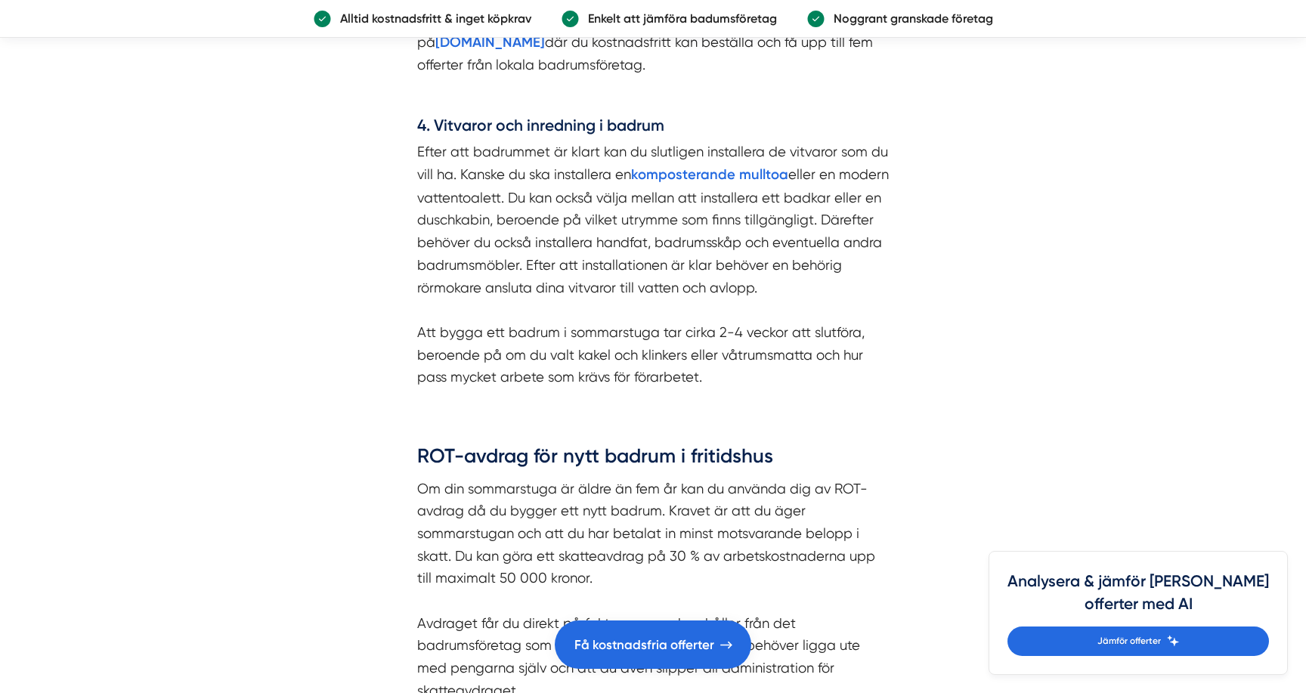
scroll to position [2652, 0]
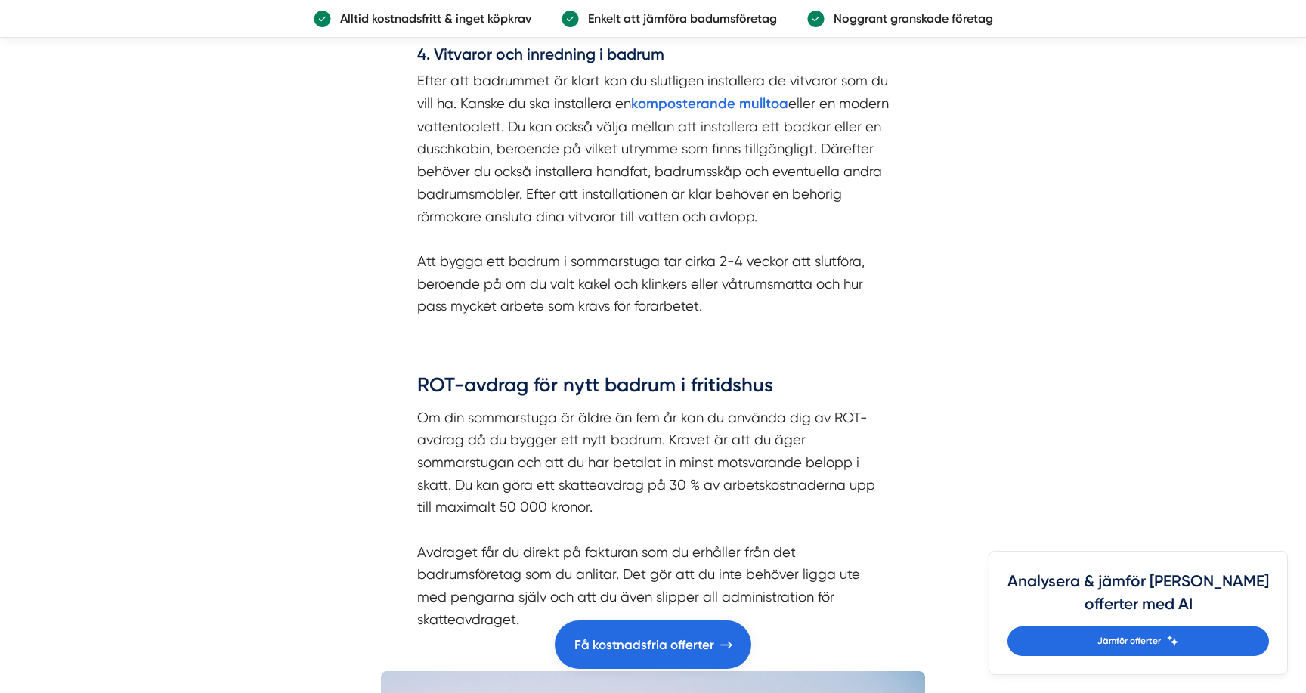
click at [427, 451] on p "Om din sommarstuga är äldre än fem år kan du använda dig av ROT-avdrag då du by…" at bounding box center [653, 519] width 472 height 225
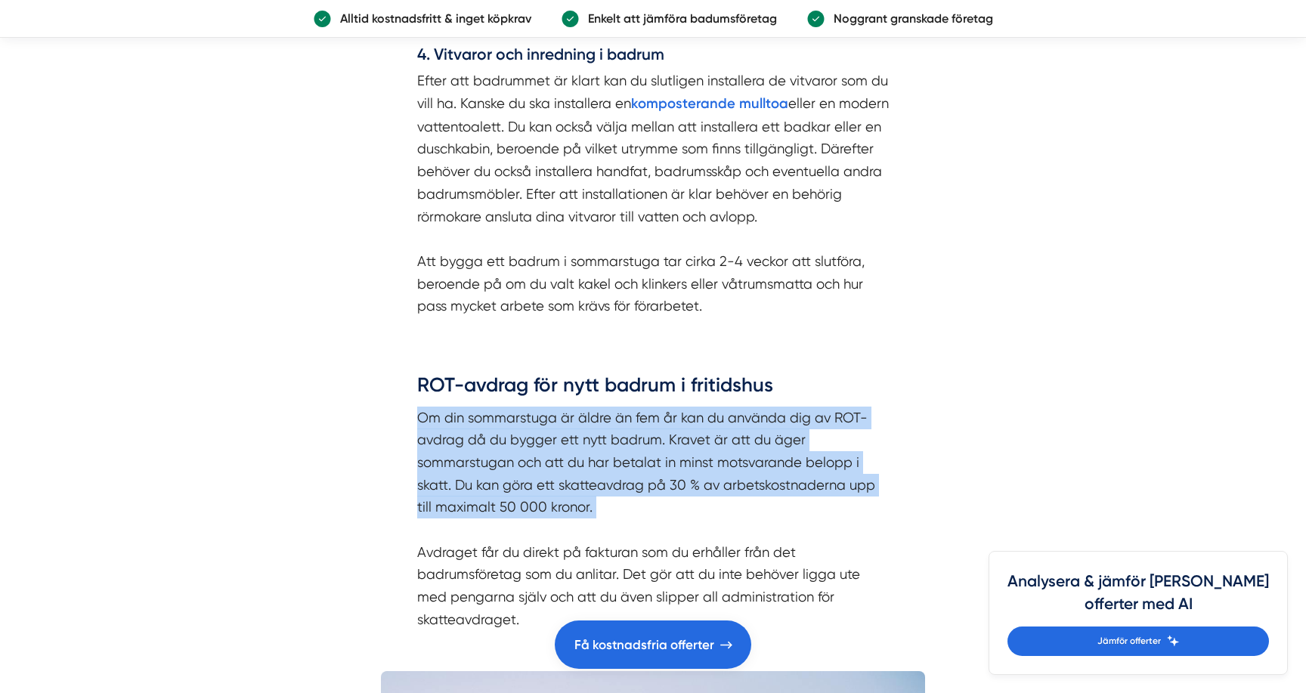
click at [427, 451] on p "Om din sommarstuga är äldre än fem år kan du använda dig av ROT-avdrag då du by…" at bounding box center [653, 519] width 472 height 225
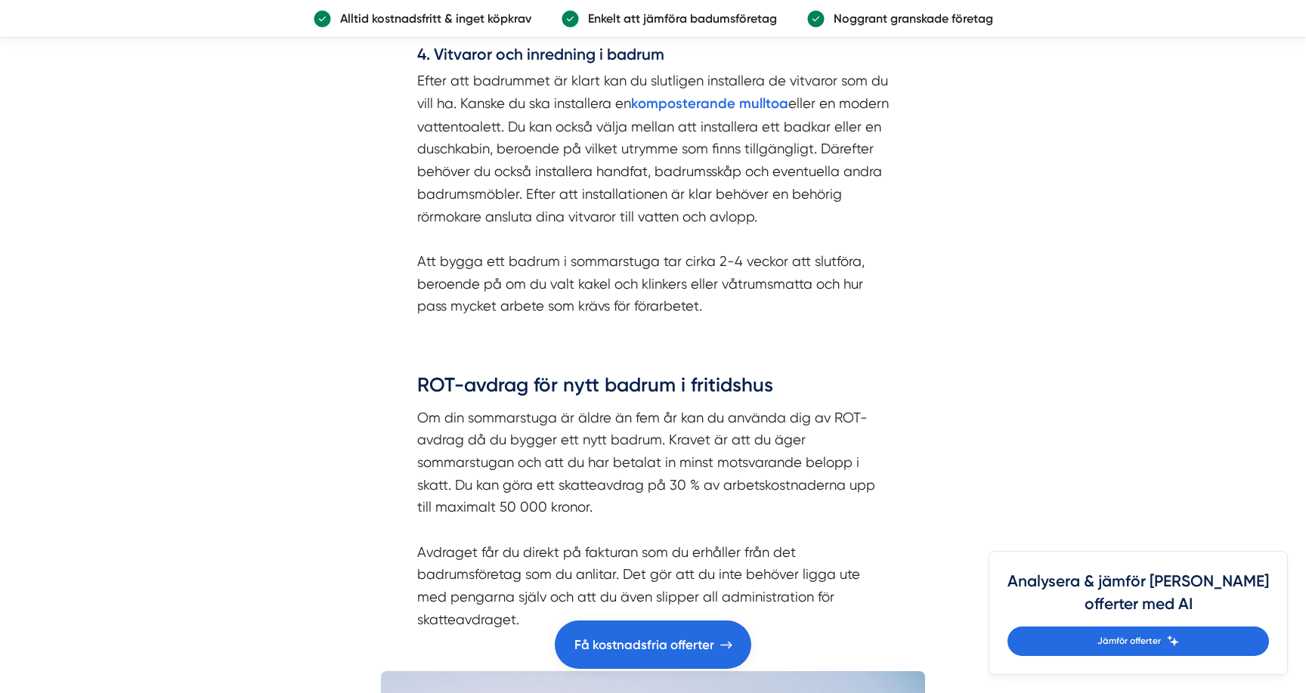
click at [427, 451] on p "Om din sommarstuga är äldre än fem år kan du använda dig av ROT-avdrag då du by…" at bounding box center [653, 519] width 472 height 225
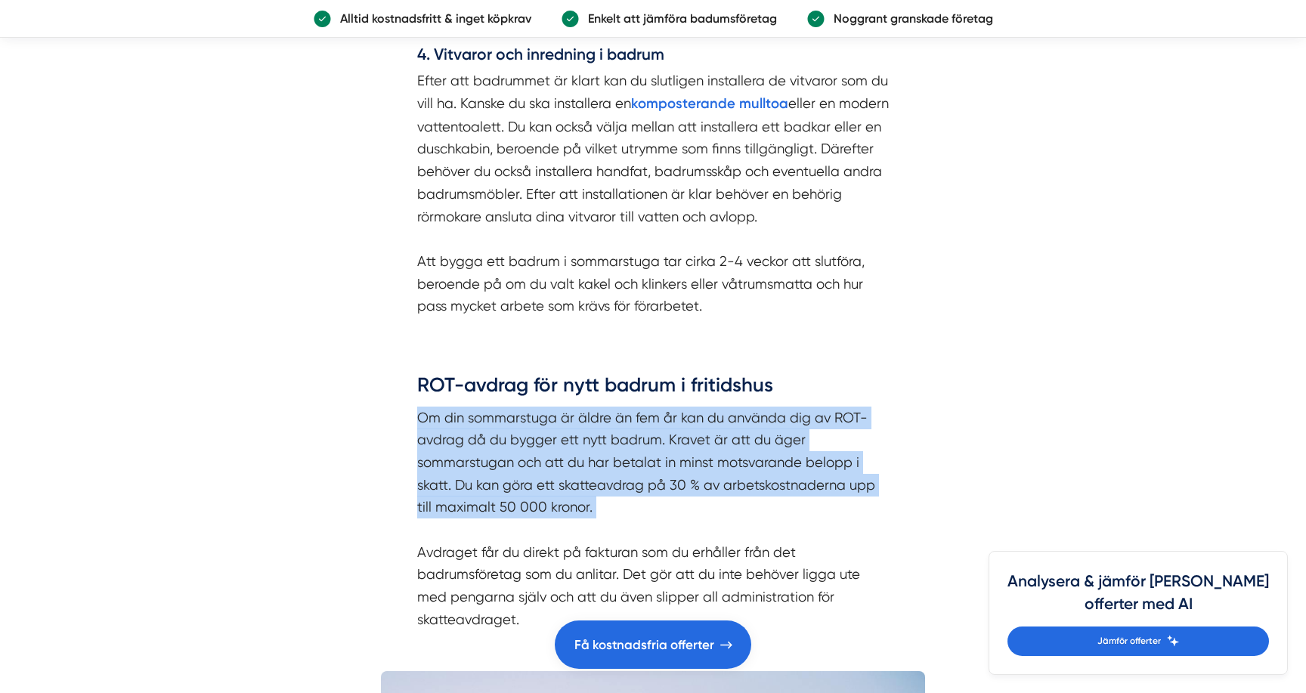
click at [427, 451] on p "Om din sommarstuga är äldre än fem år kan du använda dig av ROT-avdrag då du by…" at bounding box center [653, 519] width 472 height 225
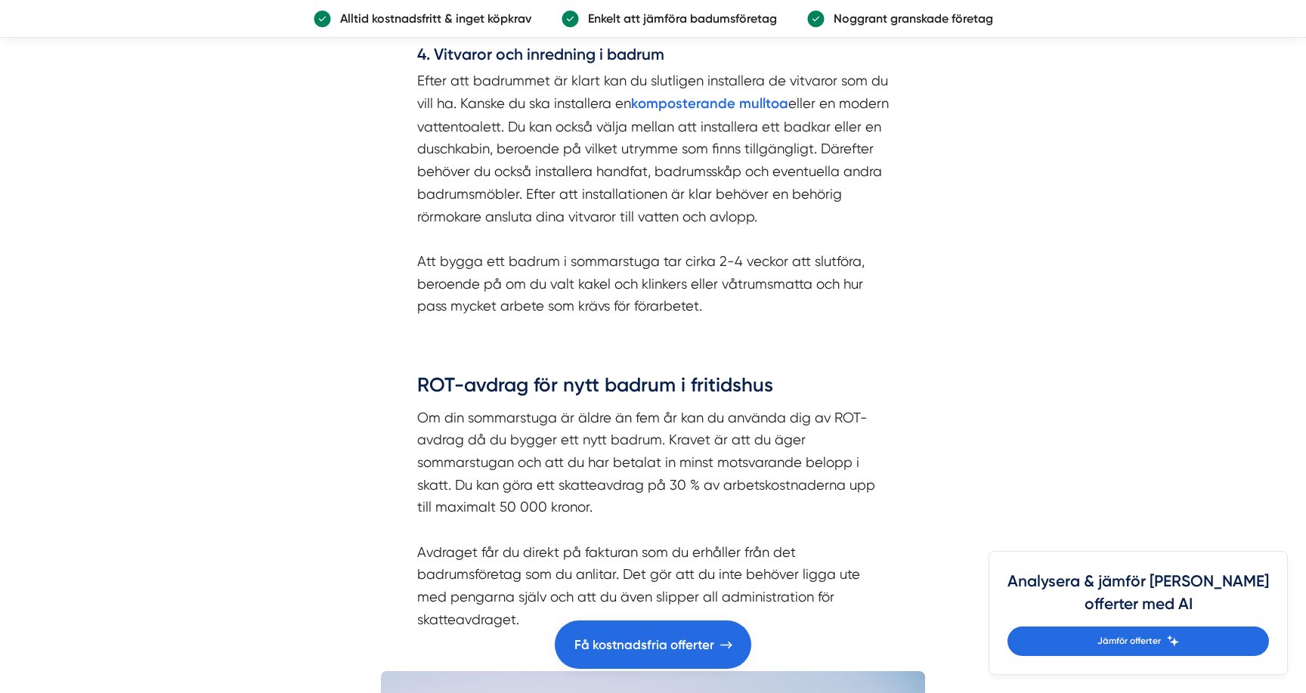
click at [427, 451] on p "Om din sommarstuga är äldre än fem år kan du använda dig av ROT-avdrag då du by…" at bounding box center [653, 519] width 472 height 225
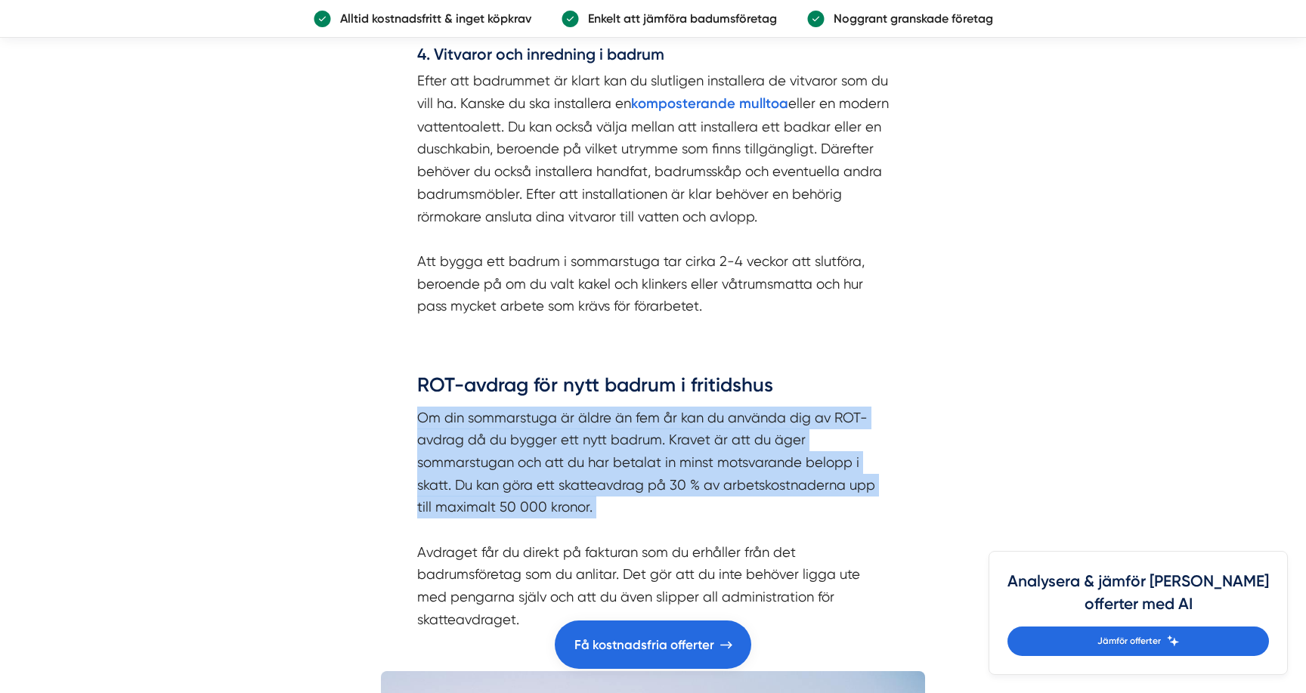
click at [423, 461] on p "Om din sommarstuga är äldre än fem år kan du använda dig av ROT-avdrag då du by…" at bounding box center [653, 519] width 472 height 225
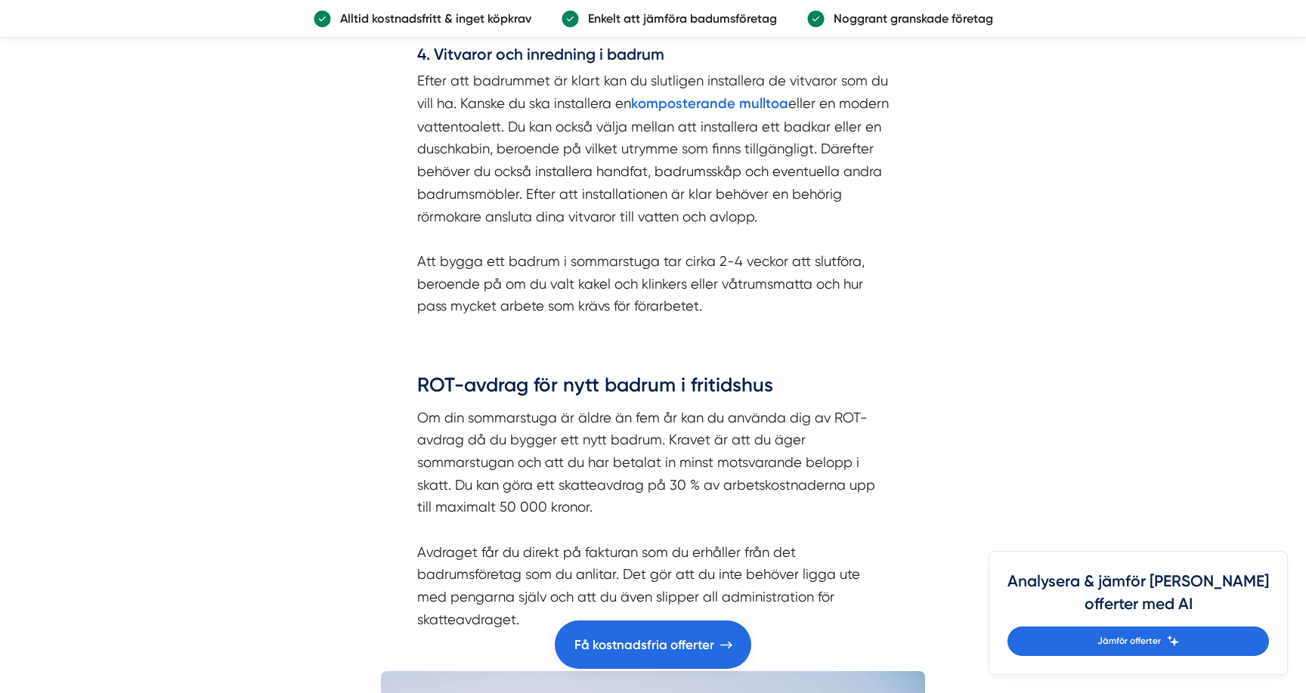
click at [423, 461] on p "Om din sommarstuga är äldre än fem år kan du använda dig av ROT-avdrag då du by…" at bounding box center [653, 519] width 472 height 225
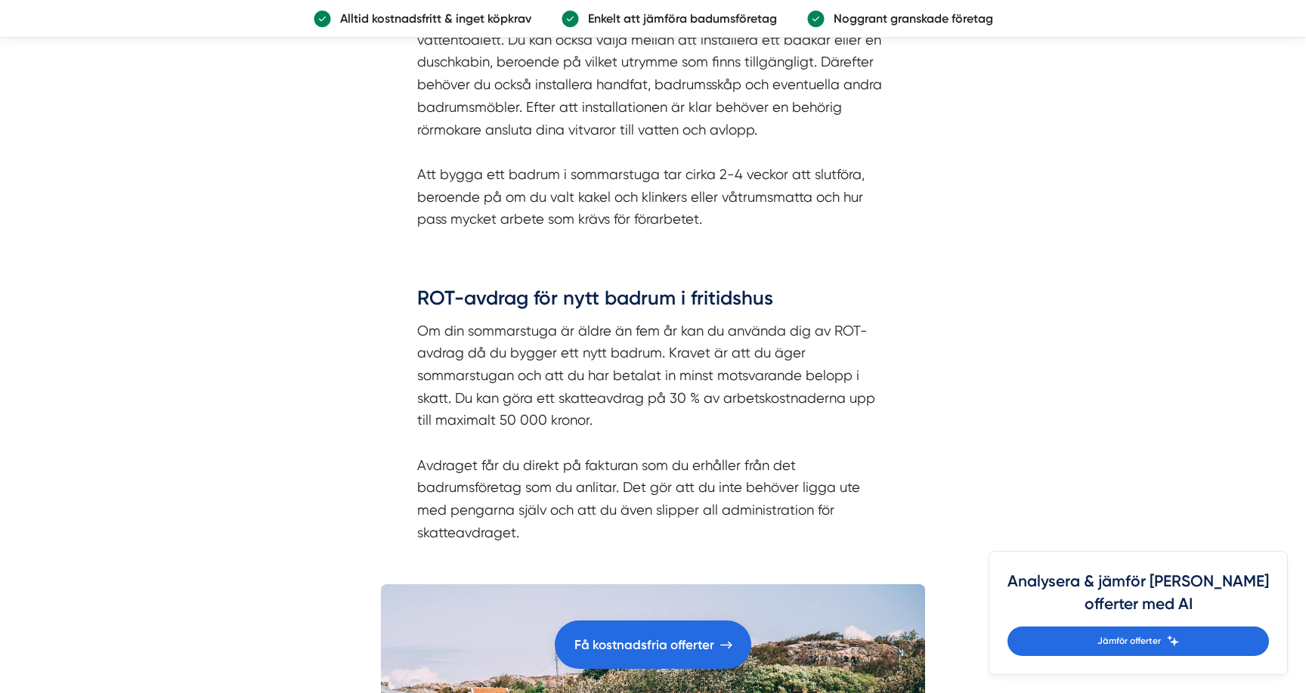
scroll to position [2748, 0]
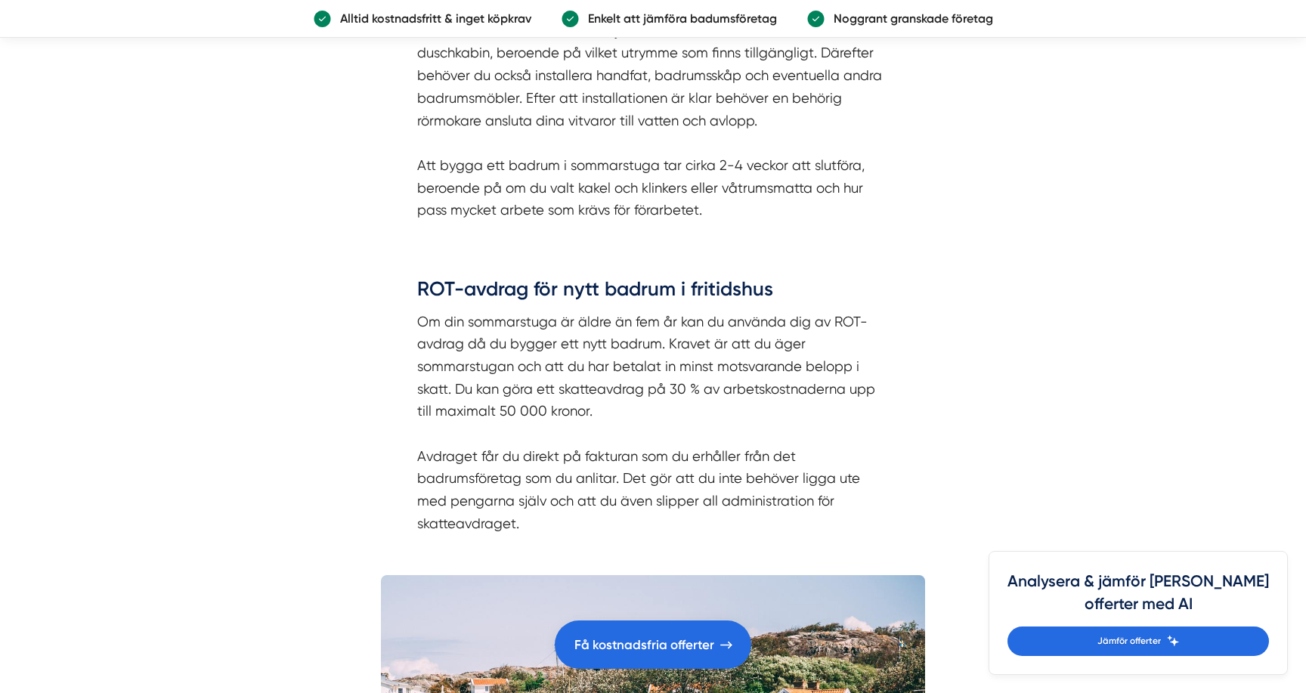
click at [429, 468] on p "Om din sommarstuga är äldre än fem år kan du använda dig av ROT-avdrag då du by…" at bounding box center [653, 423] width 472 height 225
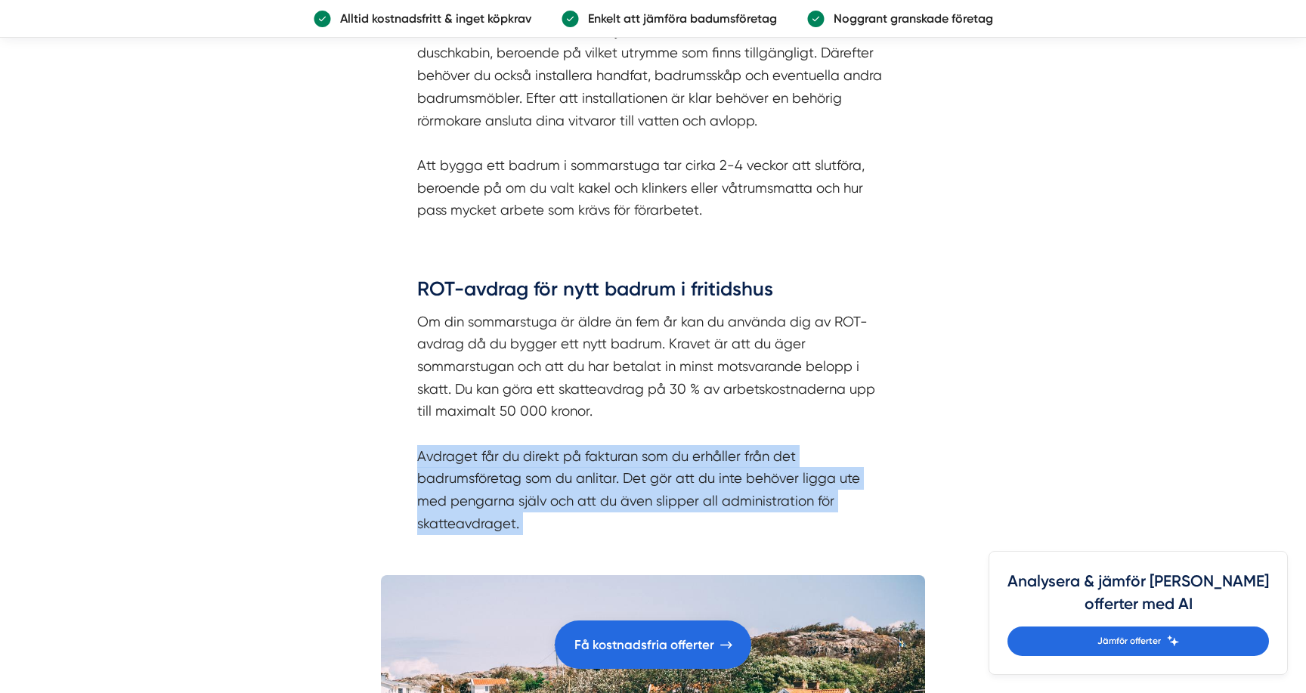
click at [422, 476] on p "Om din sommarstuga är äldre än fem år kan du använda dig av ROT-avdrag då du by…" at bounding box center [653, 423] width 472 height 225
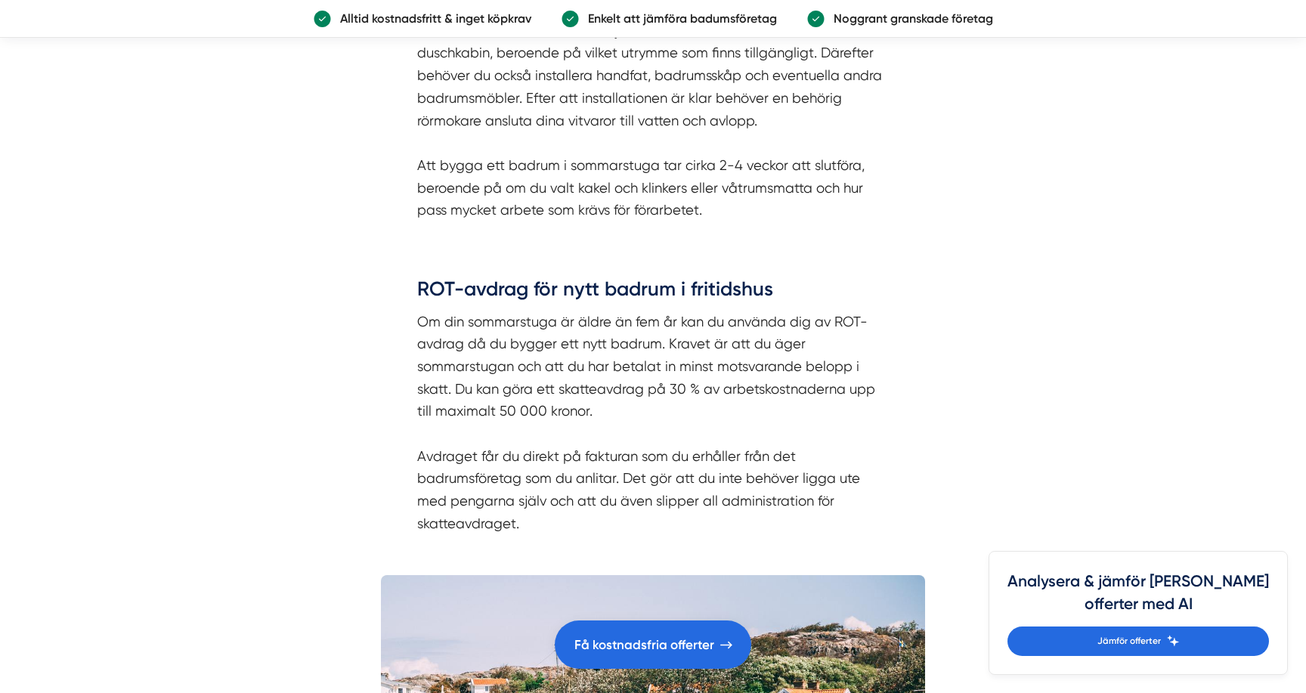
click at [422, 476] on p "Om din sommarstuga är äldre än fem år kan du använda dig av ROT-avdrag då du by…" at bounding box center [653, 423] width 472 height 225
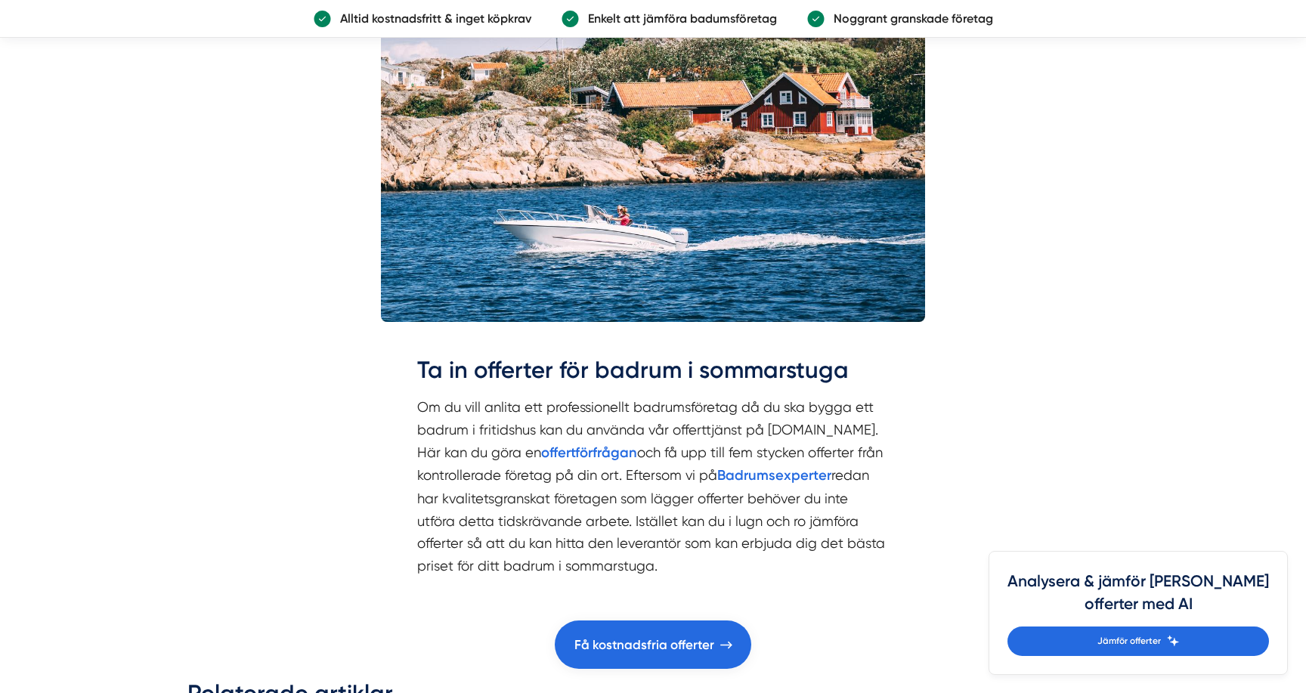
scroll to position [3402, 0]
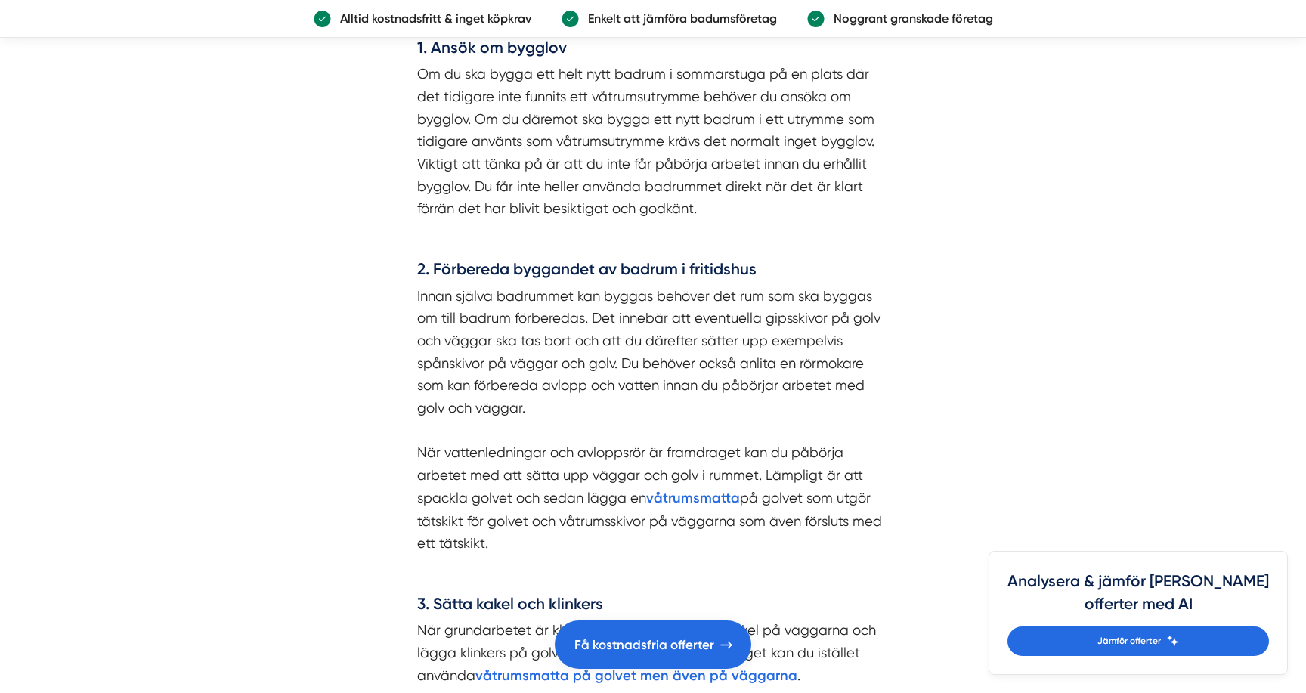
scroll to position [1662, 0]
